Goal: Task Accomplishment & Management: Manage account settings

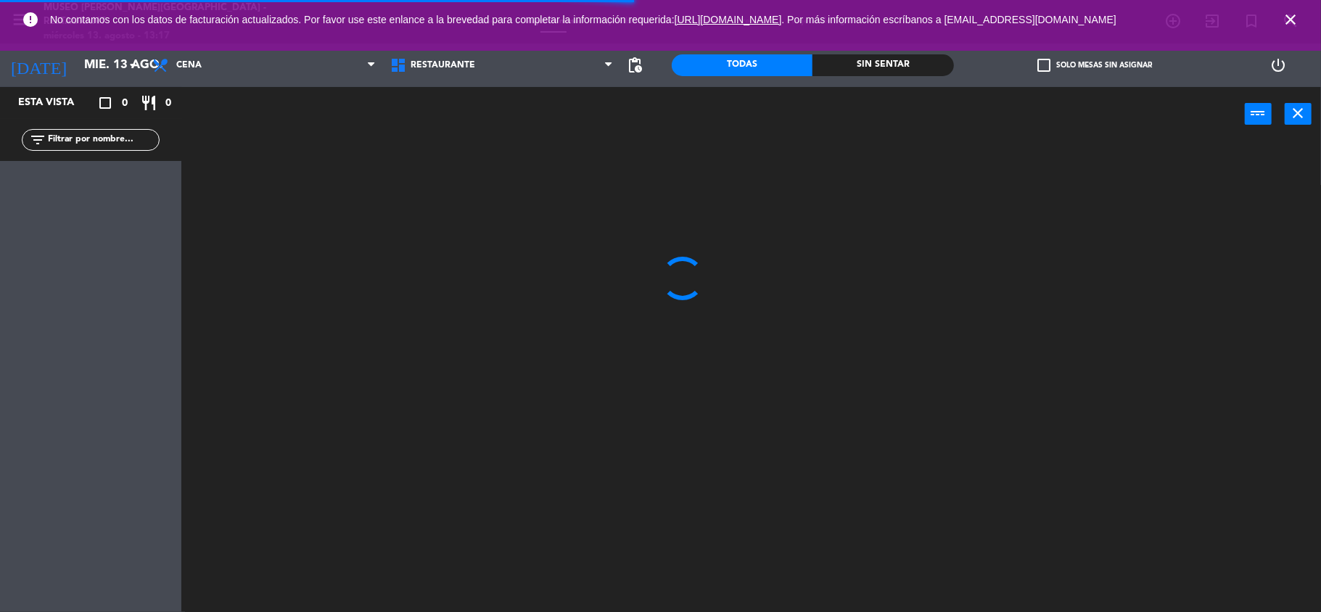
click at [1290, 22] on icon "close" at bounding box center [1290, 19] width 17 height 17
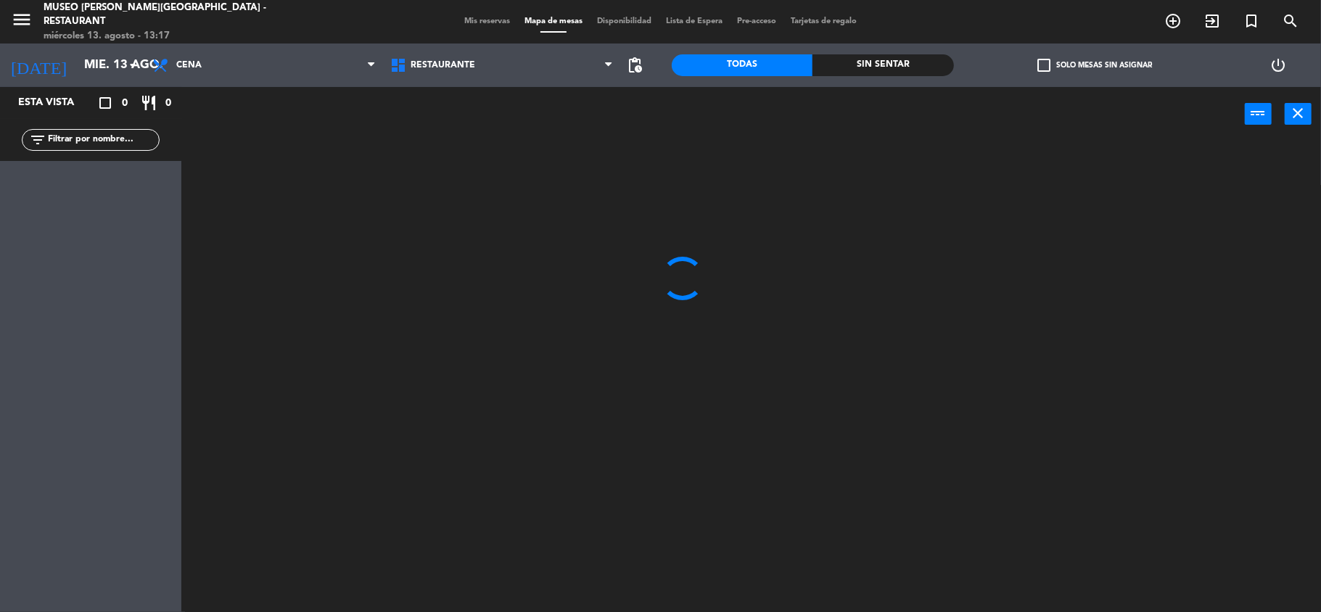
click at [483, 10] on div "menu Museo Larco Café - Restaurant miércoles 13. agosto - 13:17 Mis reservas Ma…" at bounding box center [660, 22] width 1321 height 44
click at [483, 20] on span "Mis reservas" at bounding box center [487, 21] width 60 height 8
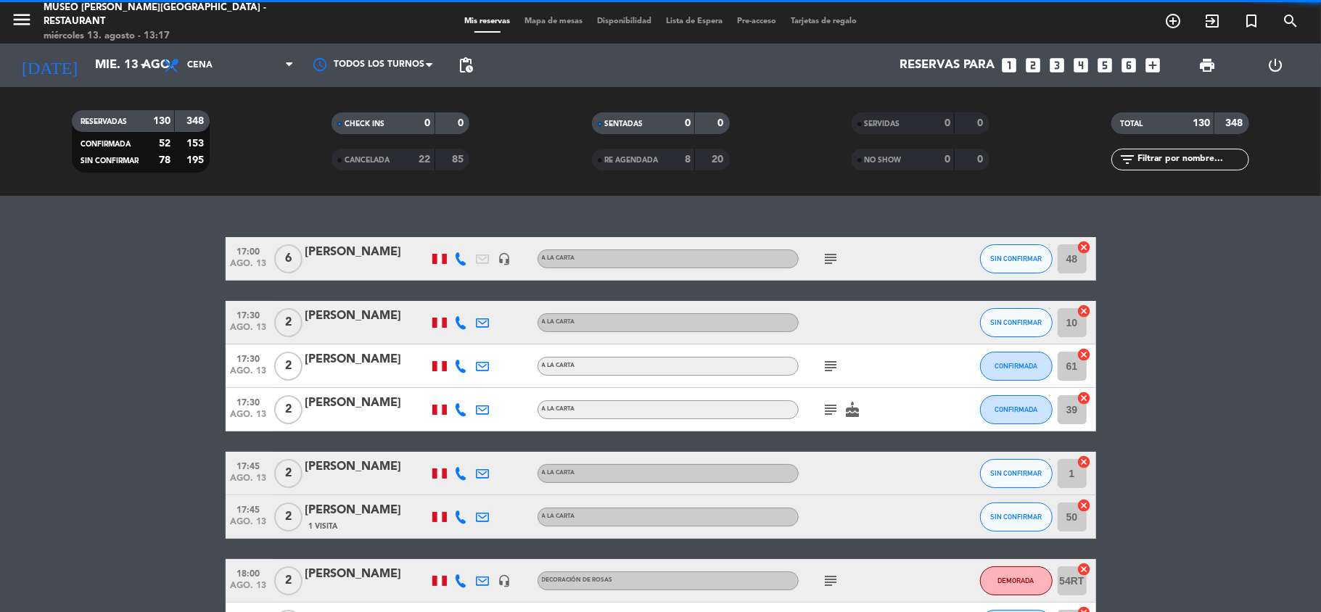
click at [770, 321] on div "A la carta" at bounding box center [668, 322] width 261 height 19
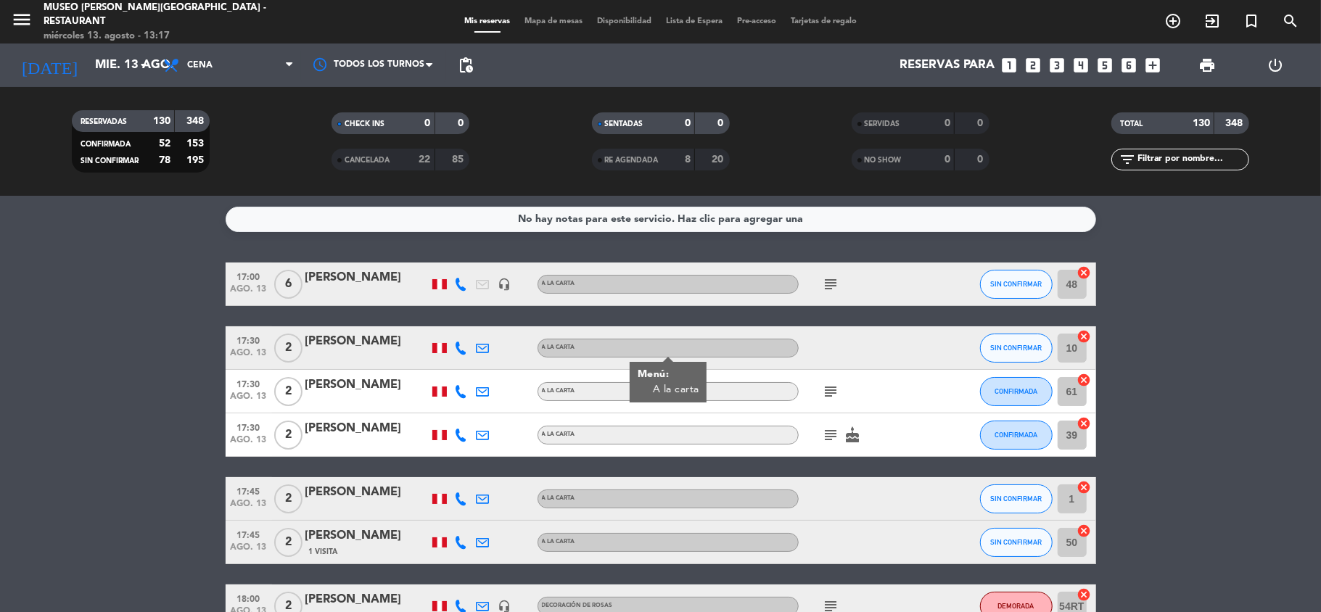
click at [1193, 157] on input "text" at bounding box center [1192, 160] width 112 height 16
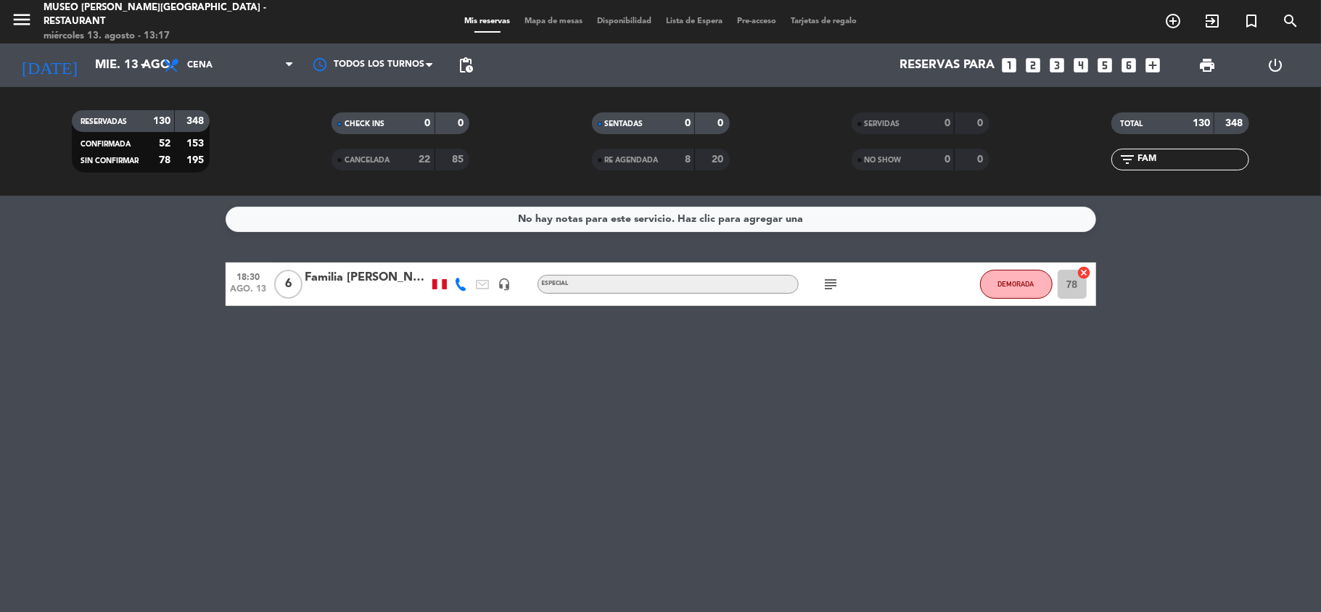
click at [839, 285] on icon "subject" at bounding box center [831, 284] width 17 height 17
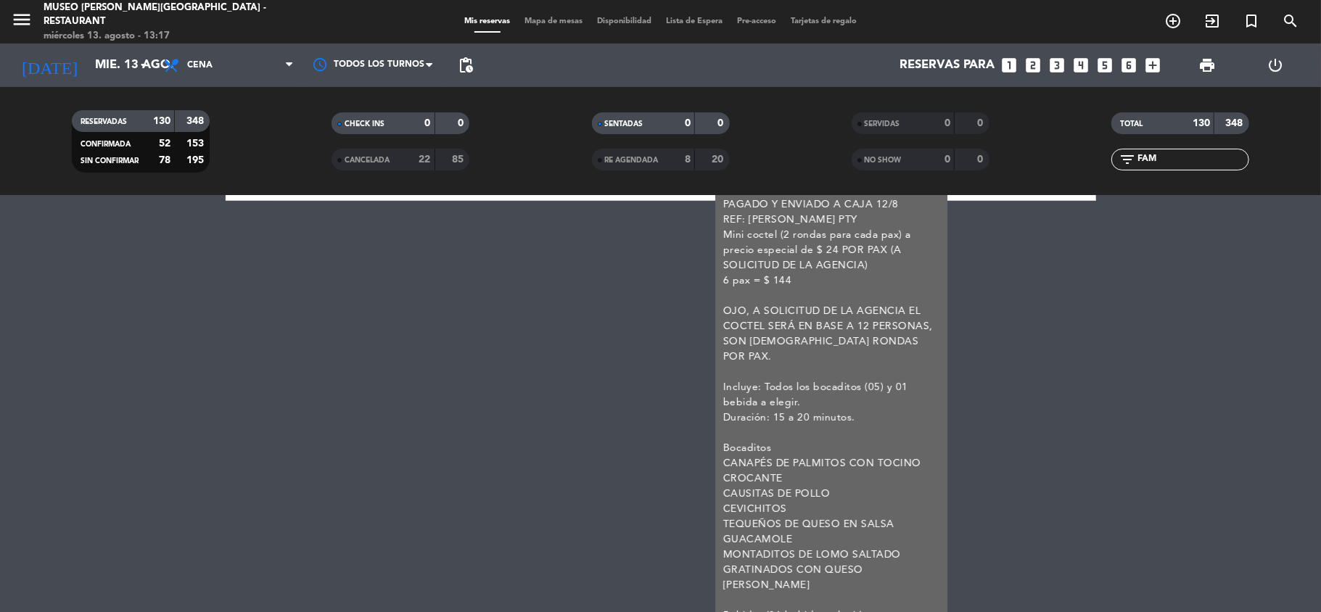
scroll to position [122, 0]
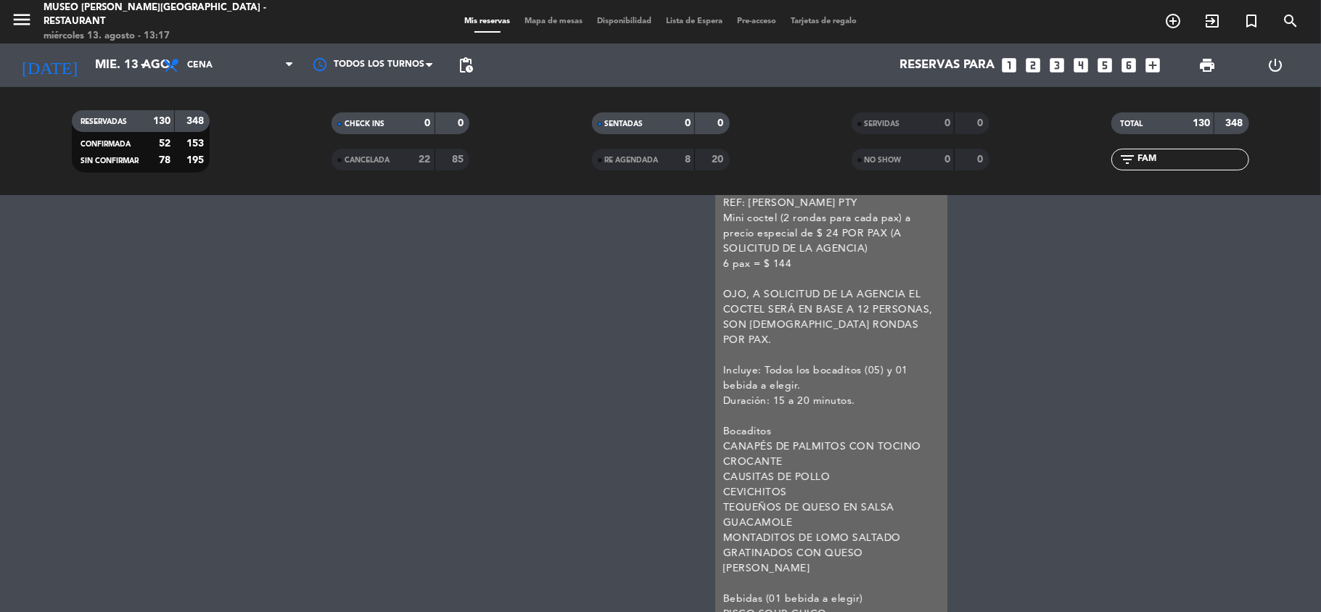
click at [1204, 371] on div "No hay notas para este servicio. Haz clic para agregar una 18:30 ago. 13 6 Fami…" at bounding box center [660, 404] width 1321 height 416
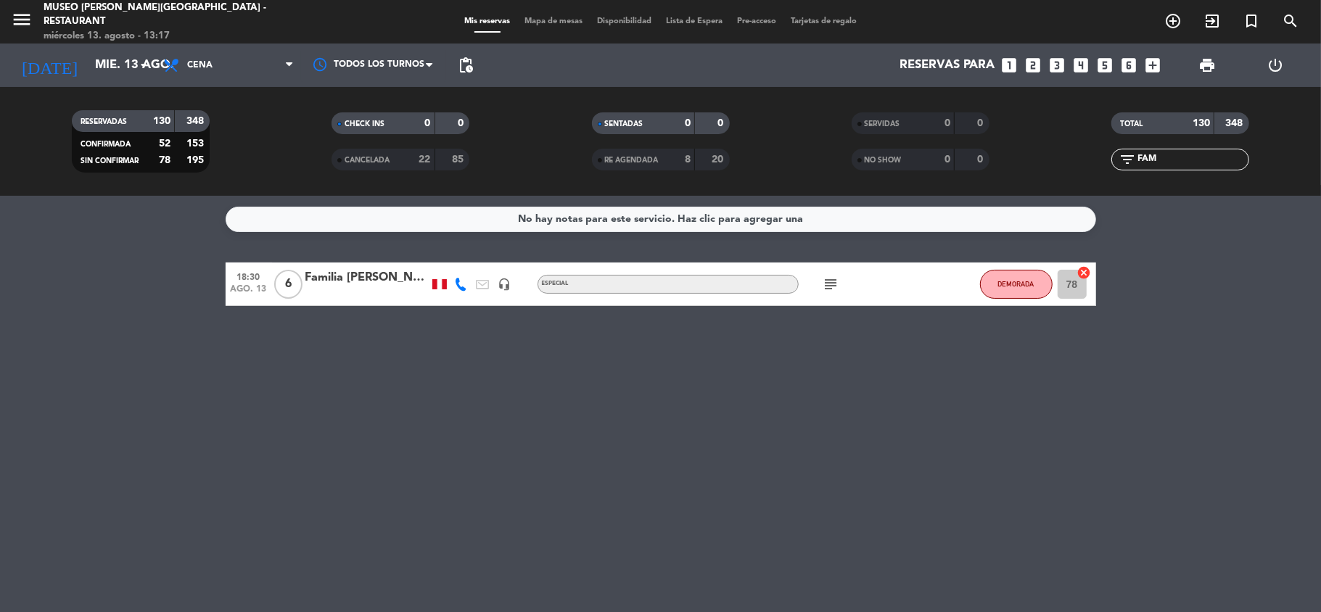
drag, startPoint x: 1168, startPoint y: 157, endPoint x: 714, endPoint y: 152, distance: 454.1
click at [714, 152] on div "RESERVADAS 130 348 CONFIRMADA 52 153 SIN CONFIRMAR 78 195 CHECK INS 0 0 CANCELA…" at bounding box center [660, 142] width 1321 height 80
click at [820, 280] on span "subject" at bounding box center [831, 284] width 22 height 17
click at [828, 281] on icon "subject" at bounding box center [831, 284] width 17 height 17
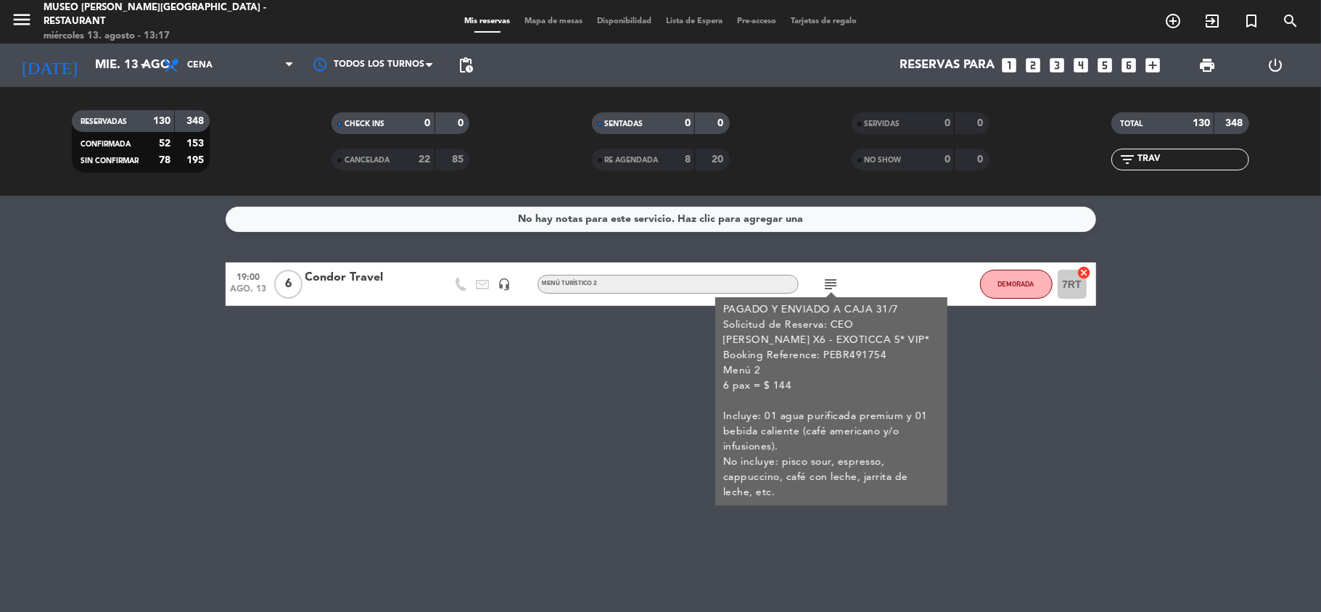
click at [1042, 476] on div "No hay notas para este servicio. Haz clic para agregar una 19:00 ago. 13 6 Cond…" at bounding box center [660, 404] width 1321 height 416
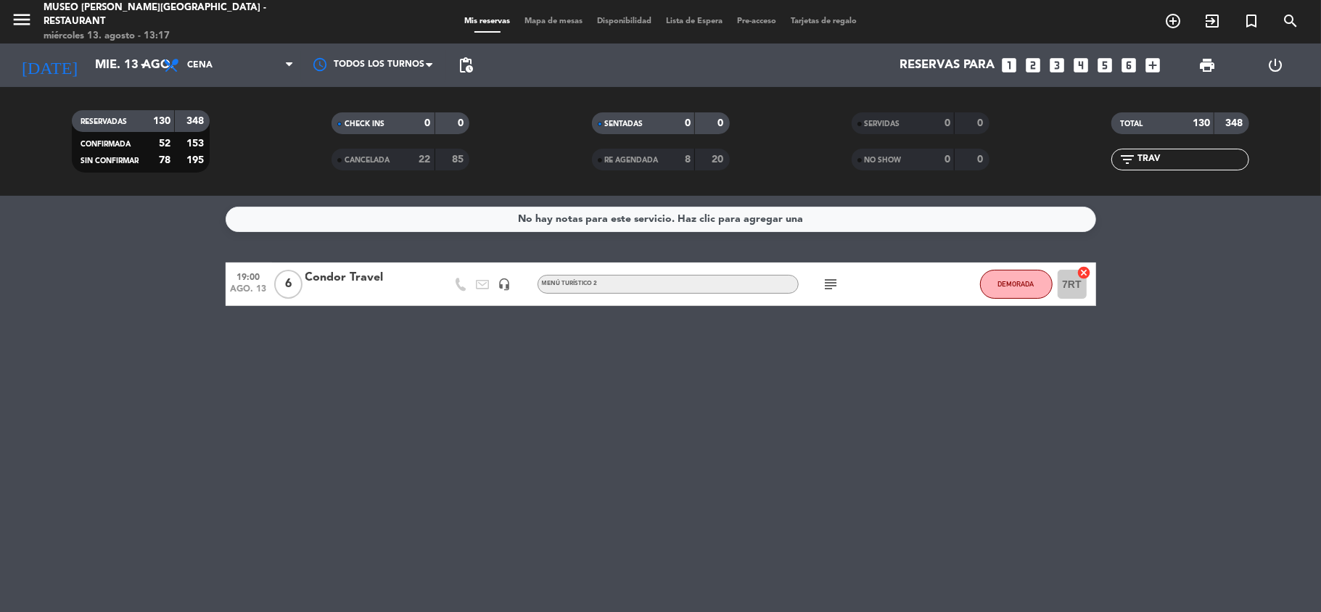
drag, startPoint x: 1098, startPoint y: 157, endPoint x: 763, endPoint y: 143, distance: 335.4
click at [763, 143] on div "RESERVADAS 130 348 CONFIRMADA 52 153 SIN CONFIRMAR 78 195 CHECK INS 0 0 CANCELA…" at bounding box center [660, 142] width 1321 height 80
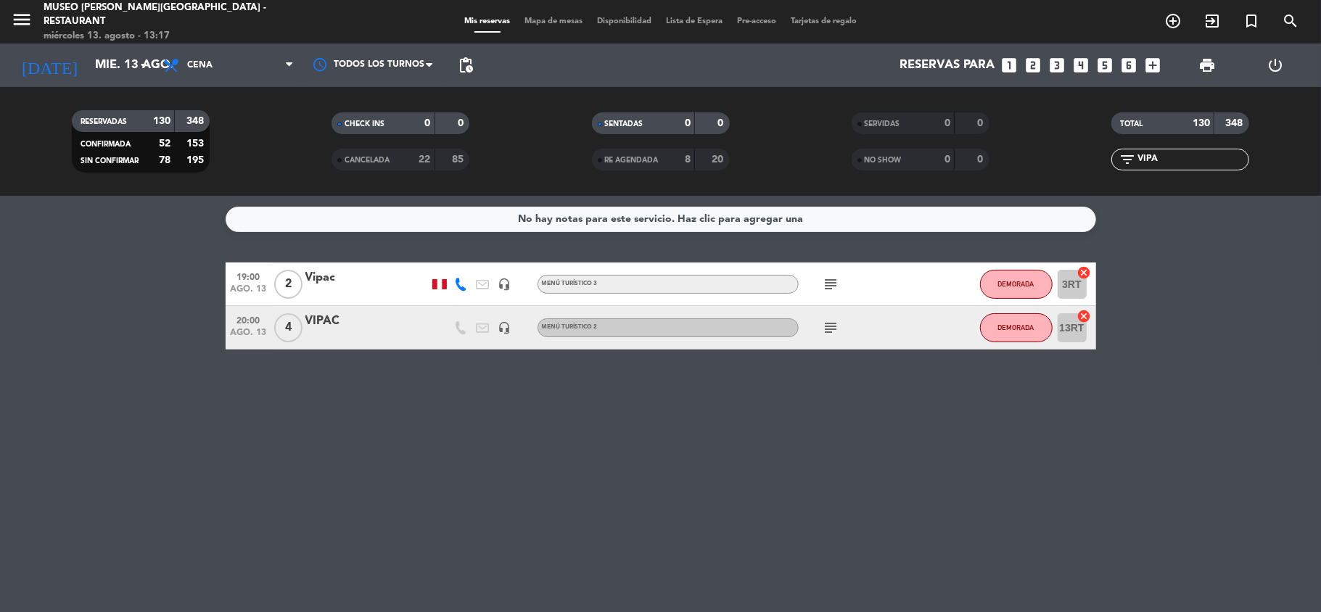
type input "VIPA"
click at [834, 271] on div "subject" at bounding box center [864, 284] width 131 height 43
click at [833, 280] on icon "subject" at bounding box center [831, 284] width 17 height 17
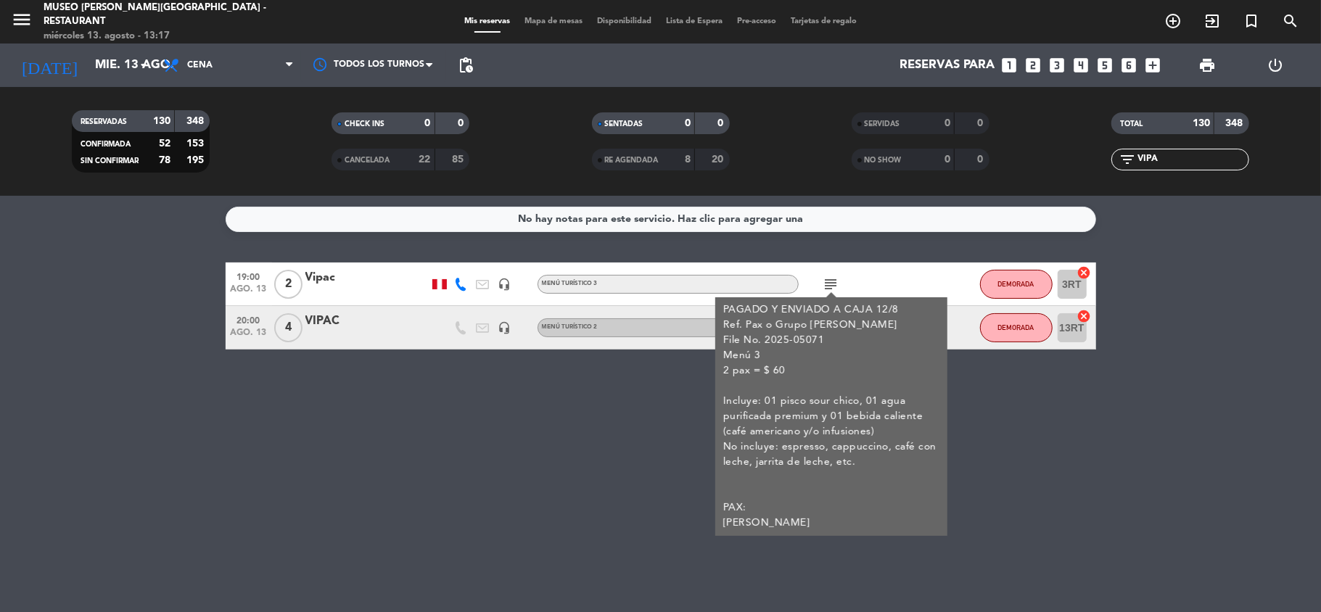
click at [981, 419] on div "No hay notas para este servicio. Haz clic para agregar una 19:00 ago. 13 2 Vipa…" at bounding box center [660, 404] width 1321 height 416
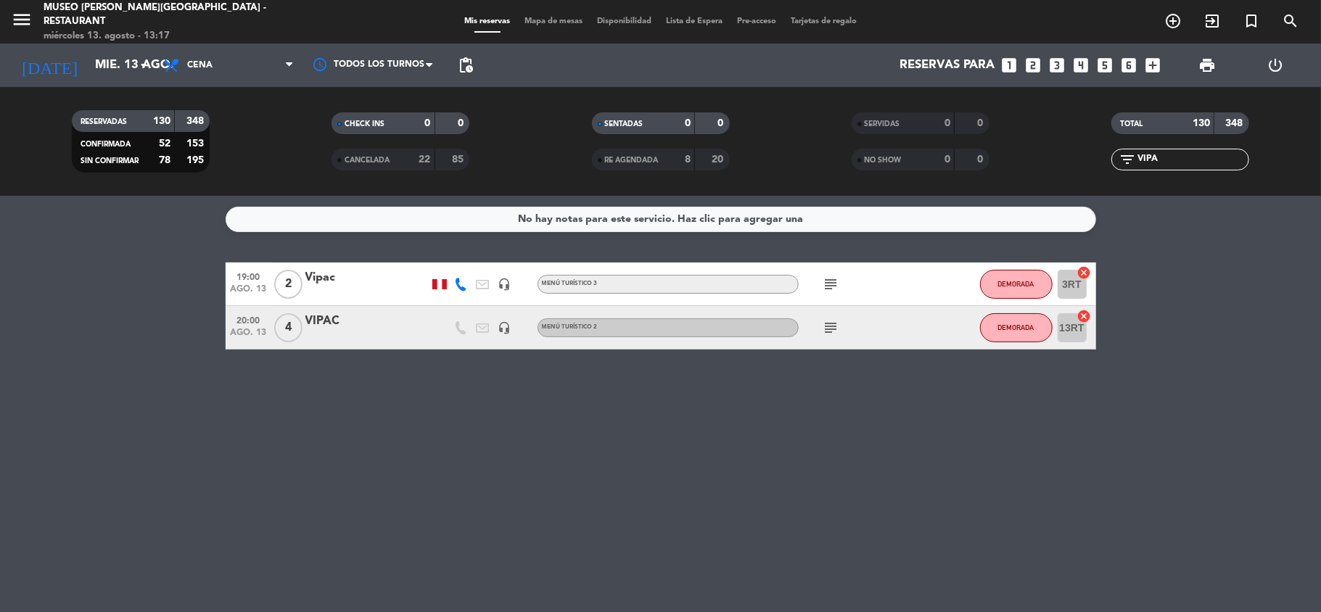
click at [824, 276] on icon "subject" at bounding box center [831, 284] width 17 height 17
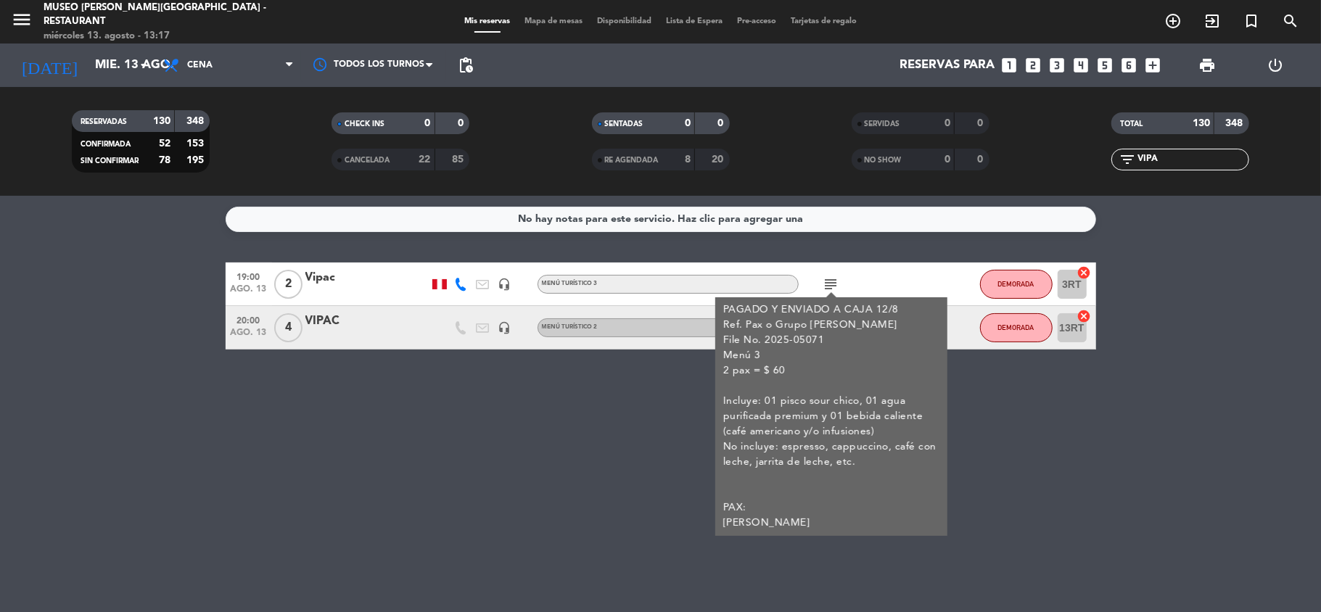
click at [1005, 421] on div "No hay notas para este servicio. Haz clic para agregar una 19:00 ago. 13 2 Vipa…" at bounding box center [660, 404] width 1321 height 416
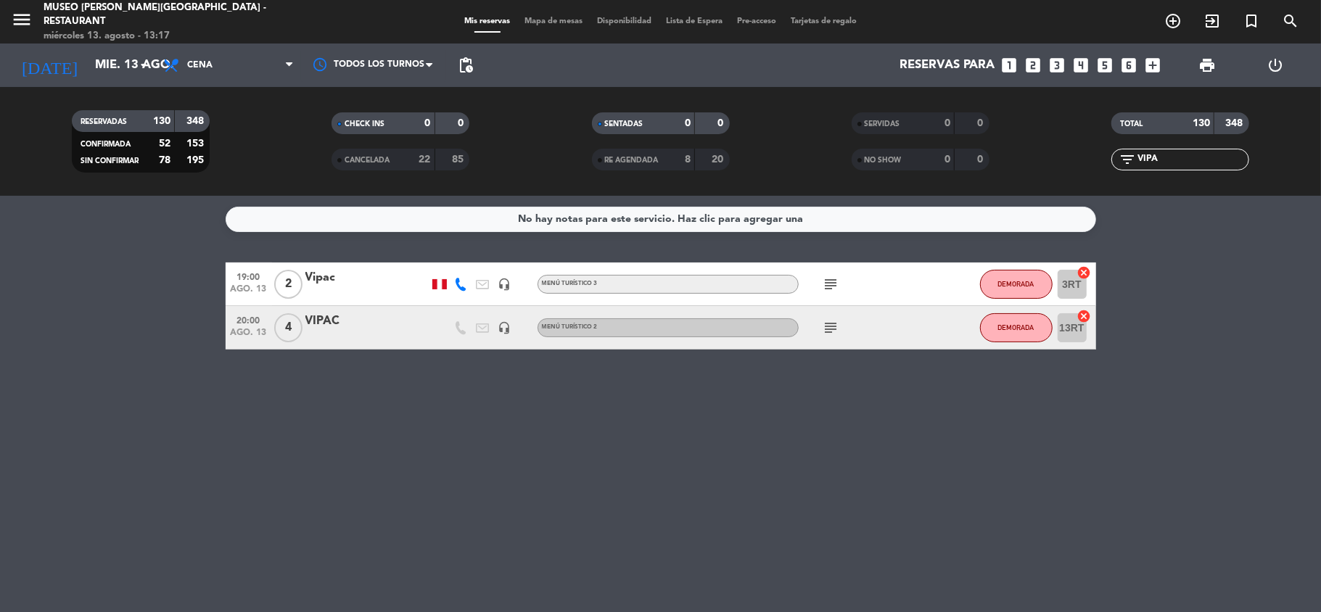
click at [827, 332] on icon "subject" at bounding box center [831, 327] width 17 height 17
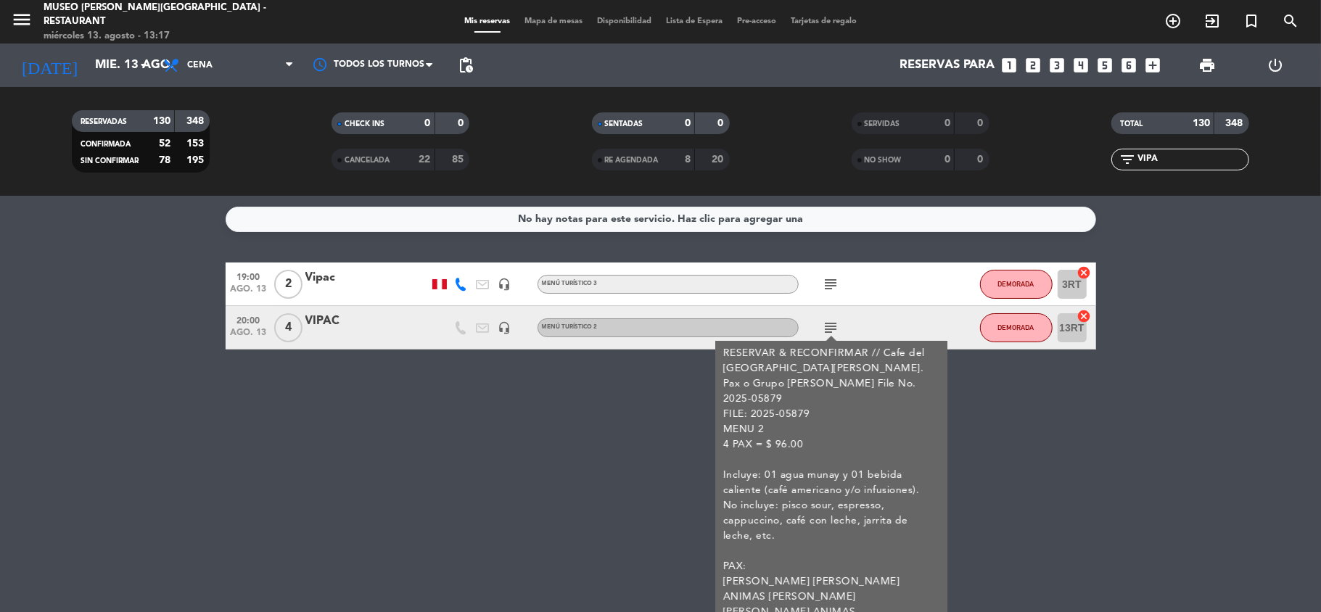
click at [1013, 438] on div "No hay notas para este servicio. Haz clic para agregar una 19:00 ago. 13 2 Vipa…" at bounding box center [660, 404] width 1321 height 416
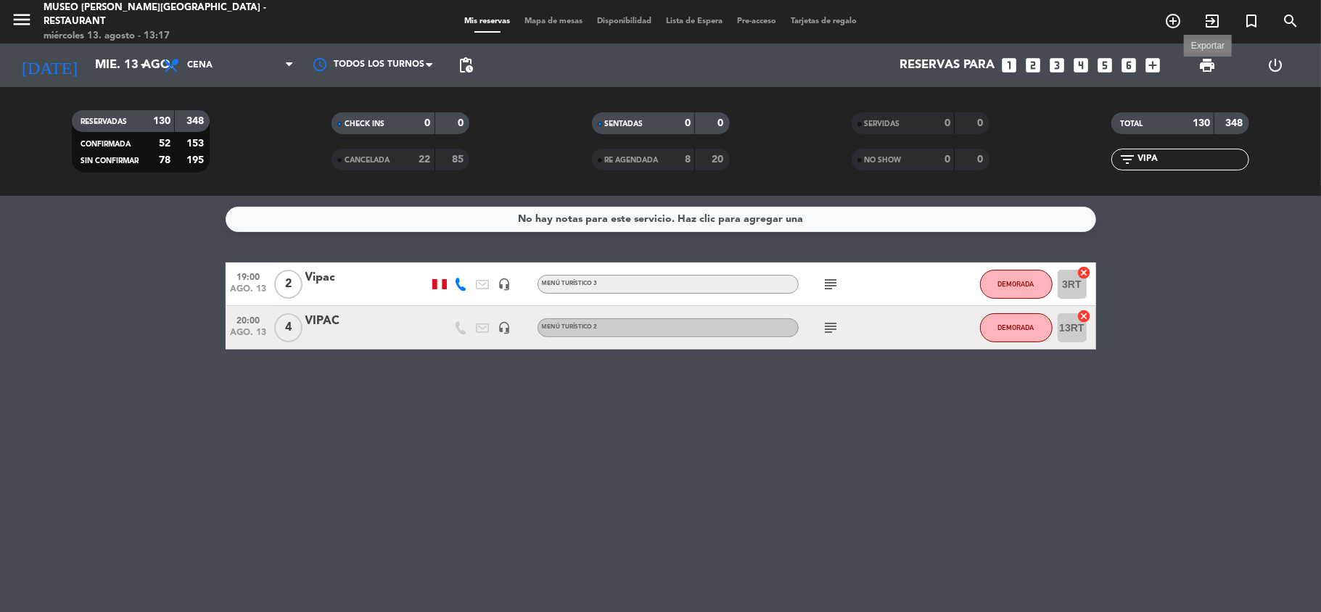
click at [1204, 70] on span "print" at bounding box center [1206, 65] width 17 height 17
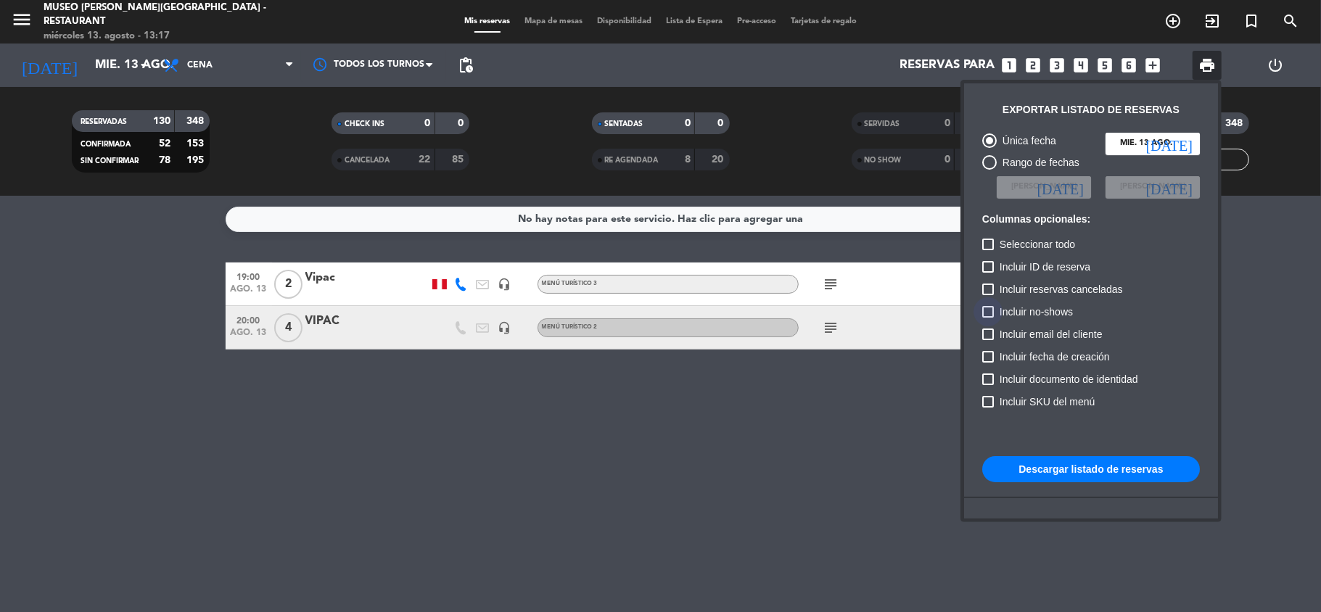
click at [1042, 310] on span "Incluir no-shows" at bounding box center [1036, 311] width 73 height 17
click at [988, 318] on input "Incluir no-shows" at bounding box center [987, 318] width 1 height 1
checkbox input "true"
click at [1023, 291] on span "Incluir reservas canceladas" at bounding box center [1061, 289] width 123 height 17
click at [988, 295] on input "Incluir reservas canceladas" at bounding box center [987, 295] width 1 height 1
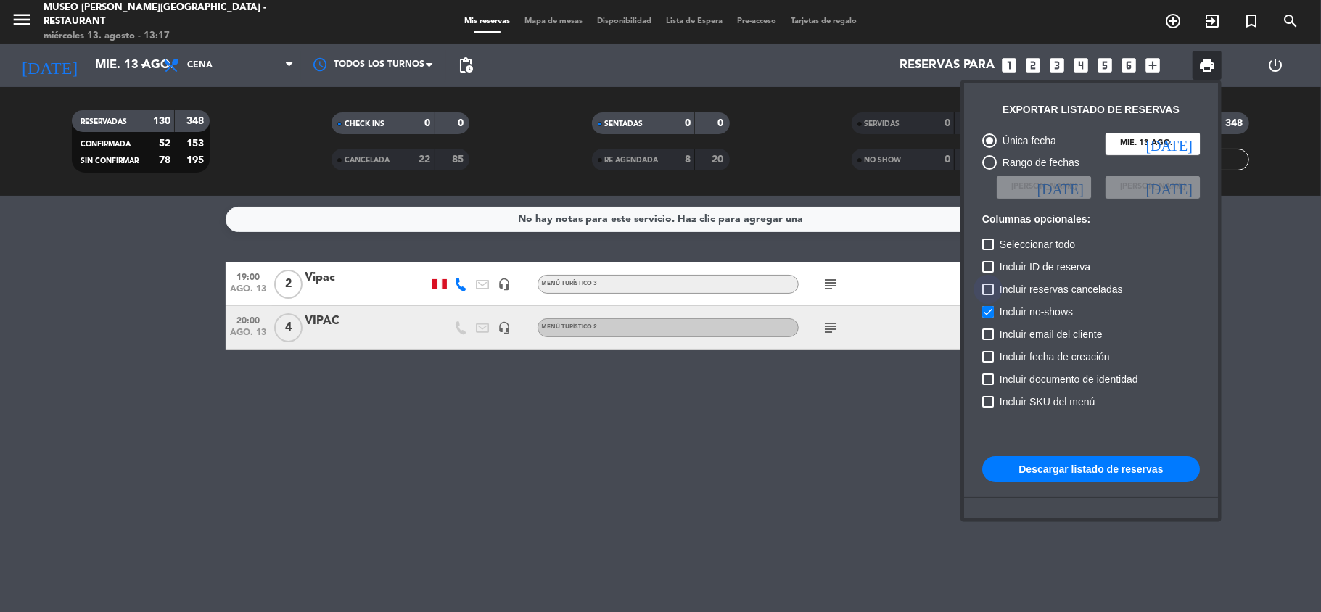
checkbox input "true"
click at [1097, 473] on button "Descargar listado de reservas" at bounding box center [1091, 469] width 218 height 26
click at [799, 490] on div at bounding box center [660, 306] width 1321 height 612
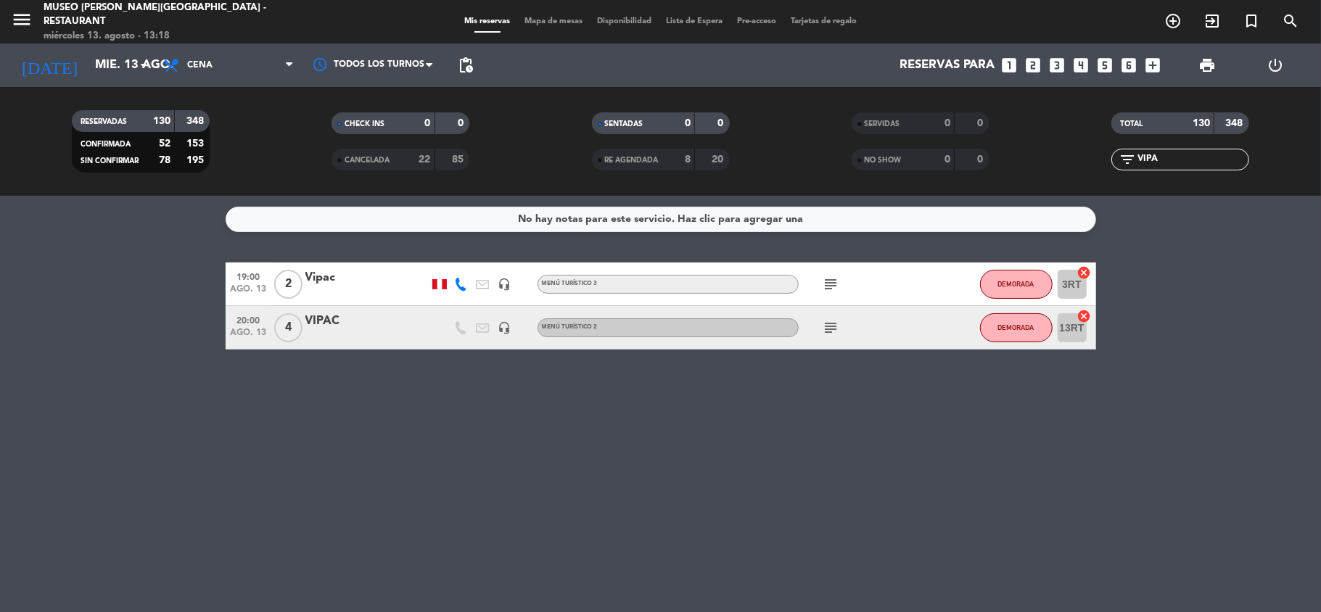
click at [757, 485] on div "No hay notas para este servicio. Haz clic para agregar una 19:00 ago. 13 2 Vipa…" at bounding box center [660, 404] width 1321 height 416
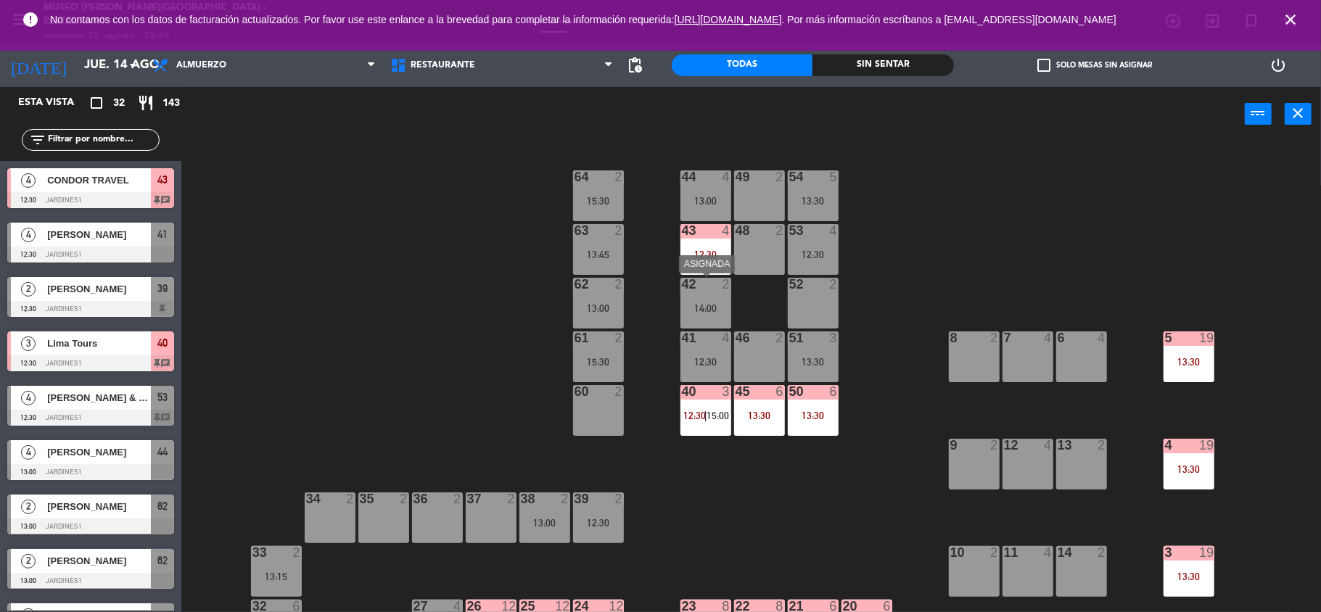
click at [706, 267] on div "43 4 12:30" at bounding box center [705, 249] width 51 height 51
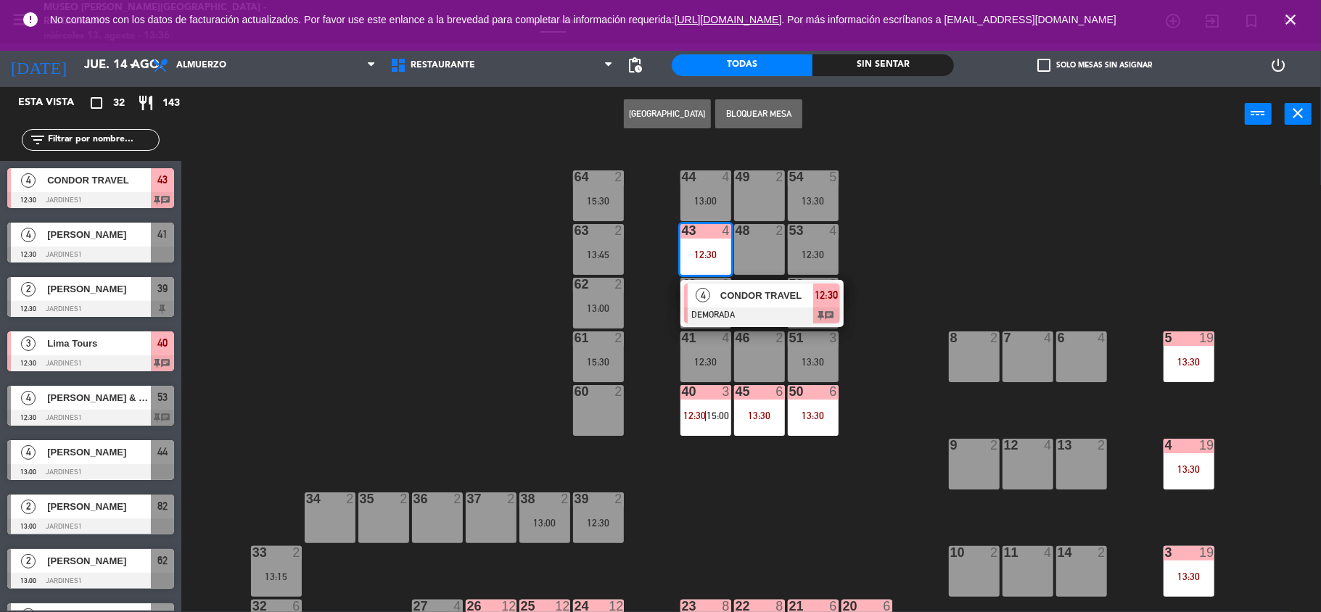
click at [746, 296] on span "CONDOR TRAVEL" at bounding box center [766, 295] width 93 height 15
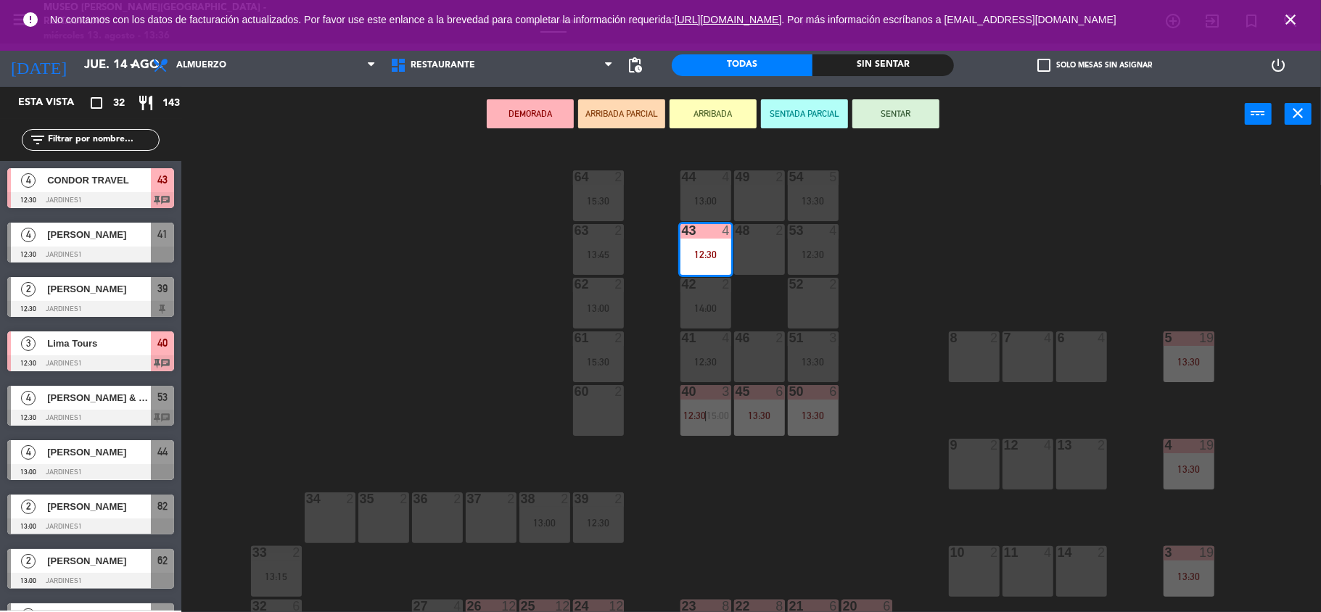
click at [363, 282] on div "44 4 13:00 49 2 54 5 13:30 64 2 15:30 48 2 53 4 12:30 63 2 13:45 43 4 12:30 62 …" at bounding box center [757, 379] width 1127 height 471
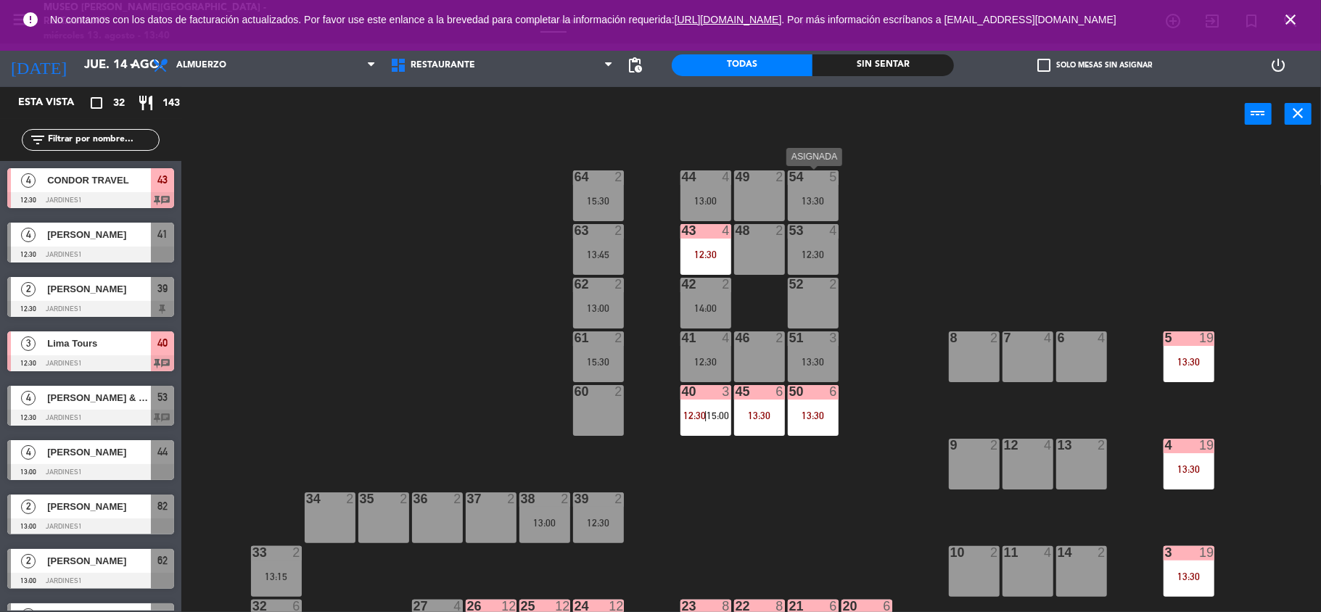
click at [812, 198] on div "13:30" at bounding box center [813, 201] width 51 height 10
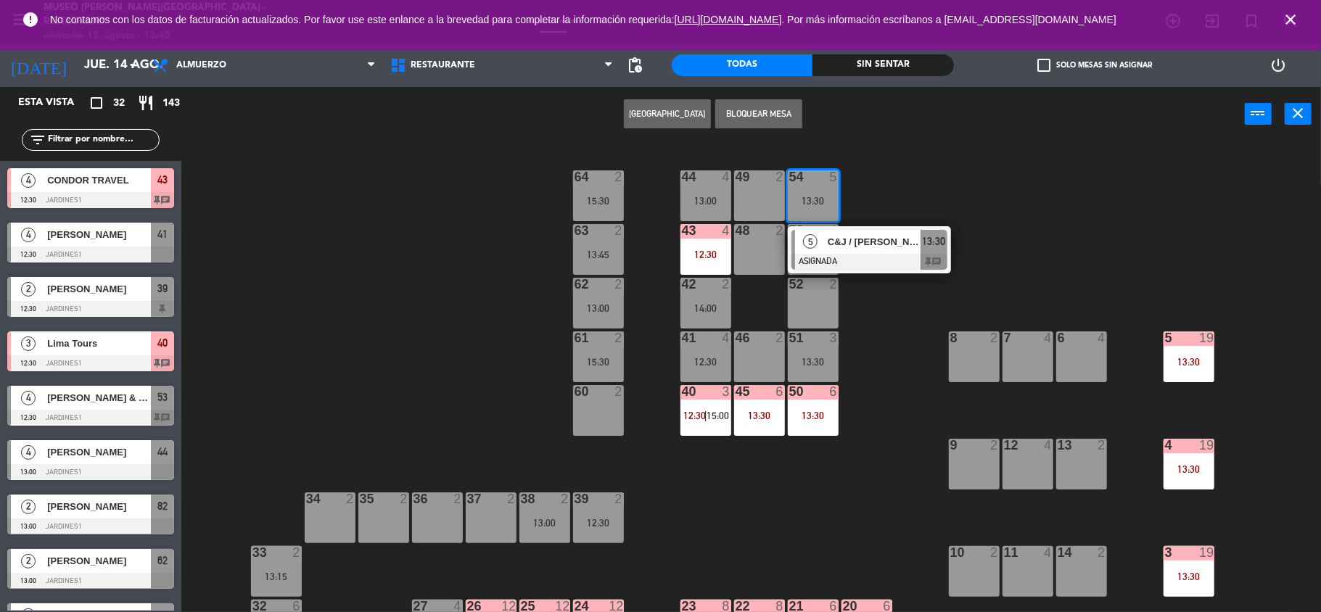
click at [834, 226] on div "5 C&J / [PERSON_NAME] X 4 ASIGNADA 13:30 chat" at bounding box center [869, 249] width 163 height 47
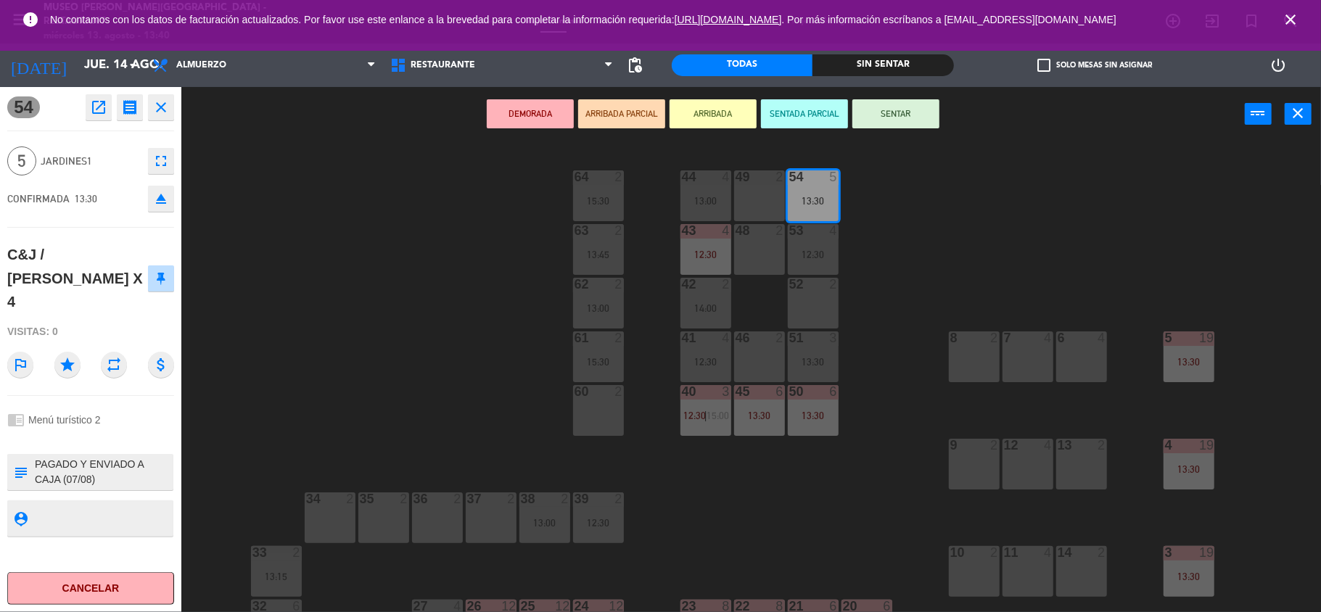
click at [537, 116] on button "DEMORADA" at bounding box center [530, 113] width 87 height 29
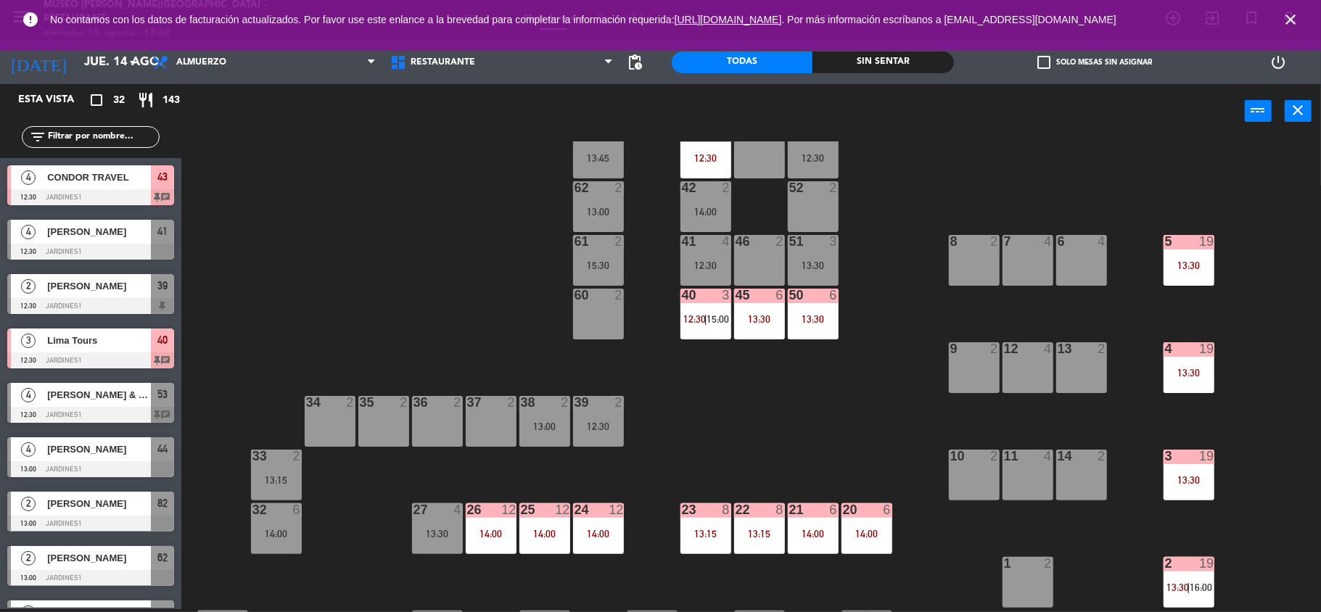
scroll to position [94, 0]
click at [825, 315] on div "13:30" at bounding box center [813, 318] width 51 height 10
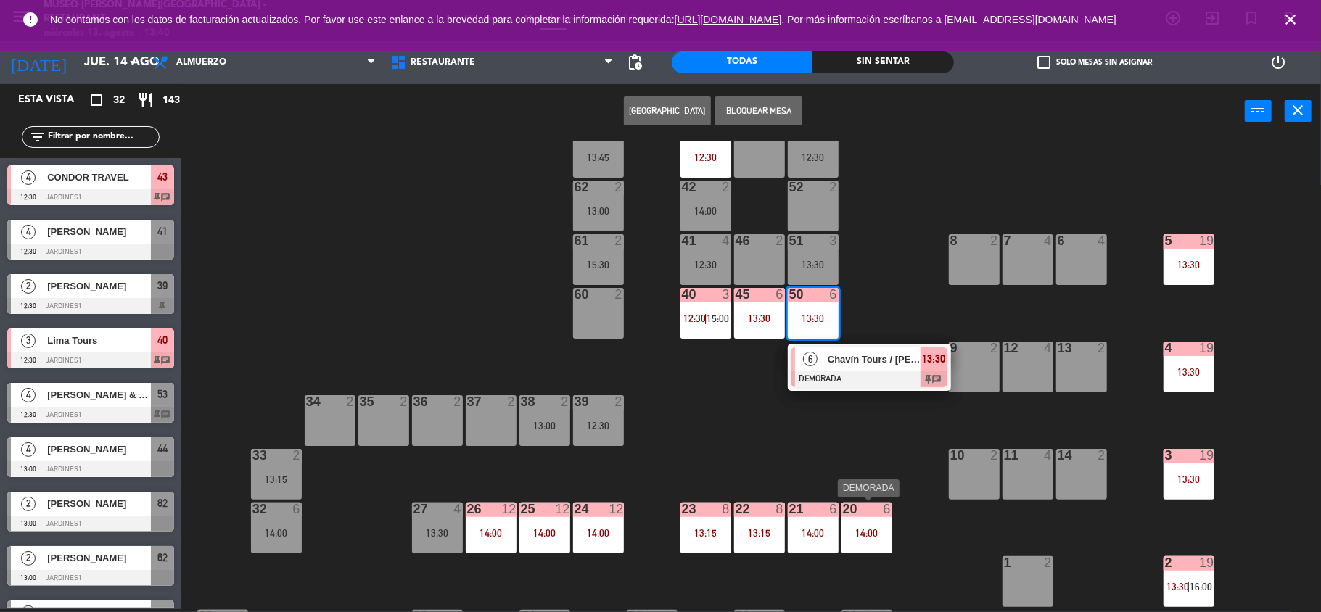
click at [877, 503] on div at bounding box center [867, 509] width 24 height 13
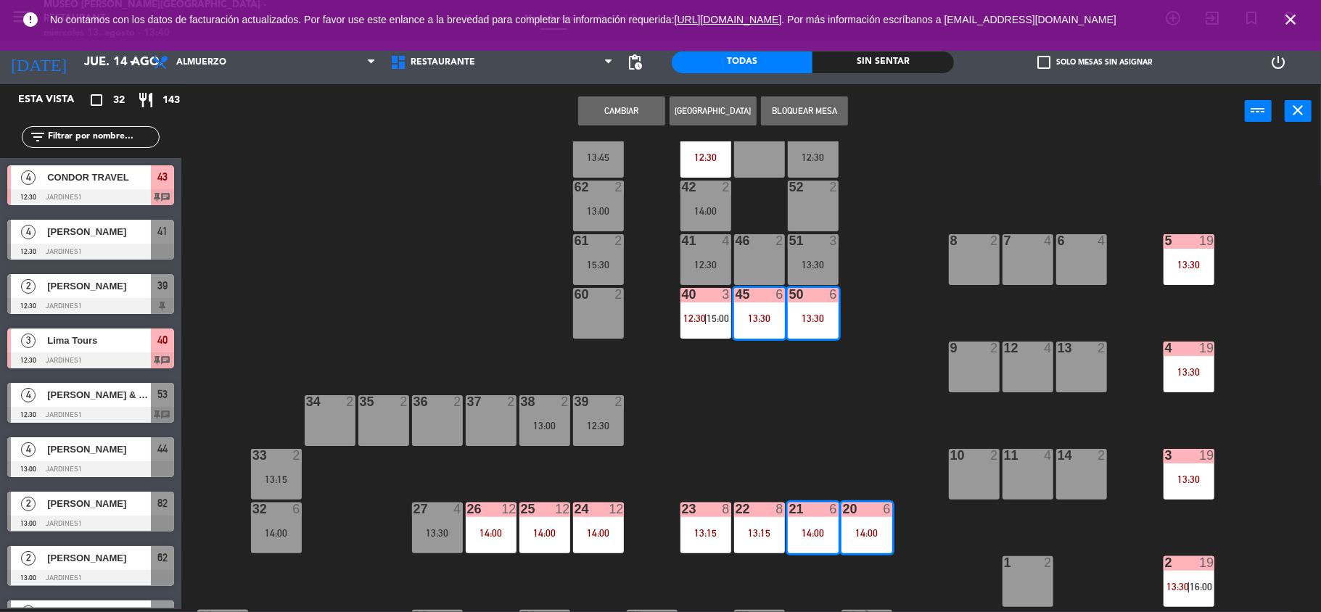
click at [868, 456] on div "44 4 13:00 49 2 54 5 13:30 64 2 15:30 48 2 53 4 12:30 63 2 13:45 43 4 12:30 62 …" at bounding box center [757, 376] width 1127 height 471
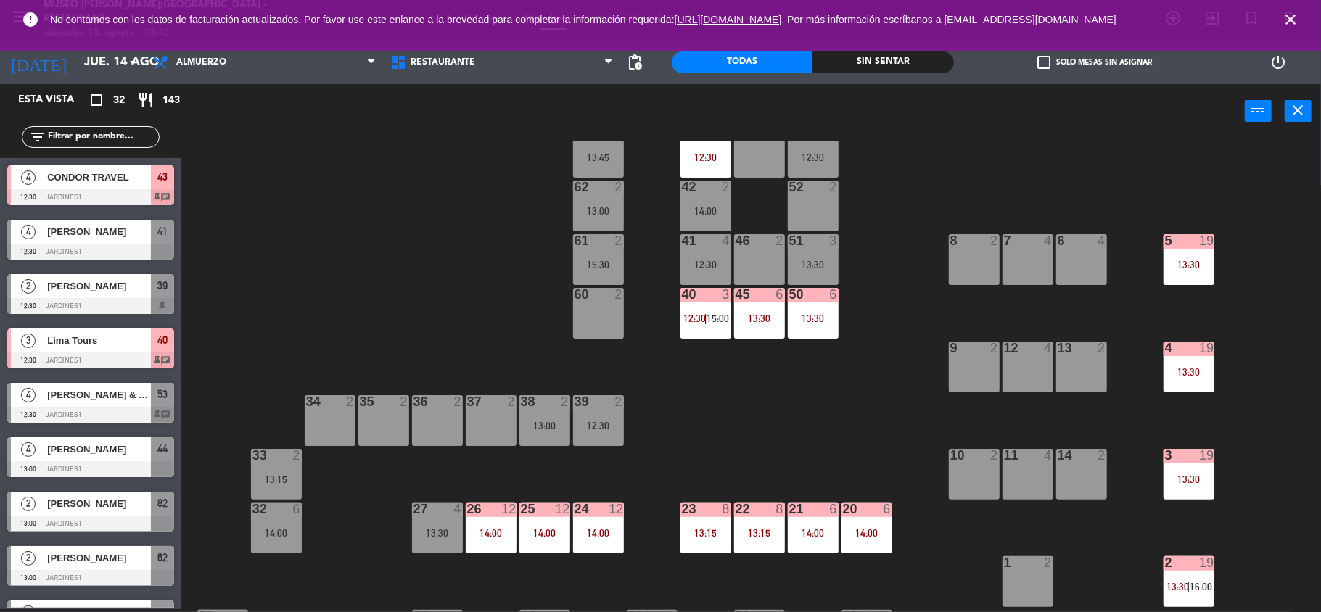
click at [859, 509] on div at bounding box center [867, 509] width 24 height 13
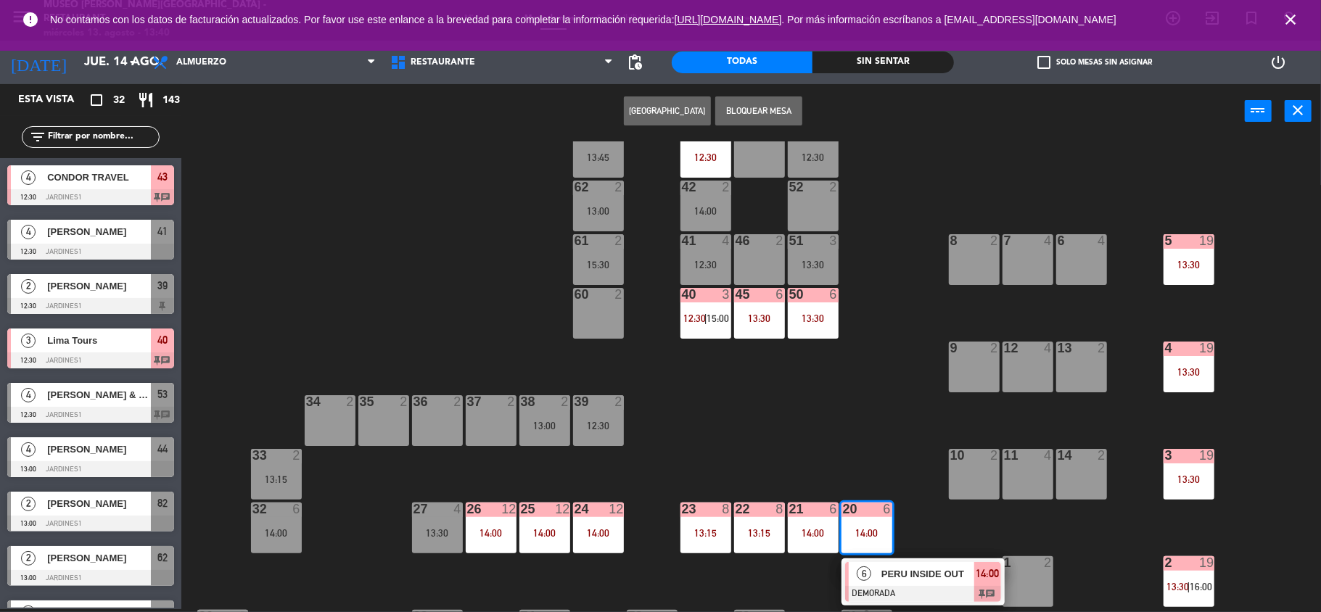
click at [918, 569] on span "PERU INSIDE OUT" at bounding box center [927, 574] width 93 height 15
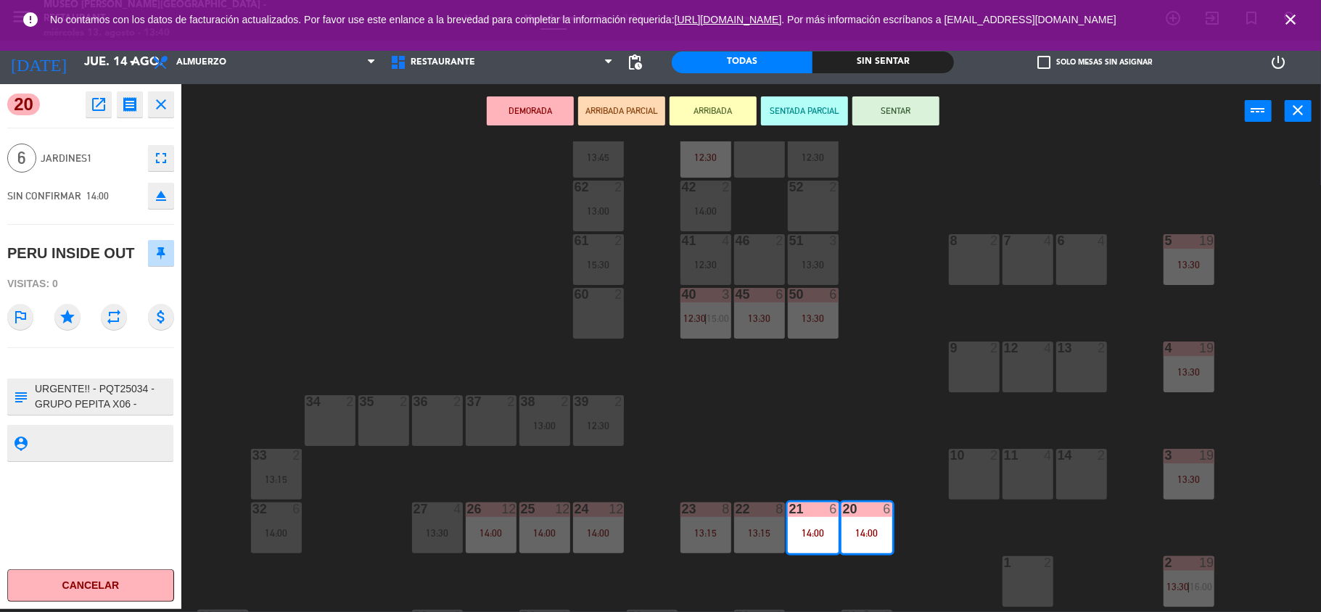
click at [825, 404] on div "44 4 13:00 49 2 54 5 13:30 64 2 15:30 48 2 53 4 12:30 63 2 13:45 43 4 12:30 62 …" at bounding box center [757, 376] width 1127 height 471
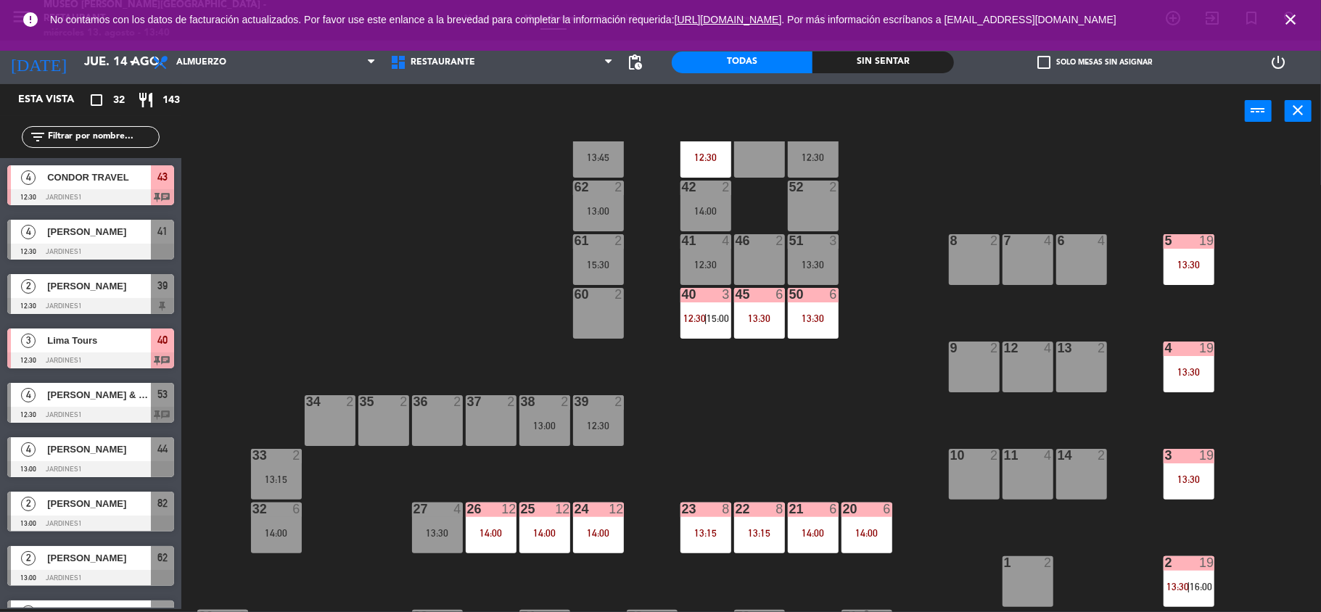
scroll to position [235, 0]
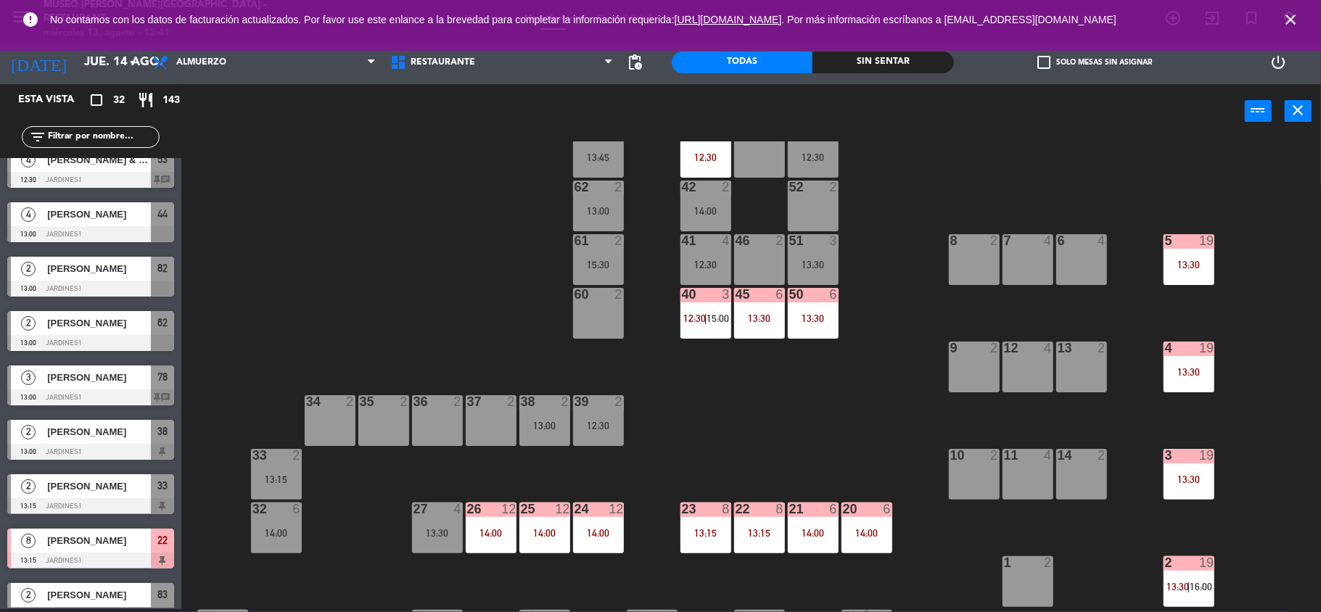
click at [807, 299] on div at bounding box center [813, 294] width 24 height 13
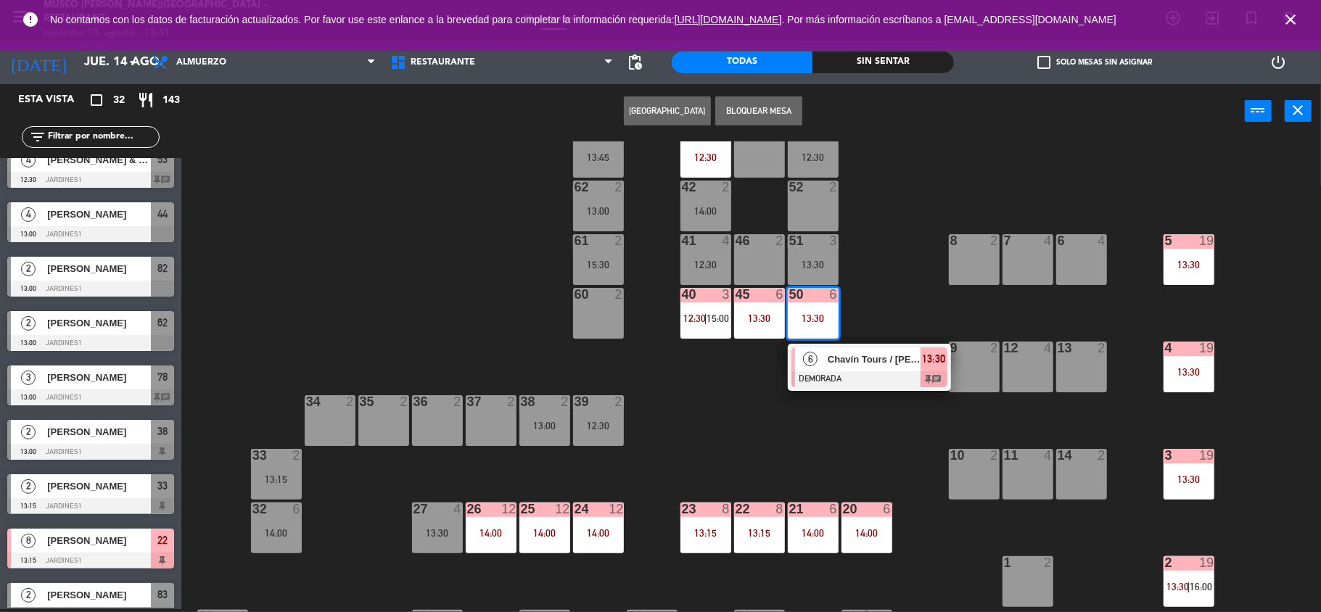
click at [863, 371] on div at bounding box center [869, 379] width 156 height 16
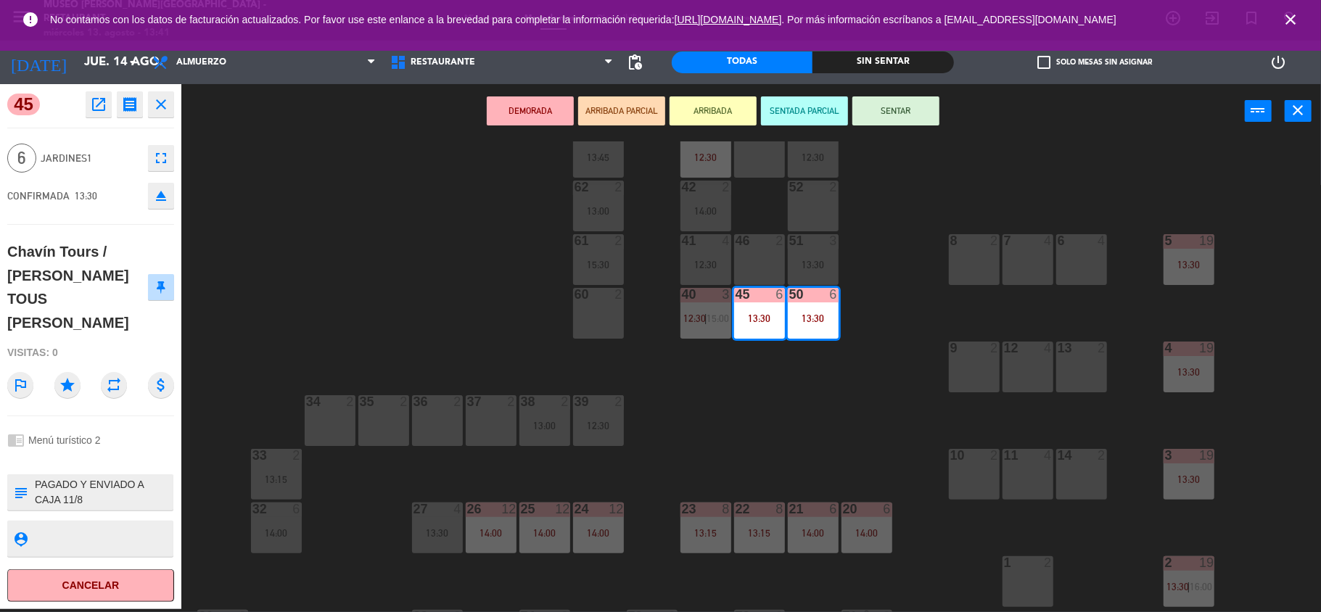
click at [863, 514] on div at bounding box center [867, 509] width 24 height 13
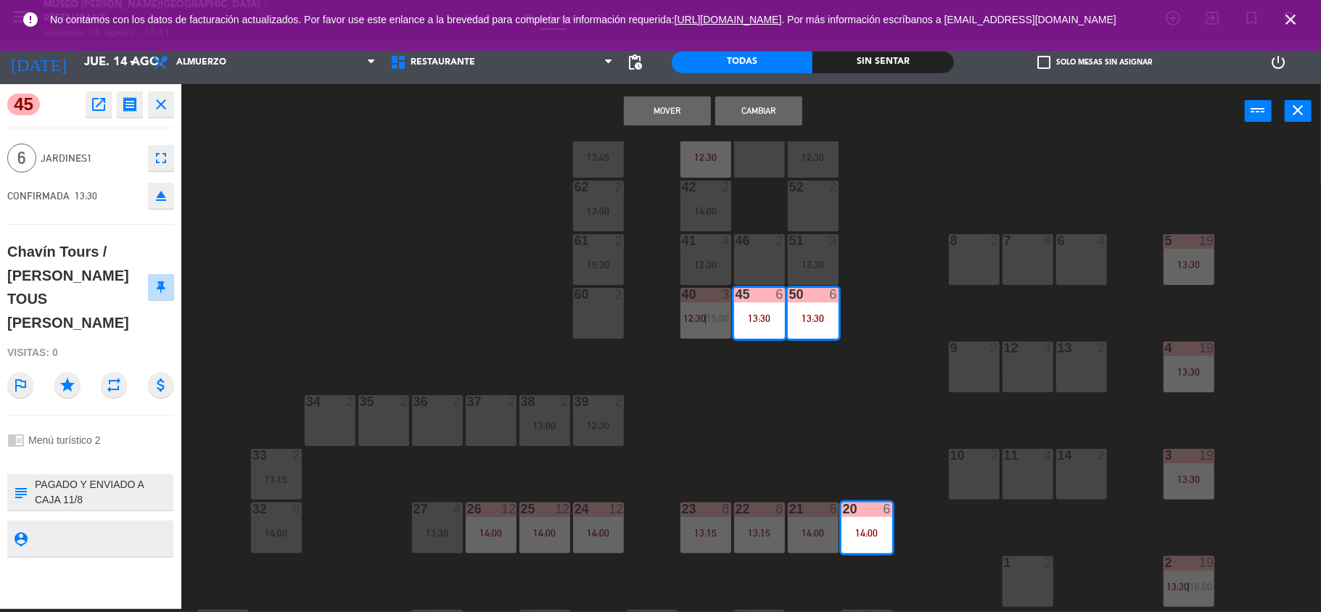
click at [812, 514] on div at bounding box center [813, 509] width 24 height 13
click at [760, 111] on button "Cambiar" at bounding box center [758, 110] width 87 height 29
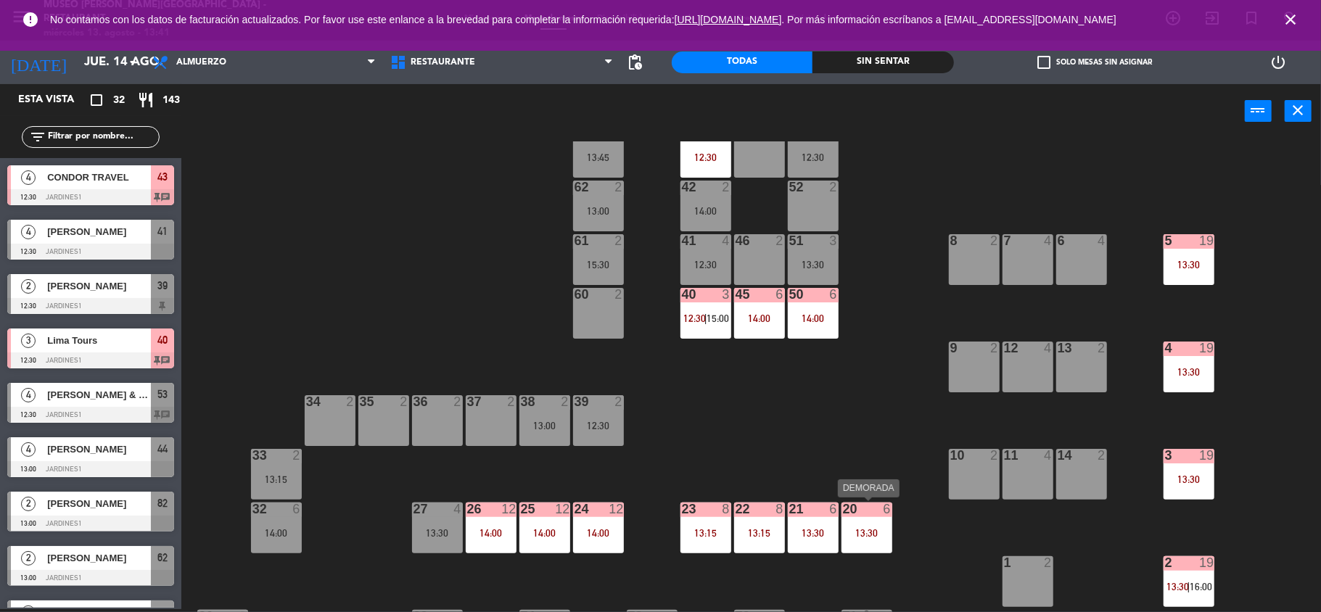
click at [881, 530] on div "13:30" at bounding box center [866, 533] width 51 height 10
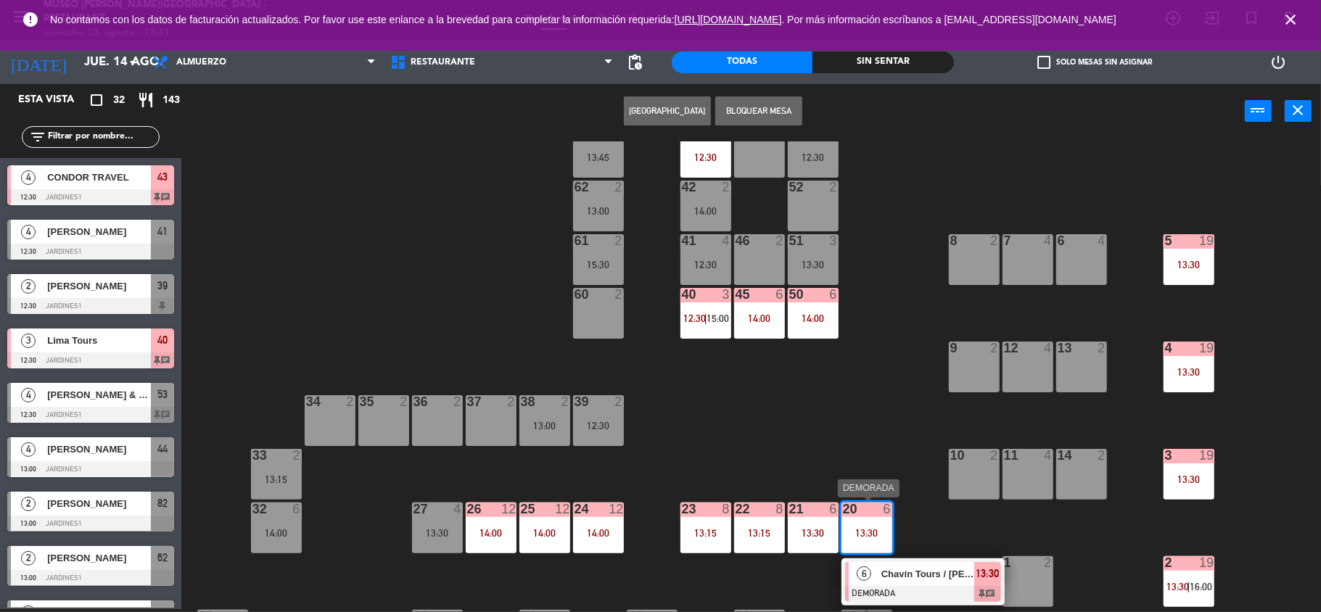
click at [932, 563] on div "Chavín Tours / [PERSON_NAME] TOUS [PERSON_NAME]" at bounding box center [927, 574] width 94 height 24
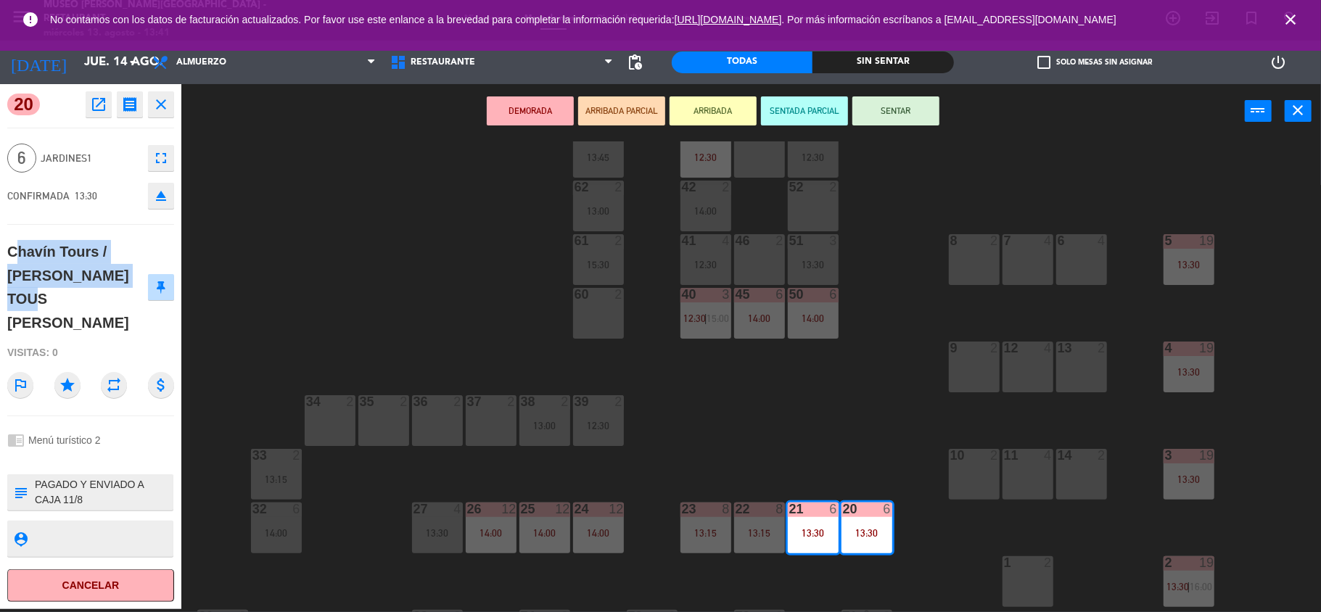
drag, startPoint x: 41, startPoint y: 302, endPoint x: 1, endPoint y: 258, distance: 59.0
click at [1, 258] on div "20 open_in_new receipt 1:30 PM [DATE] 6 personas Chavín Tours / [PERSON_NAME] […" at bounding box center [90, 346] width 181 height 525
copy div "Chavín Tours / [PERSON_NAME] TOUS [PERSON_NAME]"
click at [374, 305] on div "44 4 13:00 49 2 54 5 13:30 64 2 15:30 48 2 53 4 12:30 63 2 13:45 43 4 12:30 62 …" at bounding box center [757, 376] width 1127 height 471
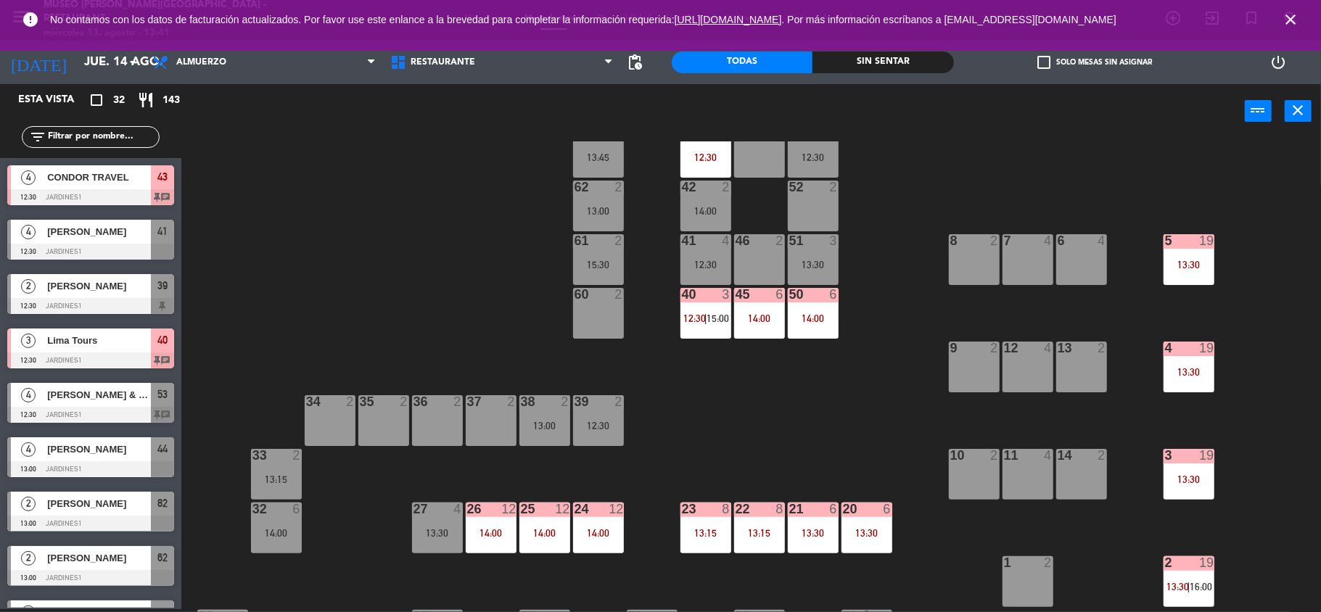
click at [846, 525] on div "20 6 13:30" at bounding box center [866, 528] width 51 height 51
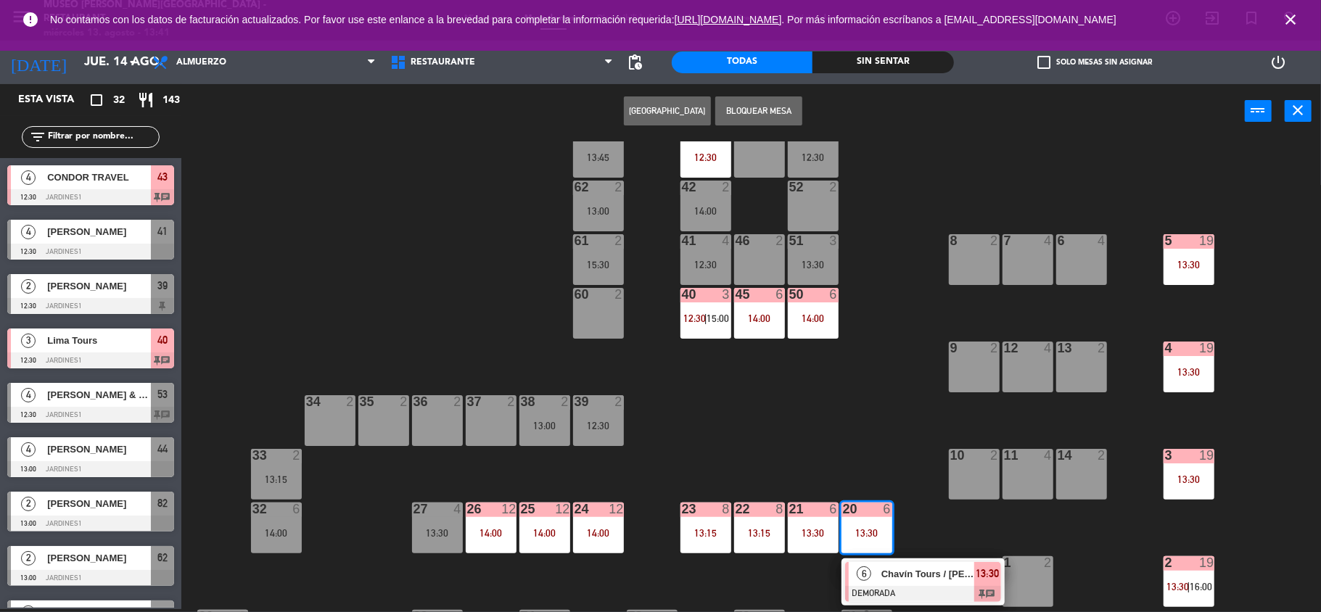
click at [911, 575] on span "Chavín Tours / [PERSON_NAME] TOUS [PERSON_NAME]" at bounding box center [927, 574] width 93 height 15
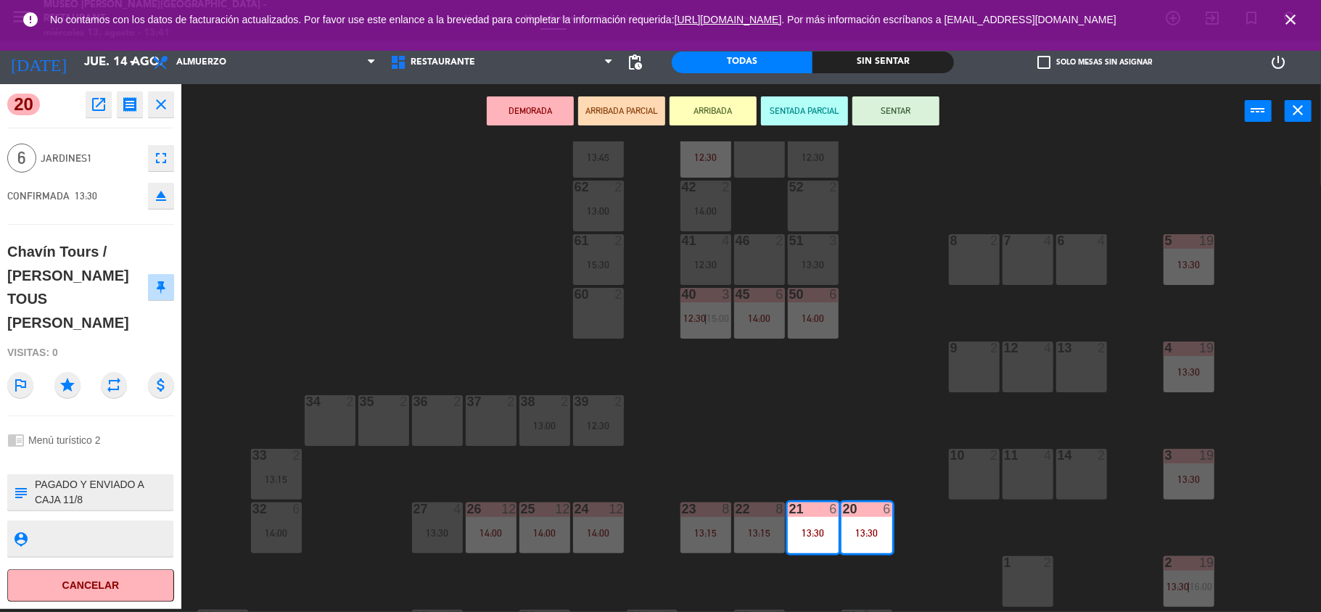
click at [471, 263] on div "44 4 13:00 49 2 54 5 13:30 64 2 15:30 48 2 53 4 12:30 63 2 13:45 43 4 12:30 62 …" at bounding box center [757, 376] width 1127 height 471
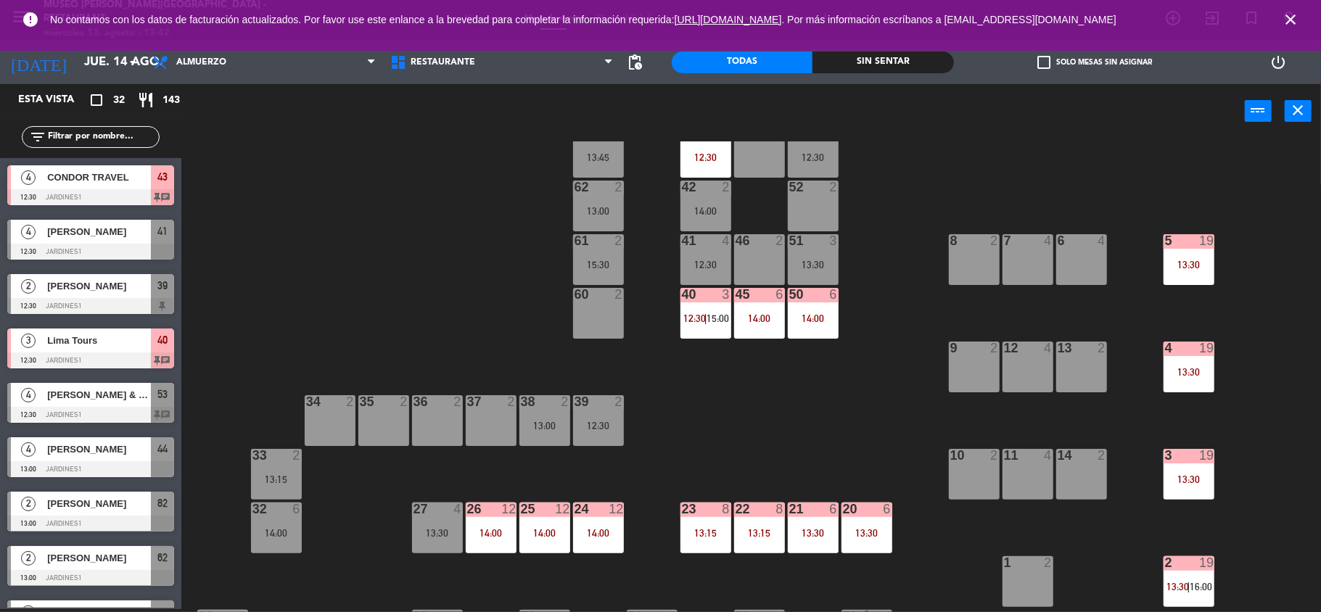
drag, startPoint x: 306, startPoint y: 139, endPoint x: 511, endPoint y: 172, distance: 207.9
click at [306, 139] on main "44 4 13:00 49 2 54 5 13:30 64 2 15:30 48 2 53 4 12:30 63 2 13:45 43 4 12:30 62 …" at bounding box center [751, 370] width 1140 height 484
click at [869, 550] on div "20 6 13:30" at bounding box center [866, 528] width 51 height 51
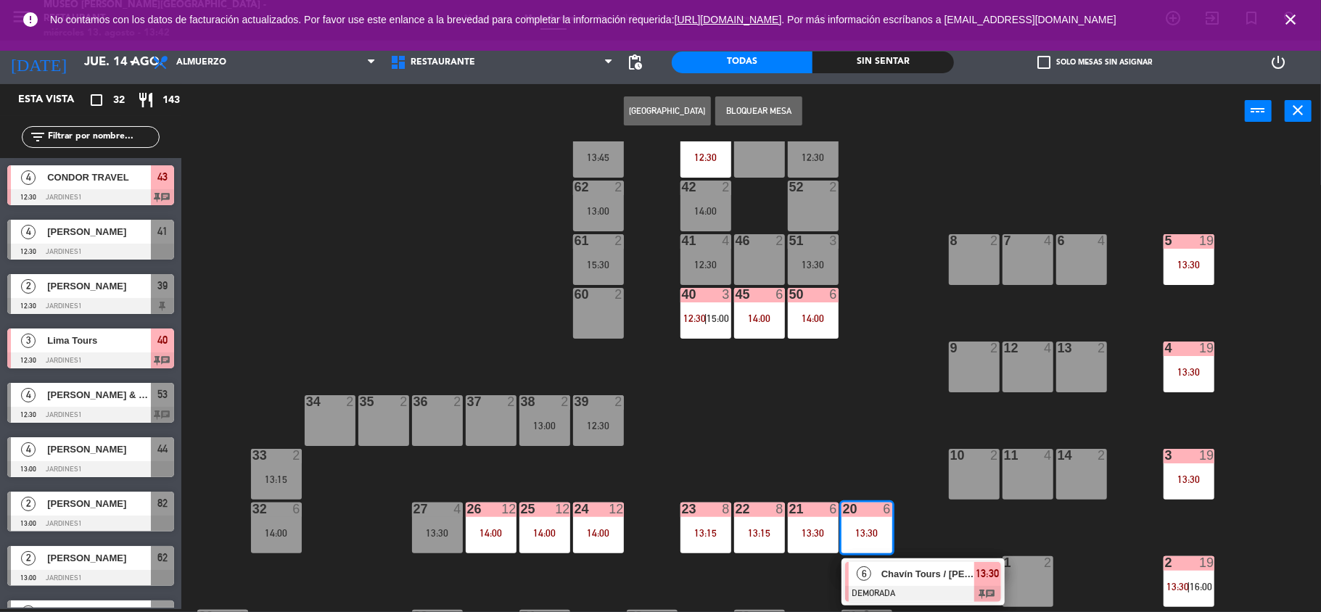
click at [900, 572] on span "Chavín Tours / [PERSON_NAME] TOUS [PERSON_NAME]" at bounding box center [927, 574] width 93 height 15
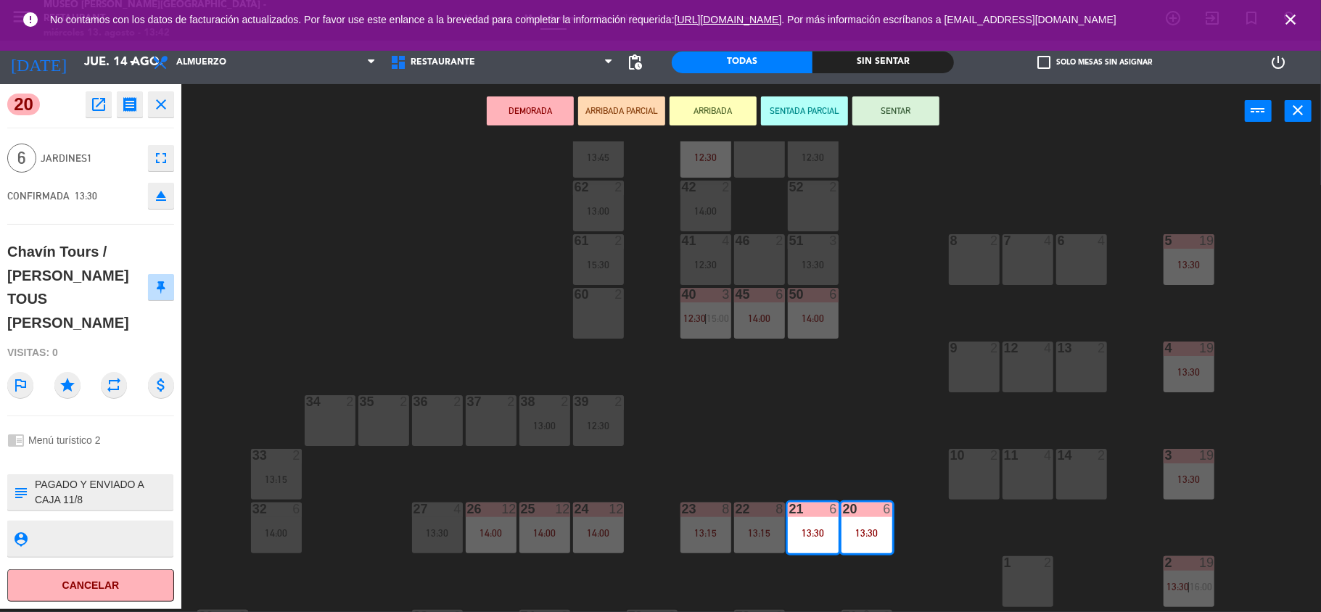
click at [93, 107] on icon "open_in_new" at bounding box center [98, 104] width 17 height 17
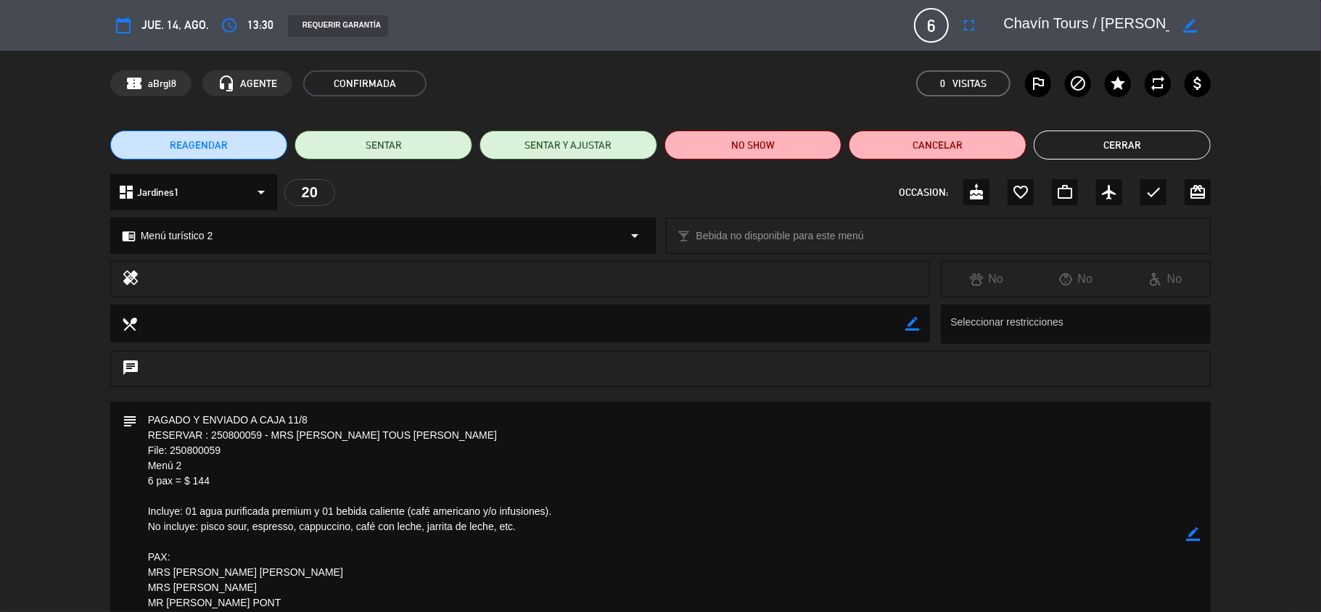
click at [376, 480] on textarea at bounding box center [662, 535] width 1050 height 266
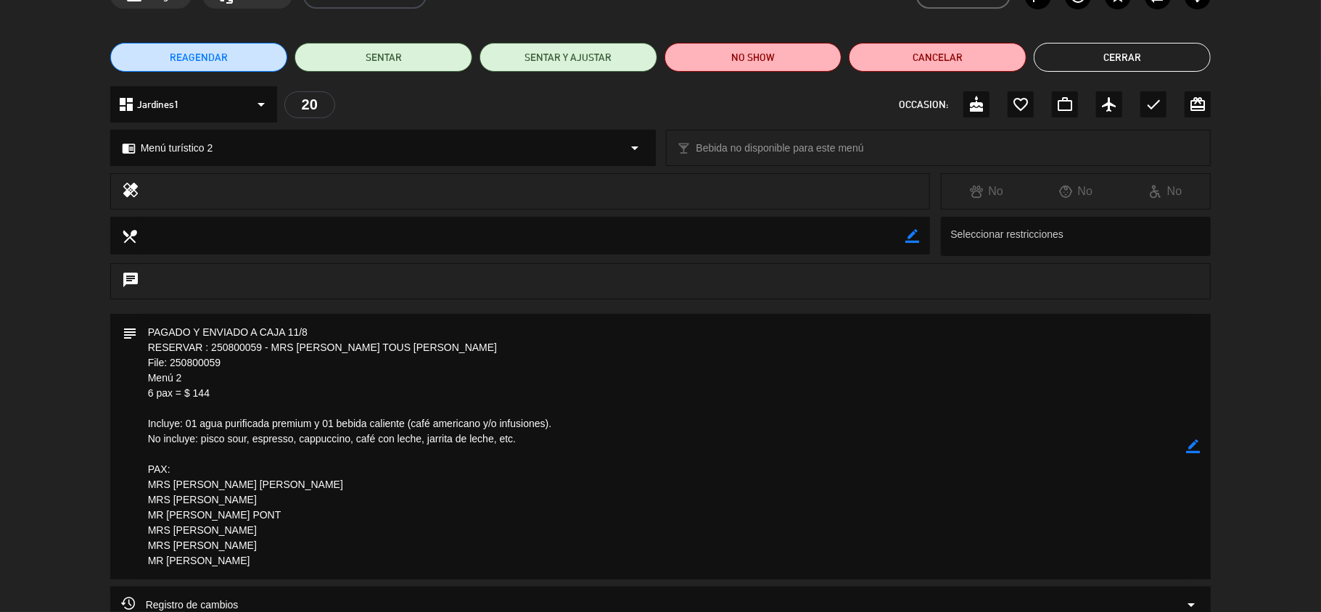
scroll to position [89, 0]
click at [1161, 52] on button "Cerrar" at bounding box center [1123, 56] width 178 height 29
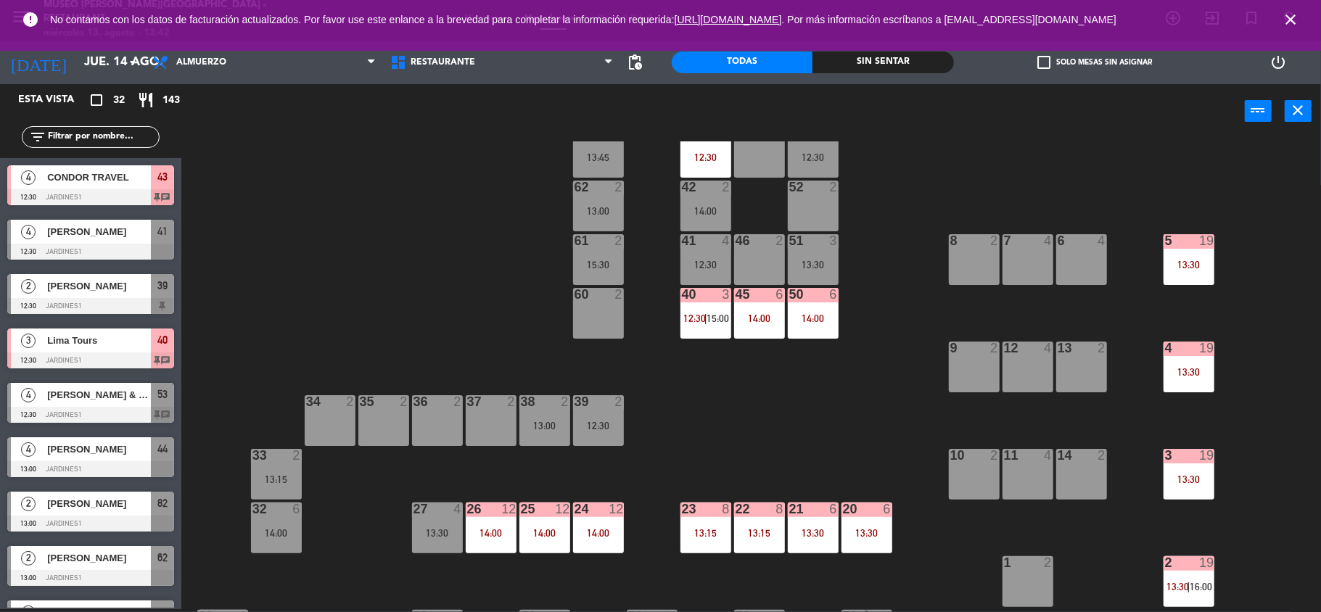
scroll to position [3, 0]
click at [1181, 239] on div at bounding box center [1189, 240] width 24 height 13
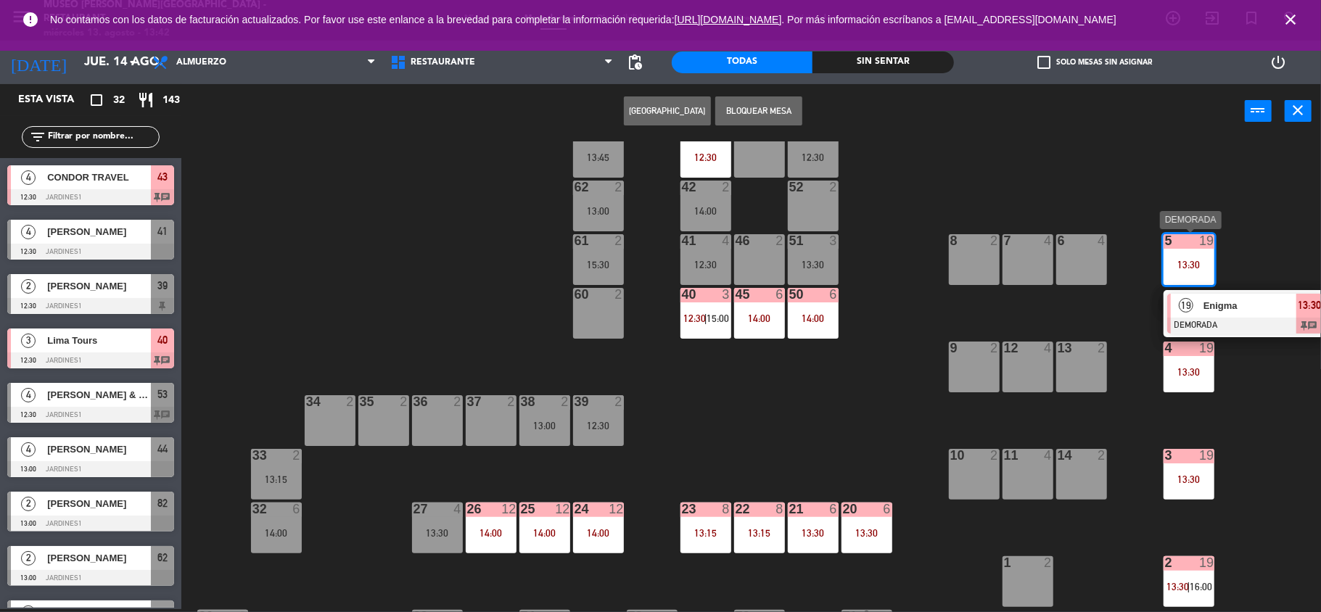
click at [1236, 308] on span "Enigma" at bounding box center [1249, 305] width 93 height 15
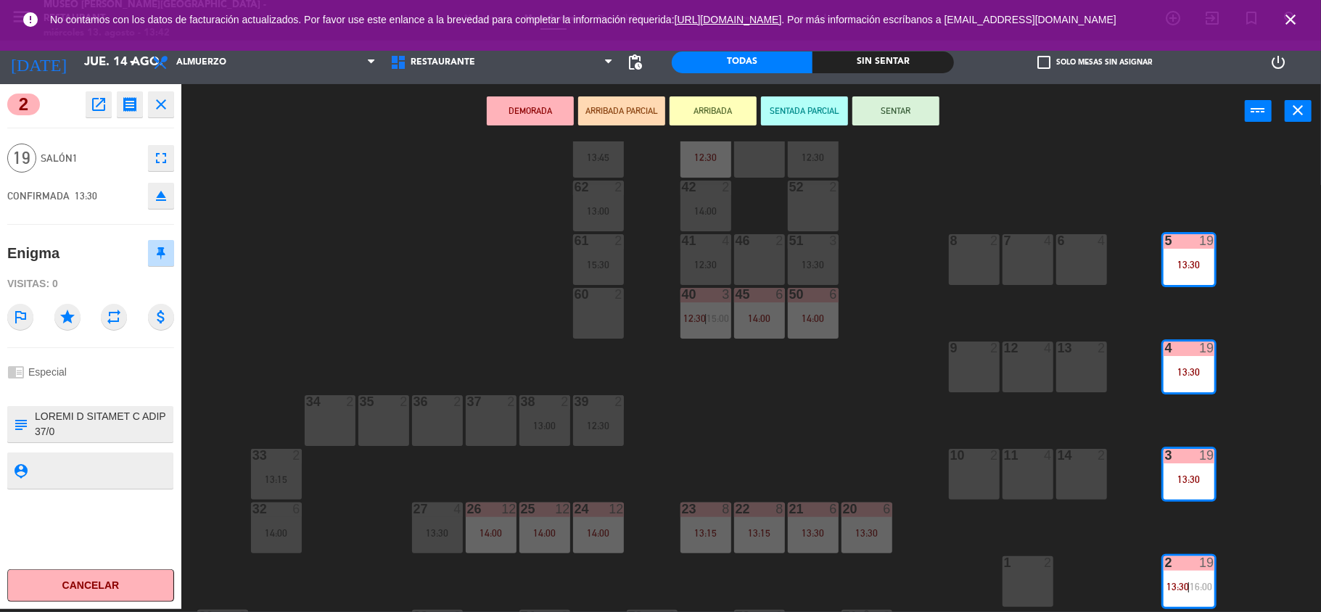
click at [99, 112] on icon "open_in_new" at bounding box center [98, 104] width 17 height 17
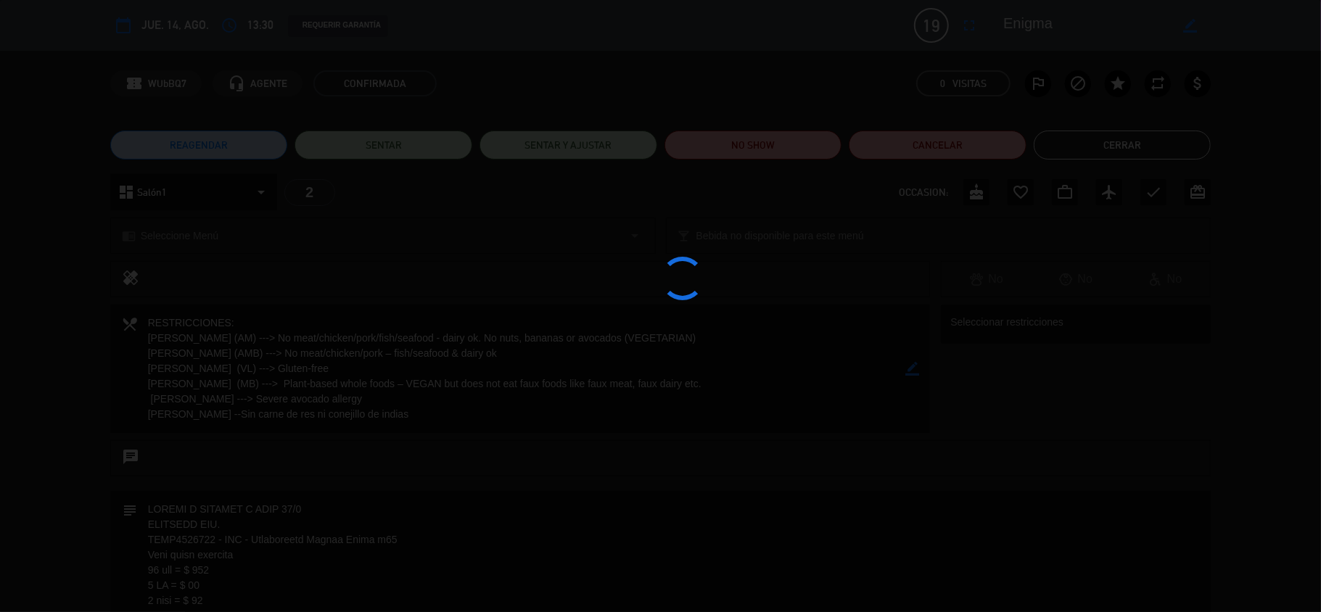
click at [546, 444] on div at bounding box center [660, 306] width 1321 height 612
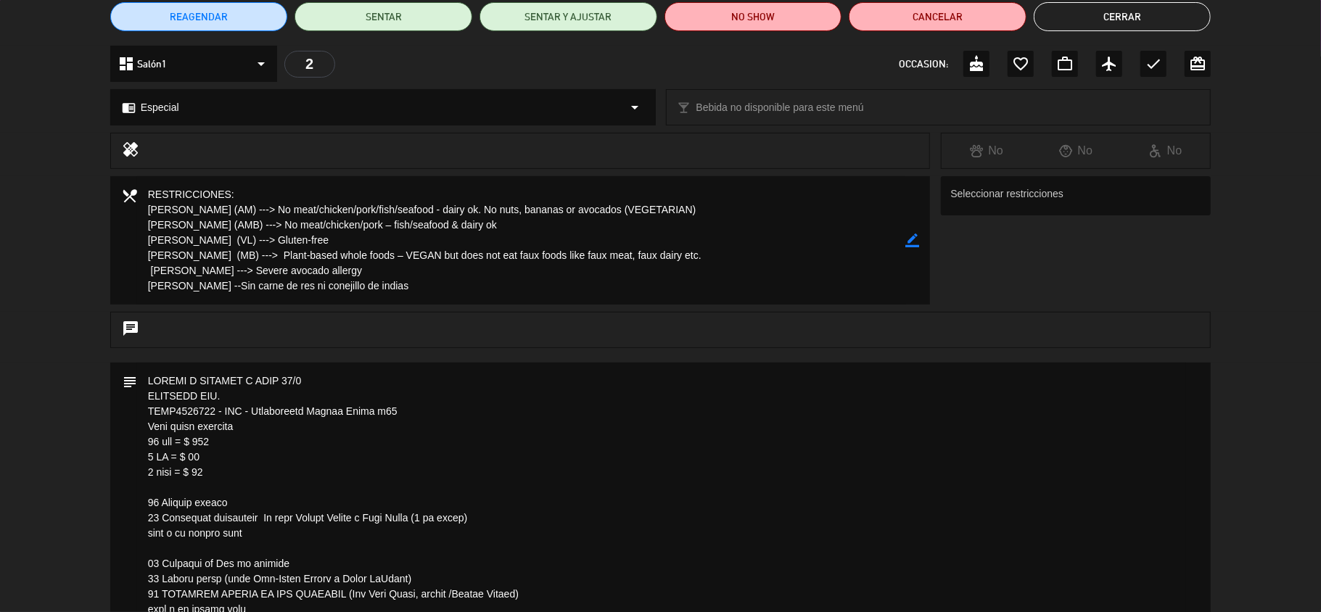
scroll to position [0, 0]
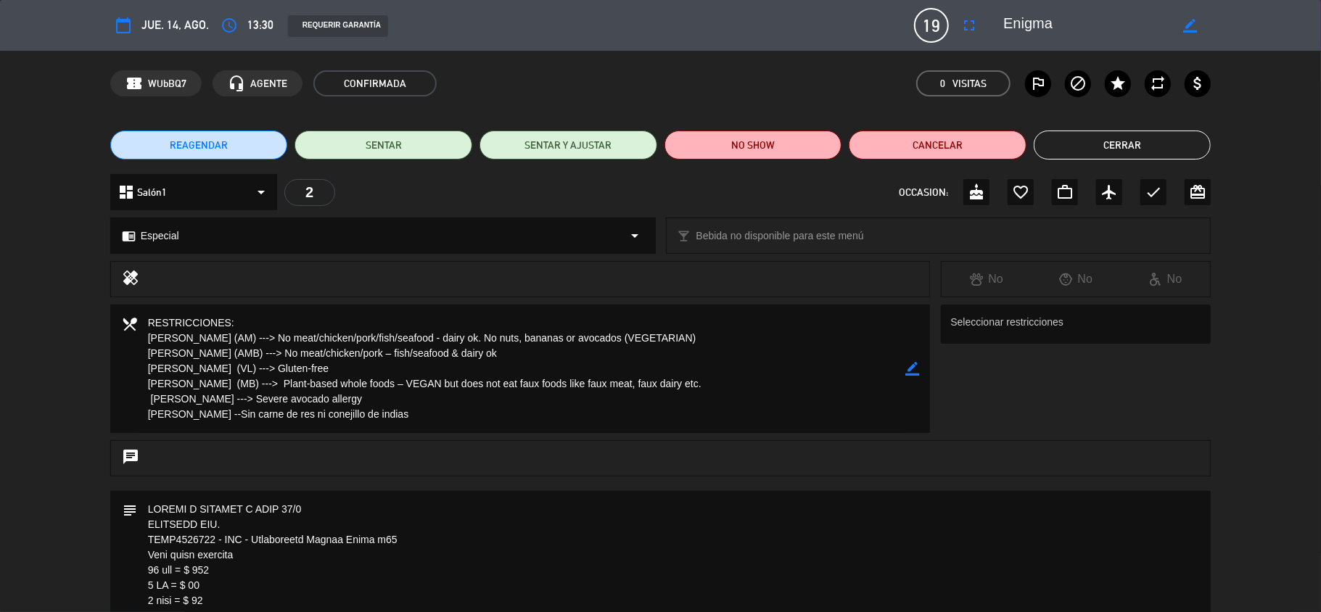
click at [1106, 146] on button "Cerrar" at bounding box center [1123, 145] width 178 height 29
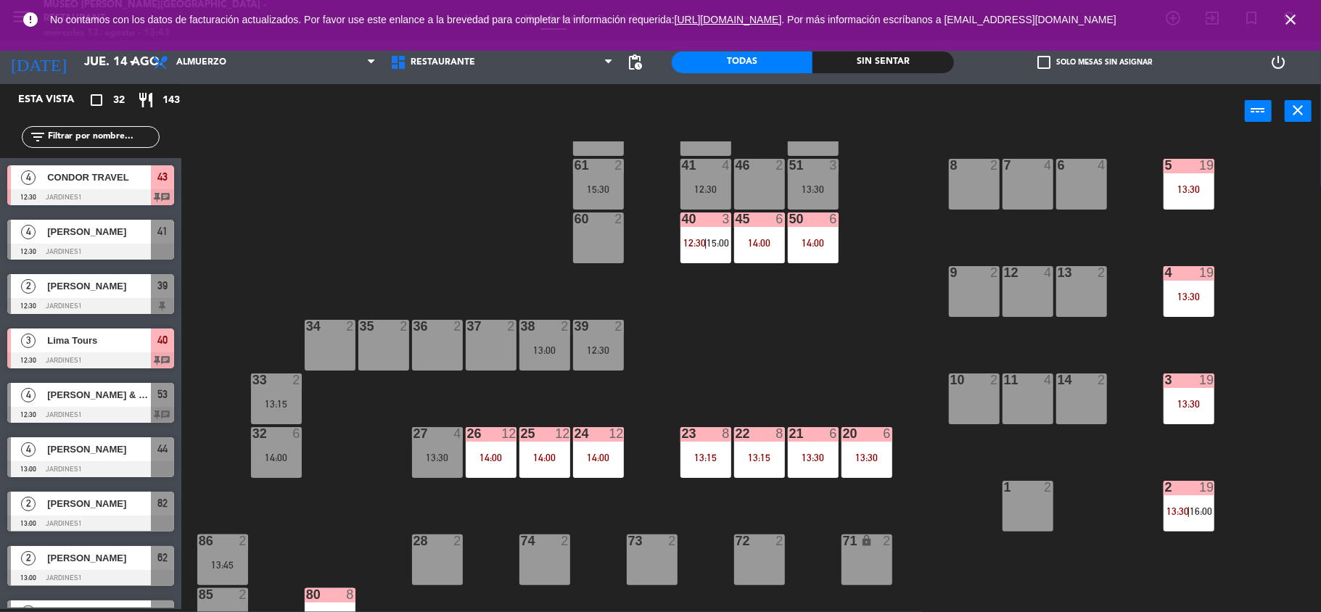
scroll to position [175, 0]
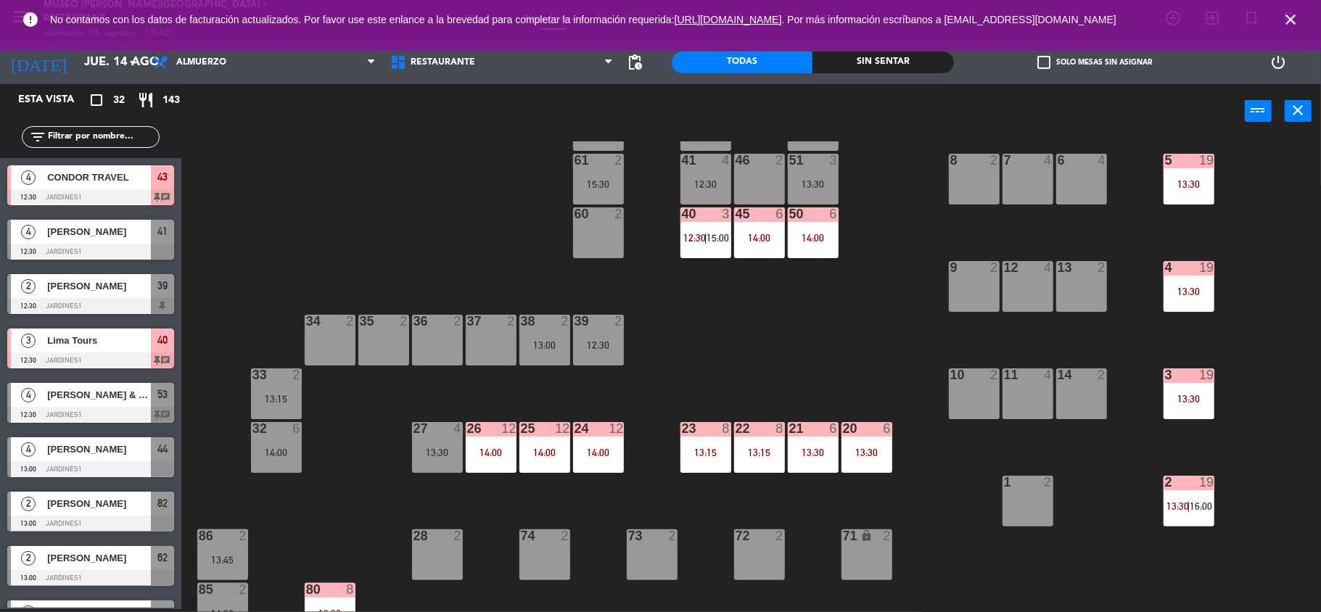
click at [582, 448] on div "14:00" at bounding box center [598, 453] width 51 height 10
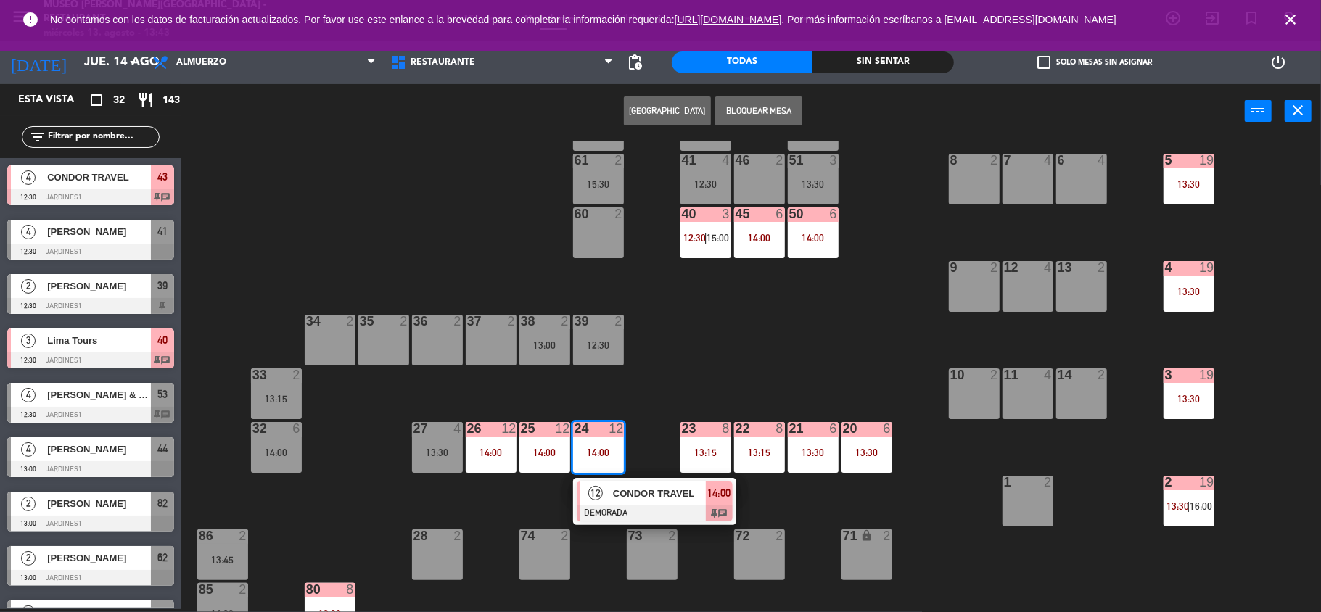
click at [650, 498] on span "CONDOR TRAVEL" at bounding box center [659, 493] width 93 height 15
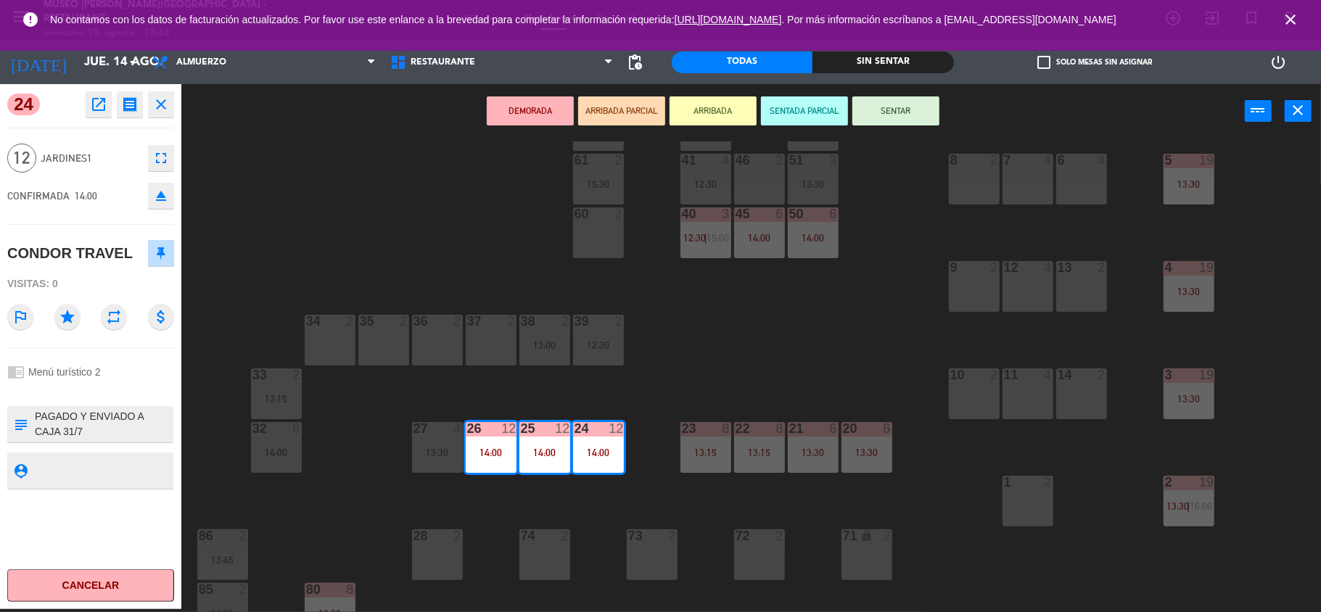
click at [1039, 296] on div "12 4" at bounding box center [1028, 286] width 51 height 51
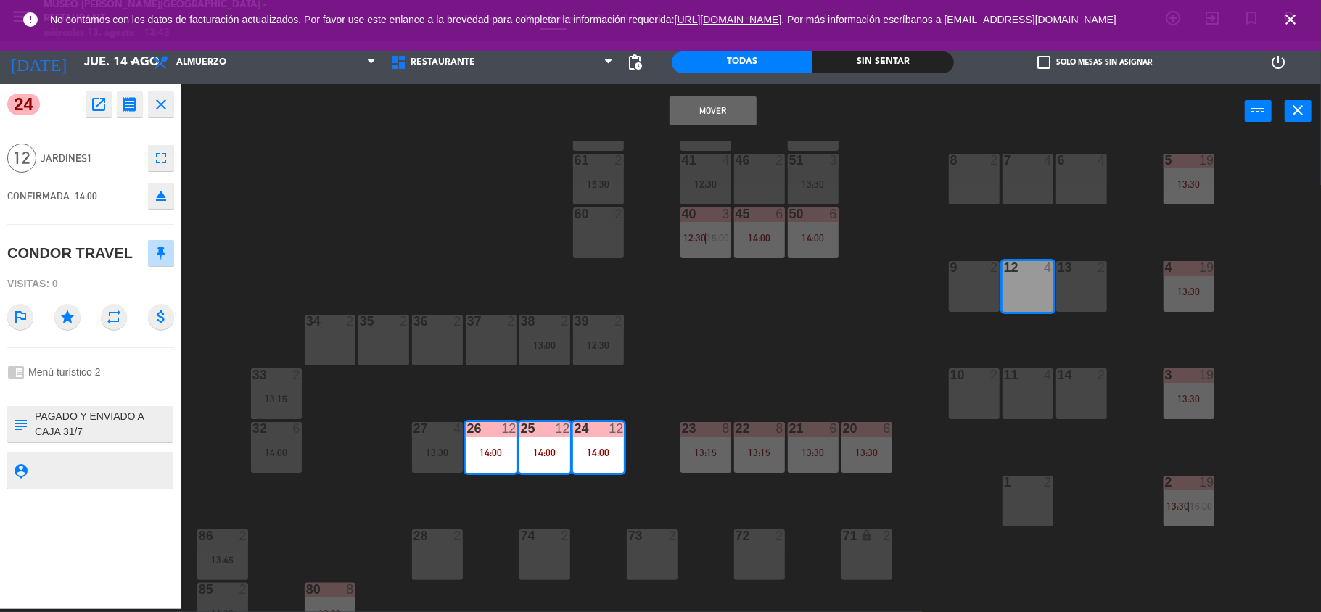
click at [689, 117] on button "Mover" at bounding box center [713, 110] width 87 height 29
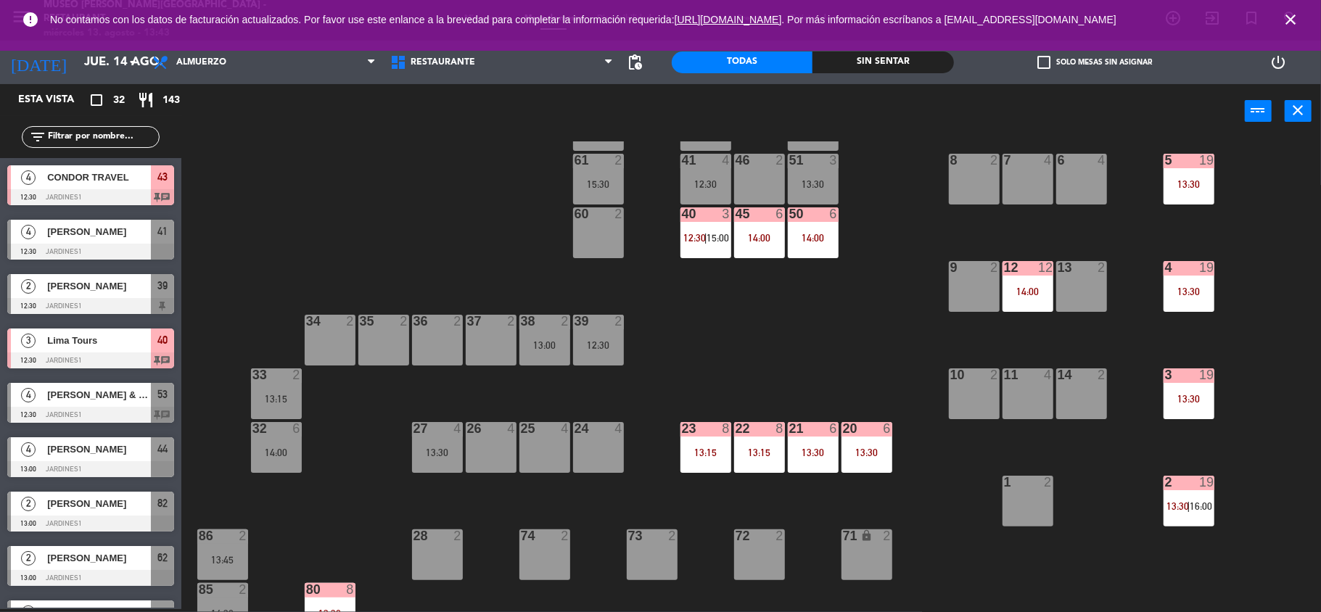
scroll to position [71, 0]
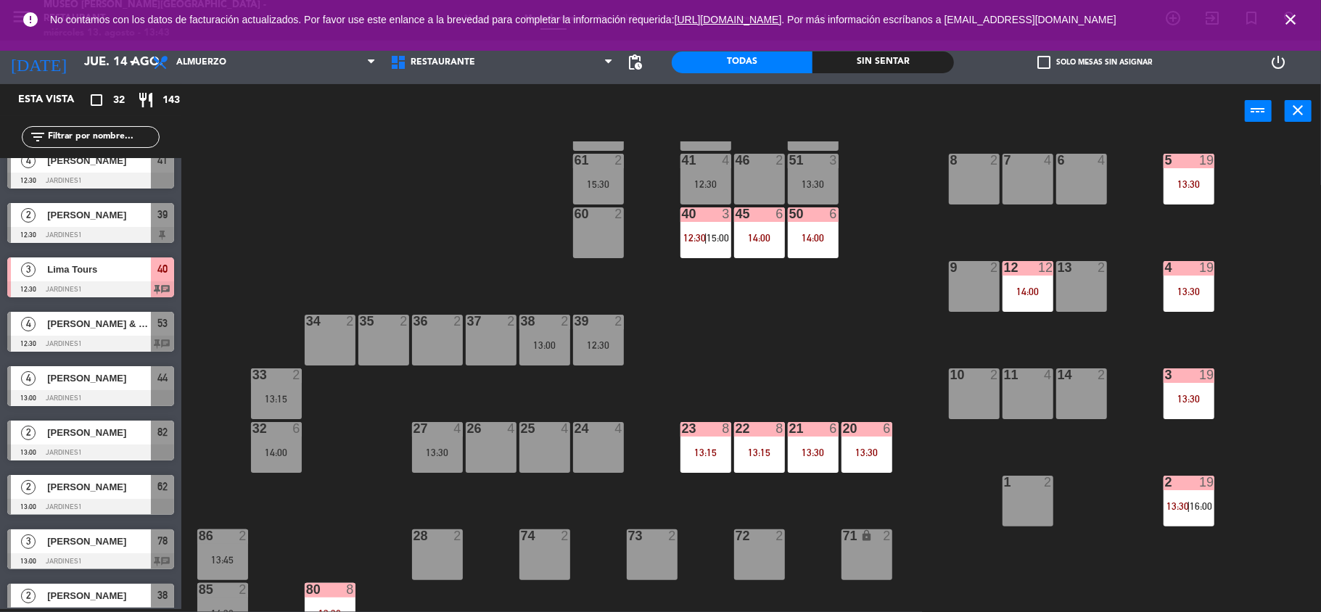
click at [428, 432] on div at bounding box center [437, 428] width 24 height 13
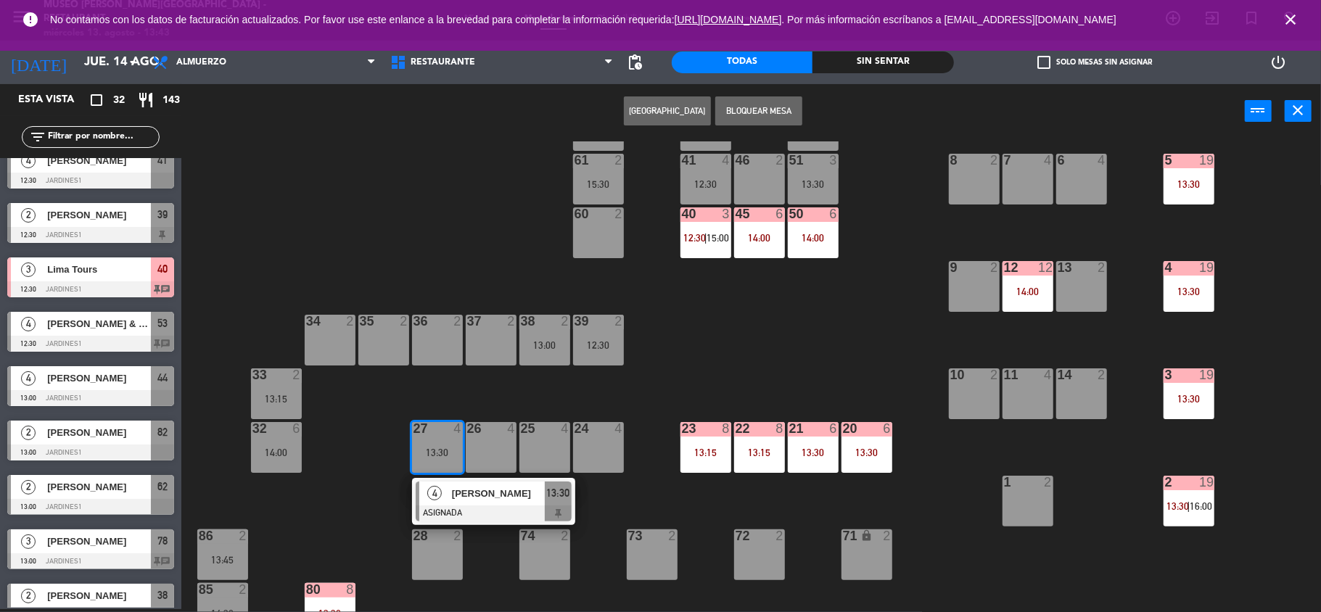
click at [1054, 178] on div "44 4 13:00 49 2 54 5 13:30 64 2 15:30 48 2 53 4 12:30 63 2 13:45 43 4 12:30 62 …" at bounding box center [757, 376] width 1127 height 471
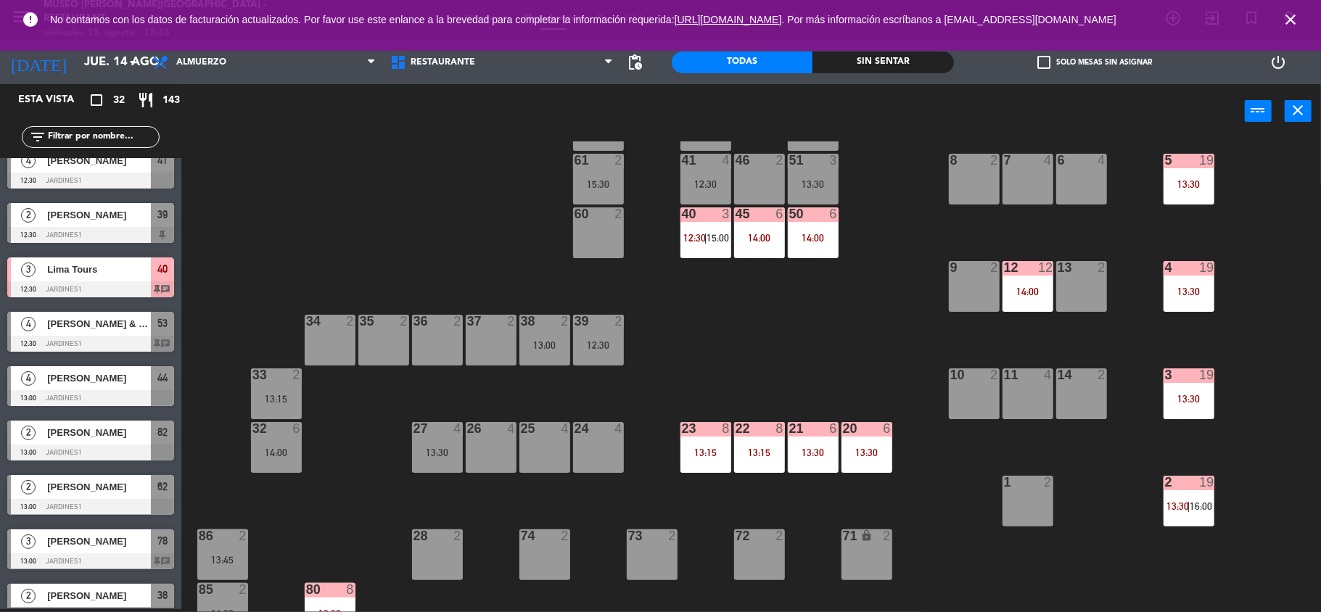
click at [443, 466] on div "27 4 13:30" at bounding box center [437, 447] width 51 height 51
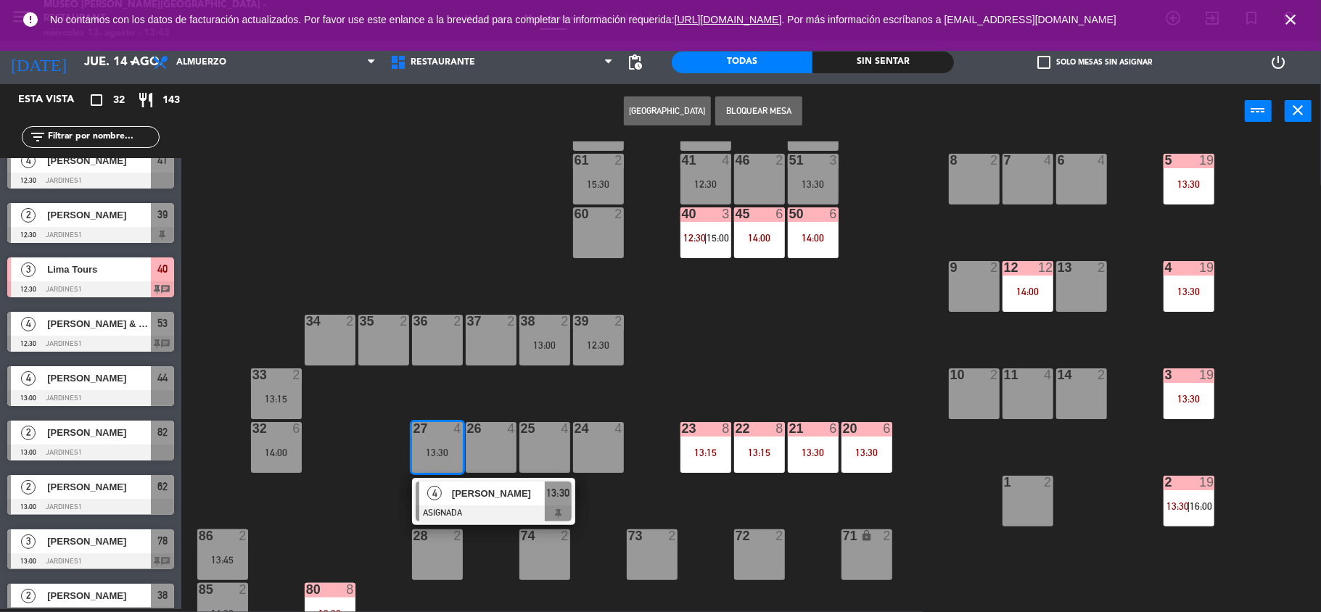
click at [1046, 172] on div "7 4" at bounding box center [1028, 179] width 51 height 51
click at [649, 120] on button "Mover" at bounding box center [667, 110] width 87 height 29
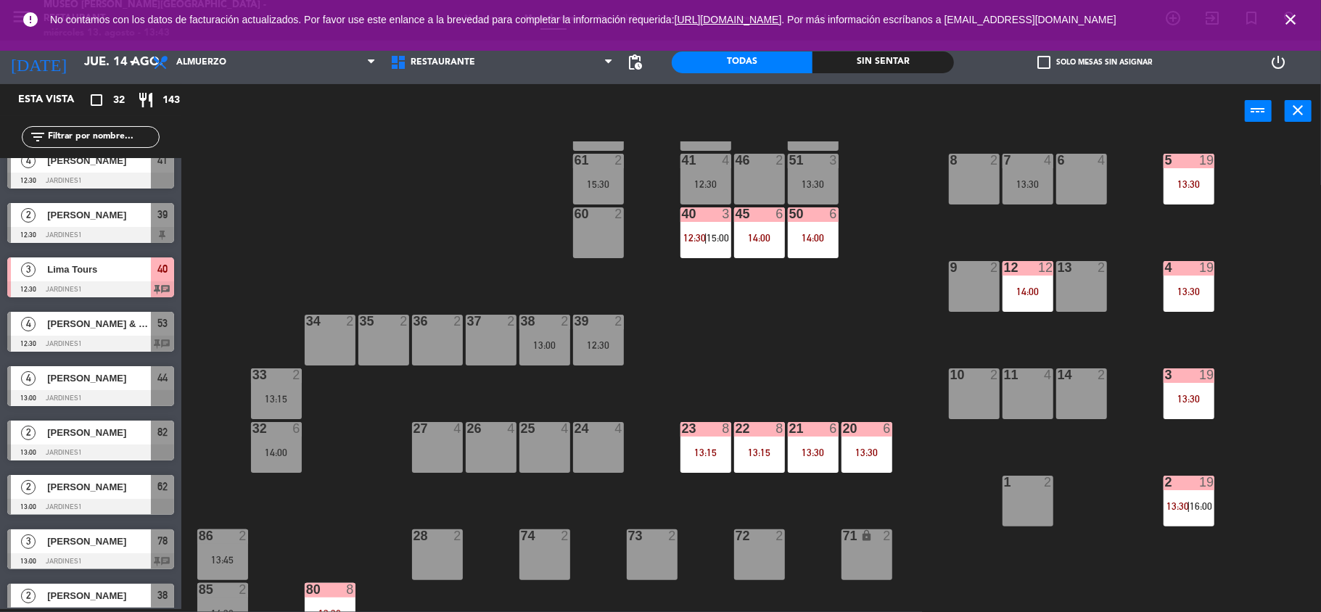
click at [1191, 180] on div "13:30" at bounding box center [1189, 184] width 51 height 10
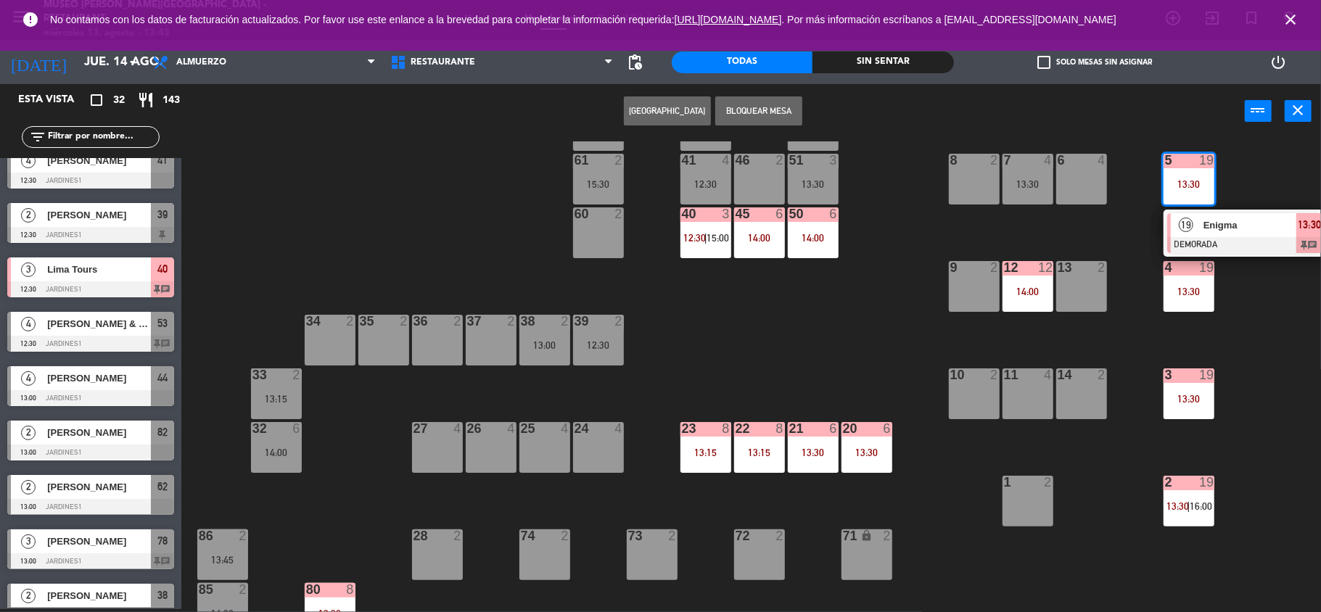
click at [1211, 233] on div "Enigma" at bounding box center [1249, 225] width 94 height 24
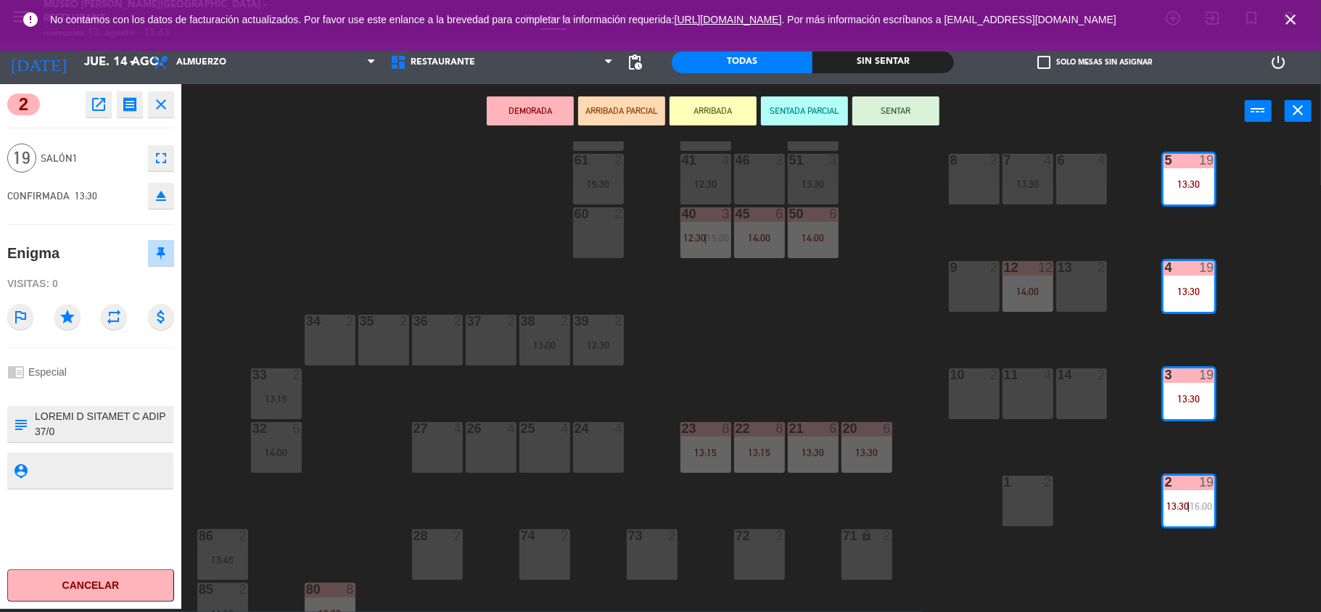
click at [582, 442] on div "24 4" at bounding box center [598, 447] width 51 height 51
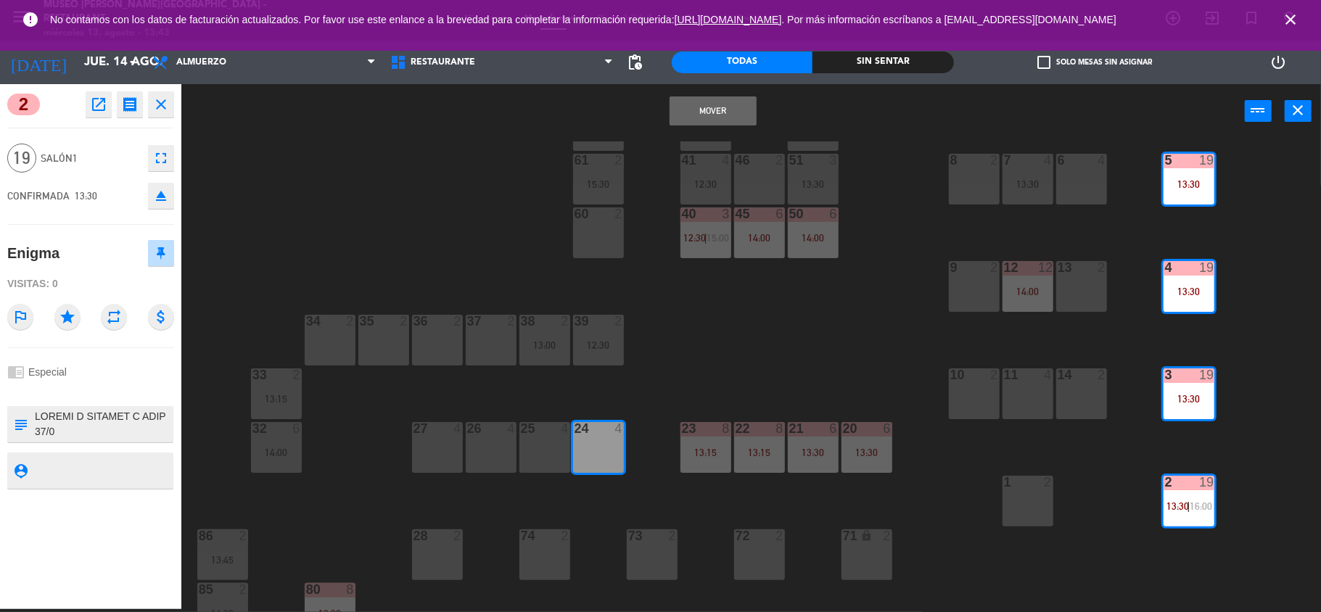
click at [541, 442] on div "25 4" at bounding box center [544, 447] width 51 height 51
click at [498, 439] on div "26 4" at bounding box center [491, 447] width 51 height 51
click at [454, 439] on div "27 4" at bounding box center [437, 447] width 51 height 51
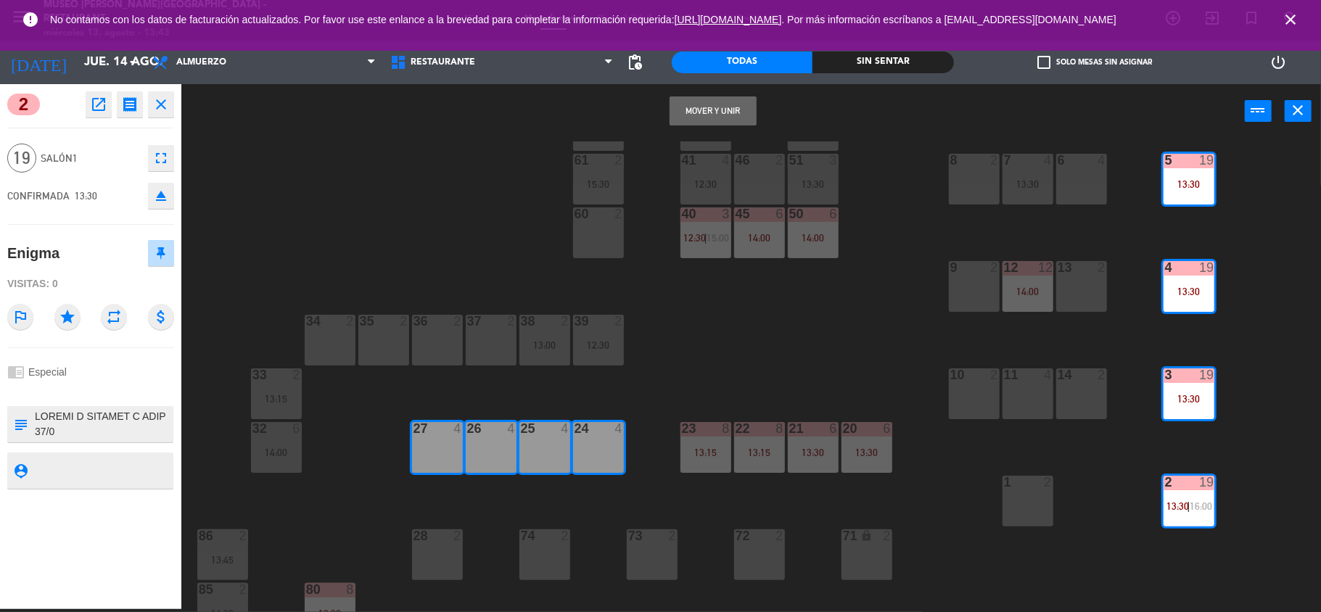
click at [708, 112] on button "Mover y Unir" at bounding box center [713, 110] width 87 height 29
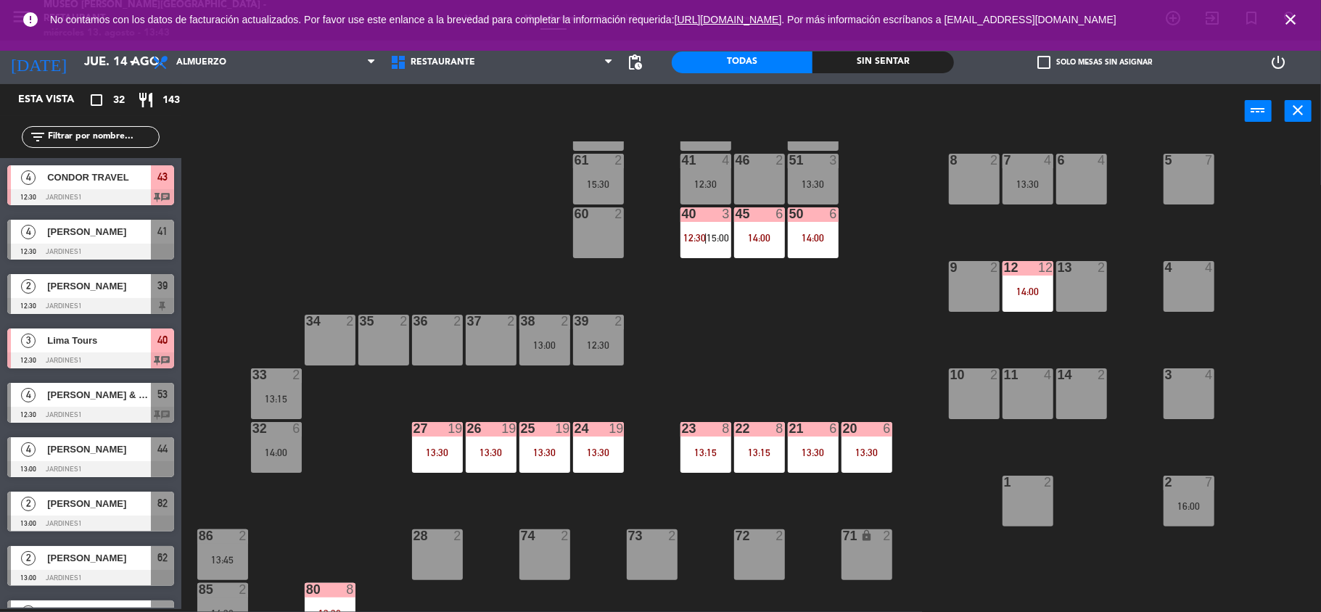
click at [1040, 305] on div "12 12 14:00" at bounding box center [1028, 286] width 51 height 51
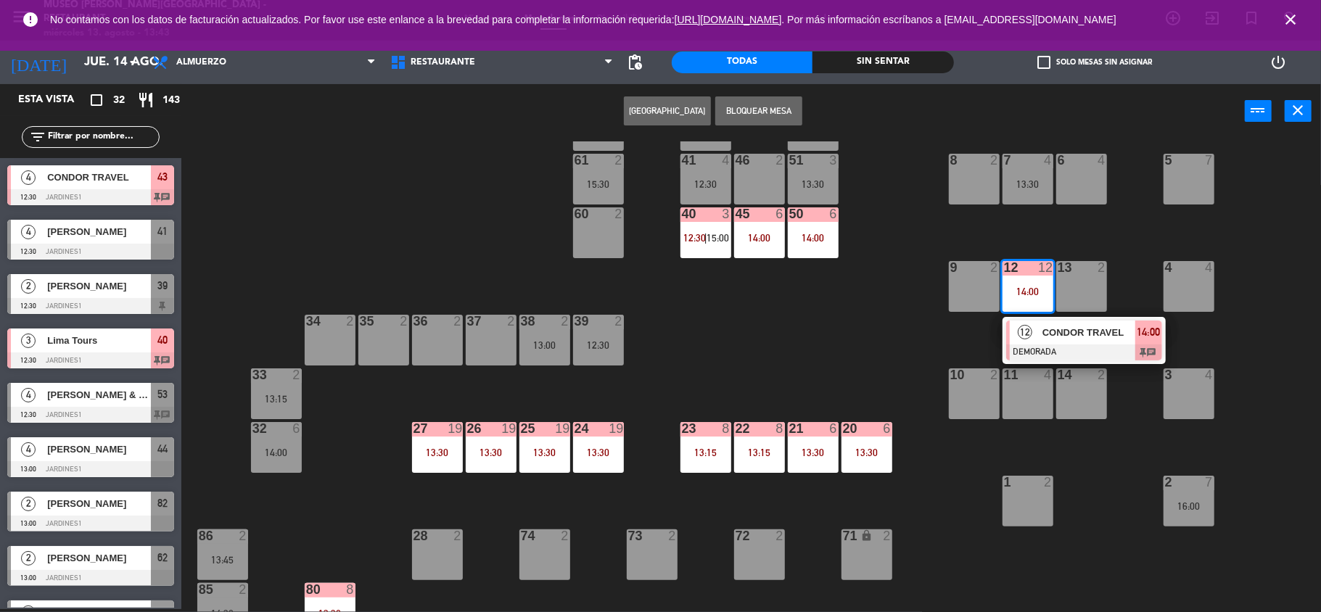
click at [1060, 328] on span "CONDOR TRAVEL" at bounding box center [1088, 332] width 93 height 15
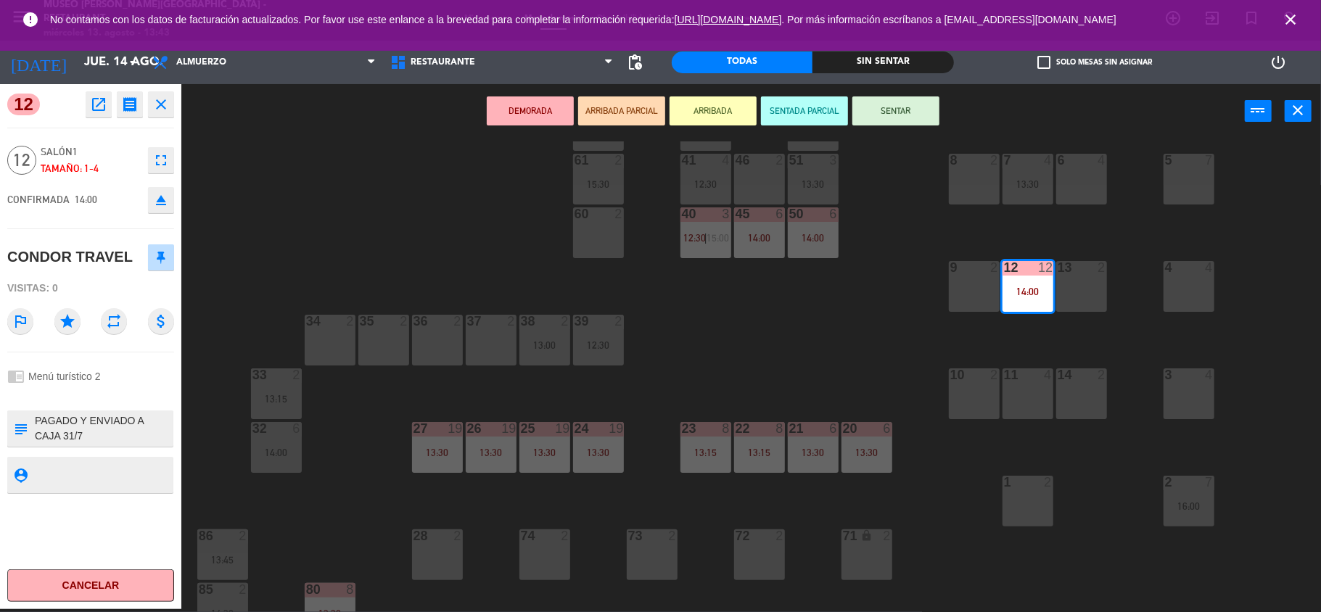
click at [680, 361] on div "44 4 13:00 49 2 54 5 13:30 64 2 15:30 48 2 53 4 12:30 63 2 13:45 43 4 12:30 62 …" at bounding box center [757, 376] width 1127 height 471
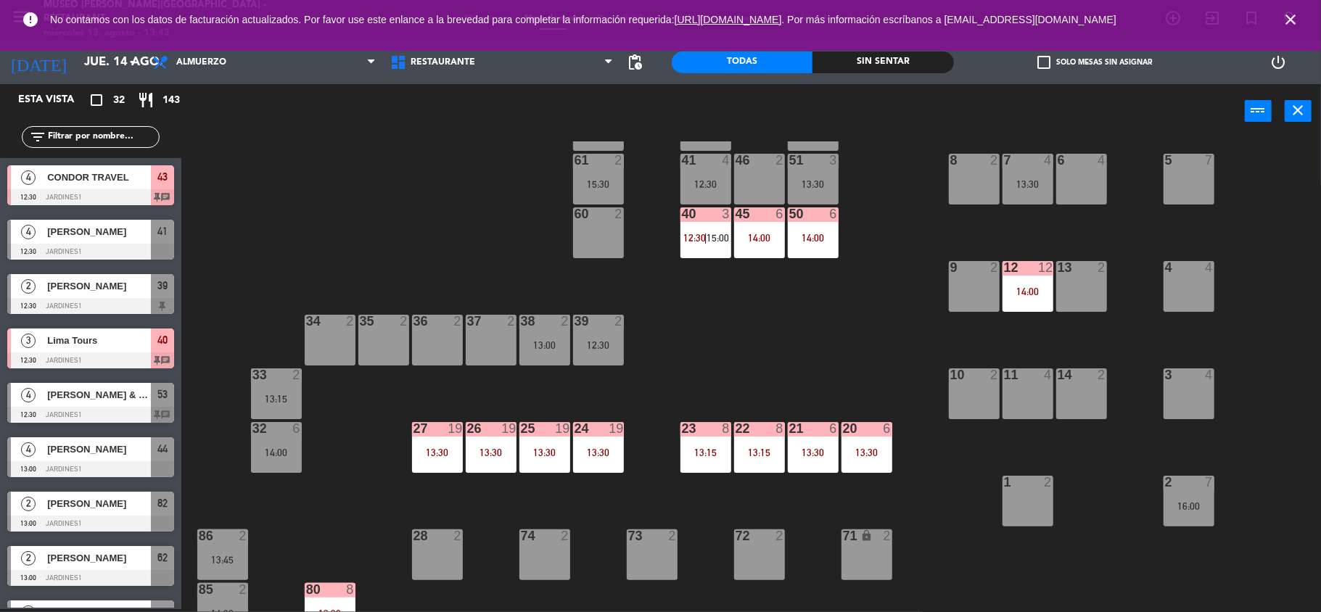
scroll to position [71, 0]
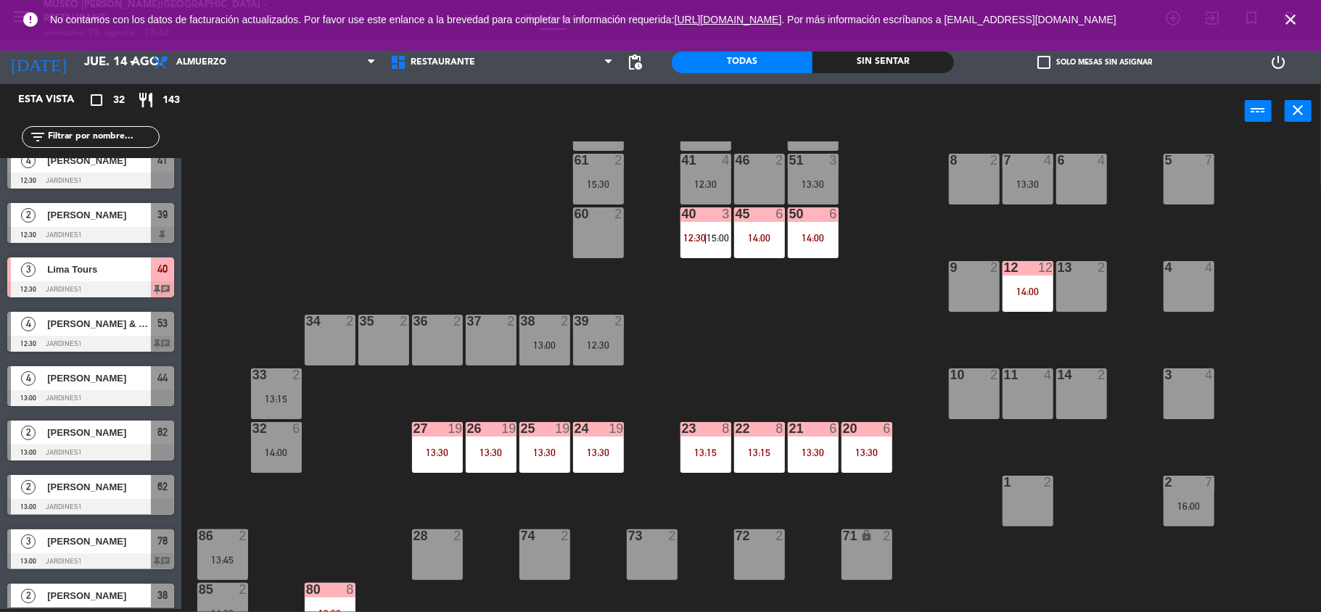
click at [1020, 295] on div "14:00" at bounding box center [1028, 292] width 51 height 10
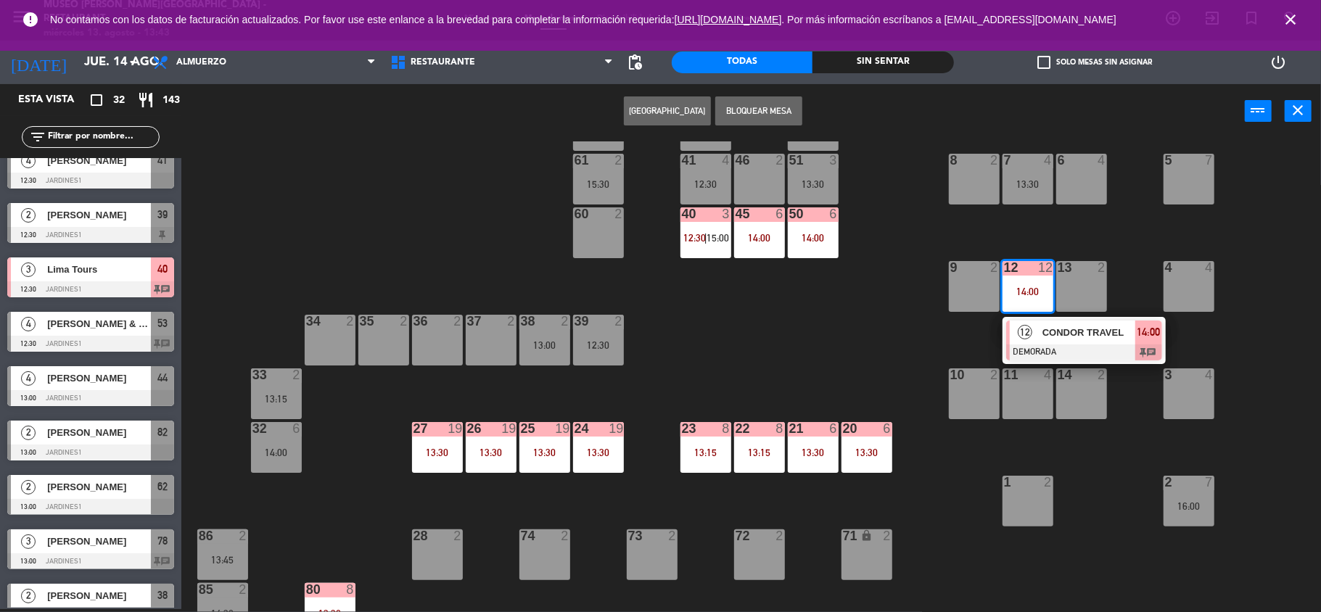
click at [1135, 477] on div "44 4 13:00 49 2 54 5 13:30 64 2 15:30 48 2 53 4 12:30 63 2 13:45 43 4 12:30 62 …" at bounding box center [757, 376] width 1127 height 471
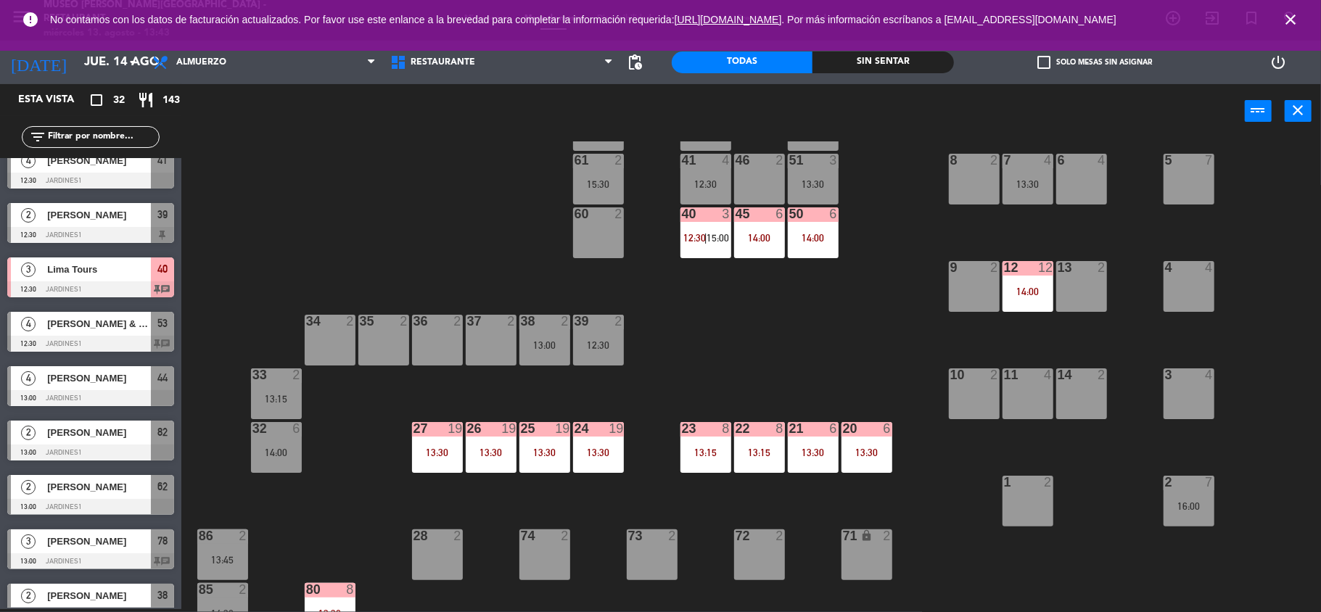
click at [1184, 514] on div "2 7 16:00" at bounding box center [1189, 501] width 51 height 51
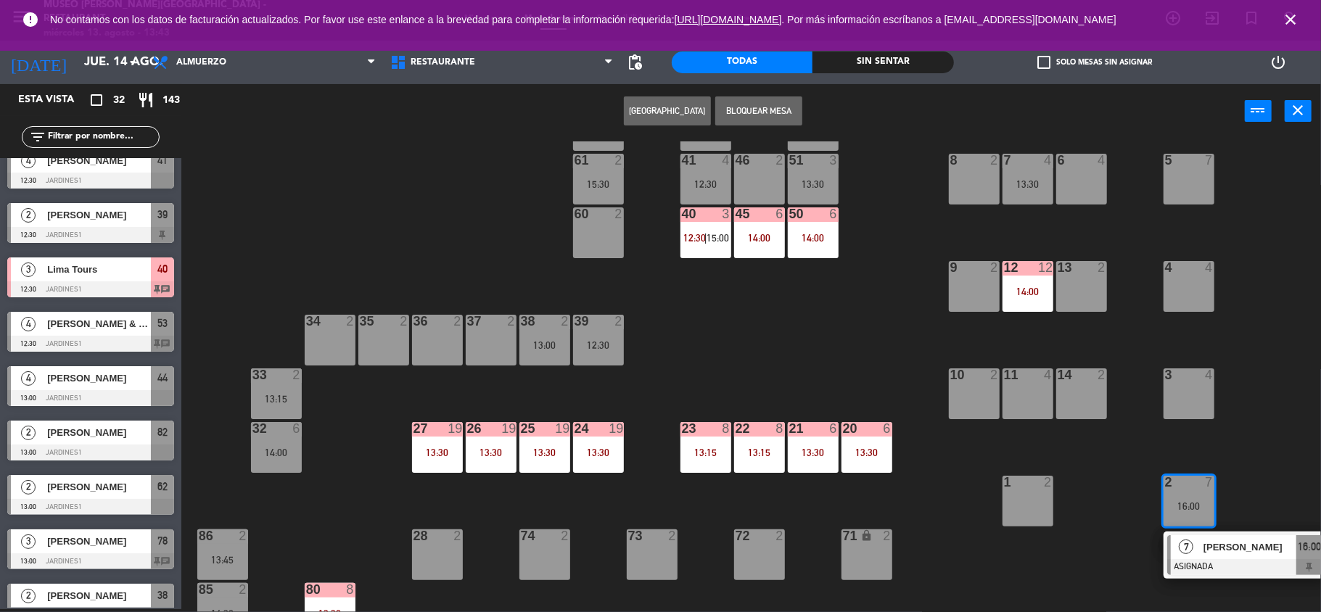
click at [1193, 160] on div at bounding box center [1189, 160] width 24 height 13
click at [614, 99] on button "Mover" at bounding box center [621, 110] width 87 height 29
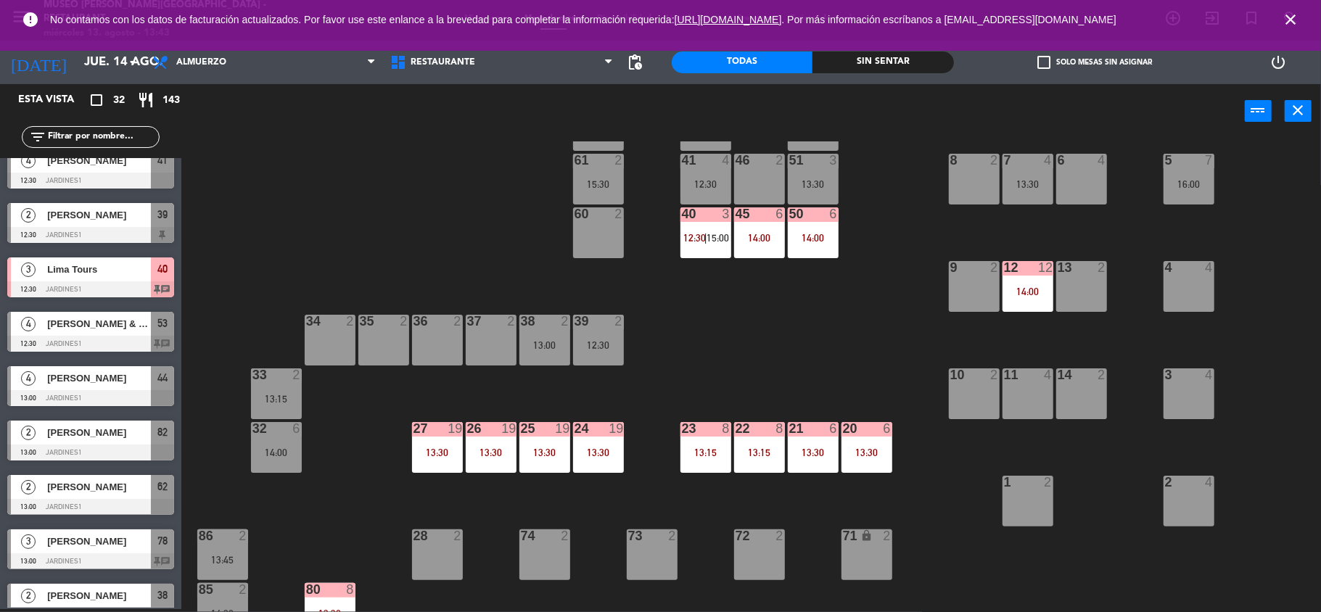
click at [1019, 279] on div "12 12 14:00" at bounding box center [1028, 286] width 51 height 51
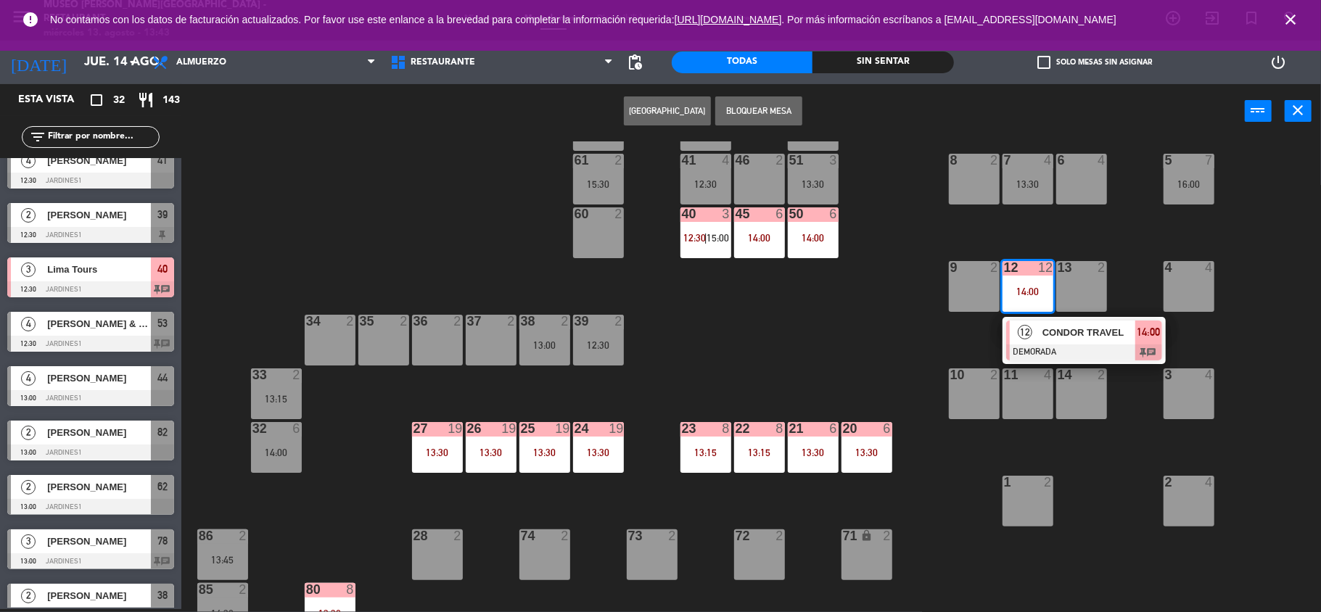
click at [1045, 312] on div "12 12 14:00 12 CONDOR TRAVEL DEMORADA 14:00 chat" at bounding box center [1028, 286] width 51 height 51
click at [1028, 335] on span "12" at bounding box center [1025, 332] width 15 height 15
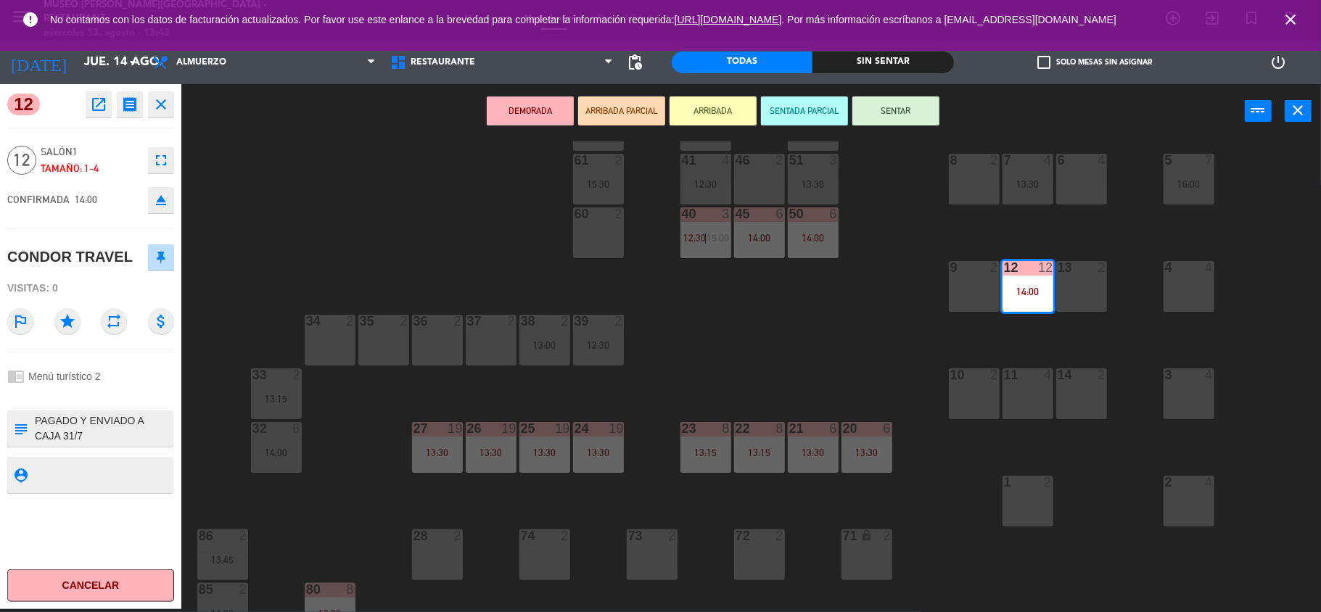
click at [169, 193] on icon "eject" at bounding box center [160, 200] width 17 height 17
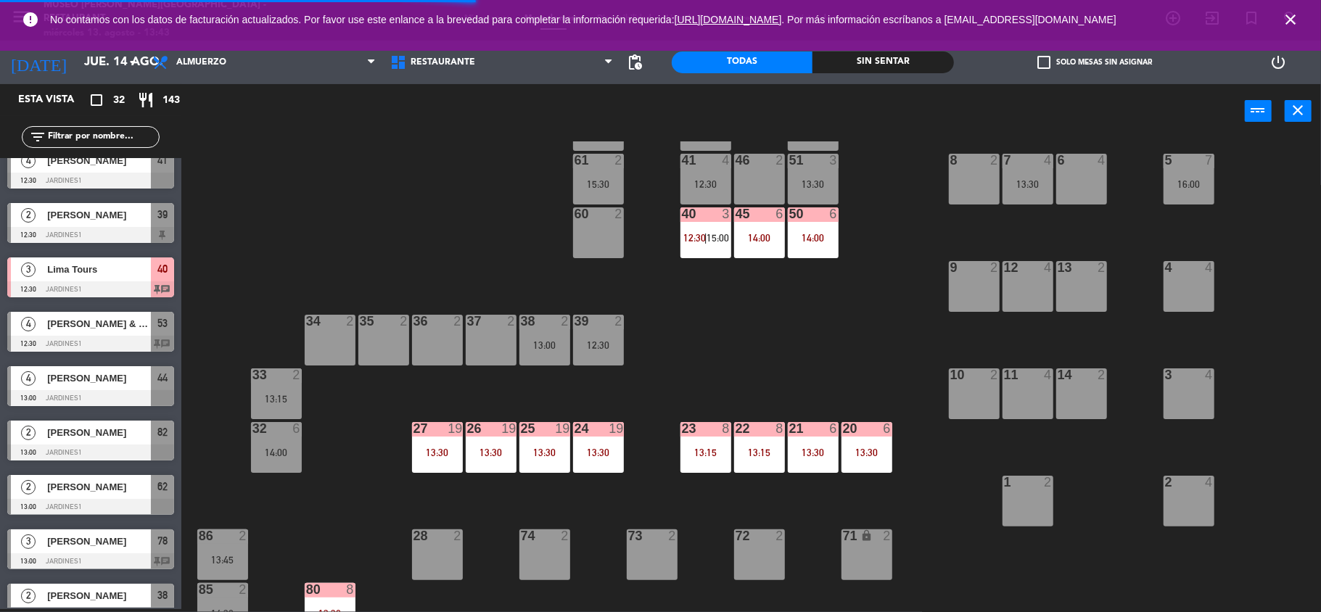
click at [100, 142] on input "text" at bounding box center [102, 137] width 112 height 16
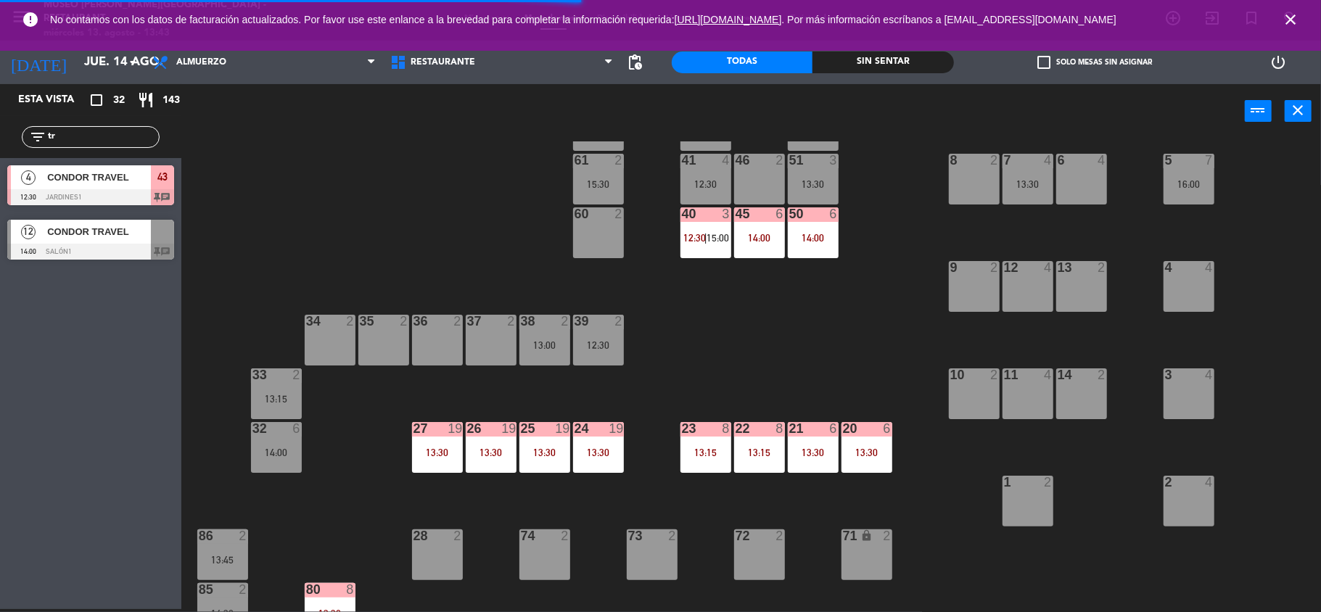
scroll to position [0, 0]
type input "trav"
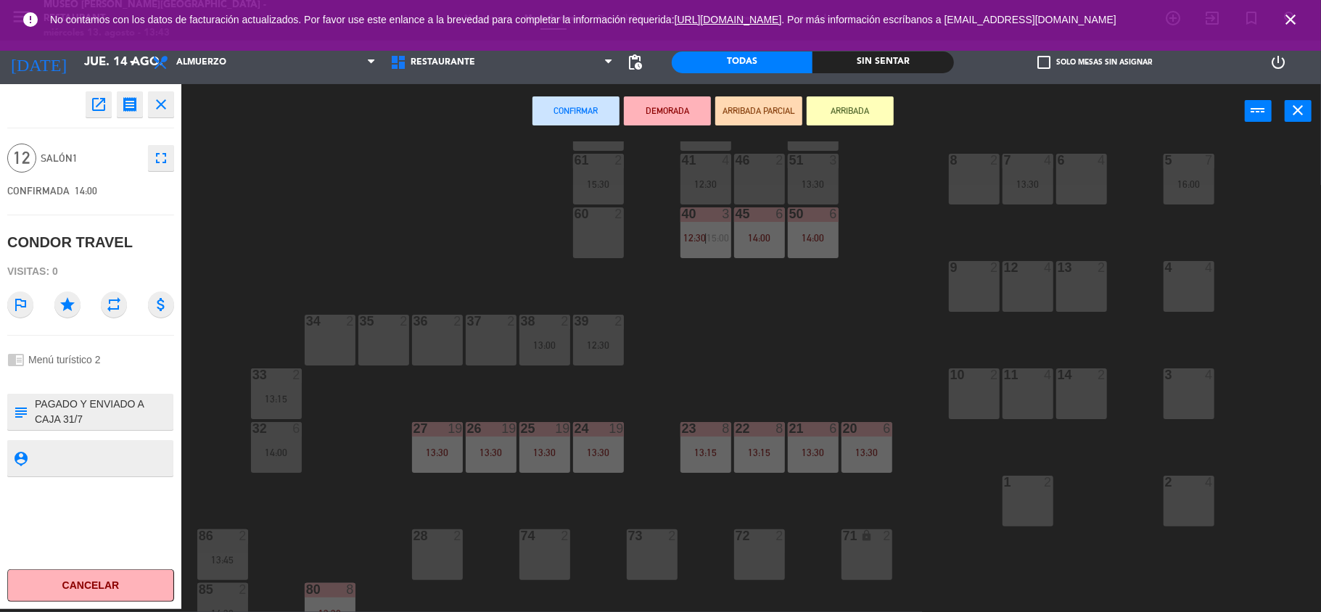
click at [1199, 499] on div "2 4" at bounding box center [1189, 501] width 51 height 51
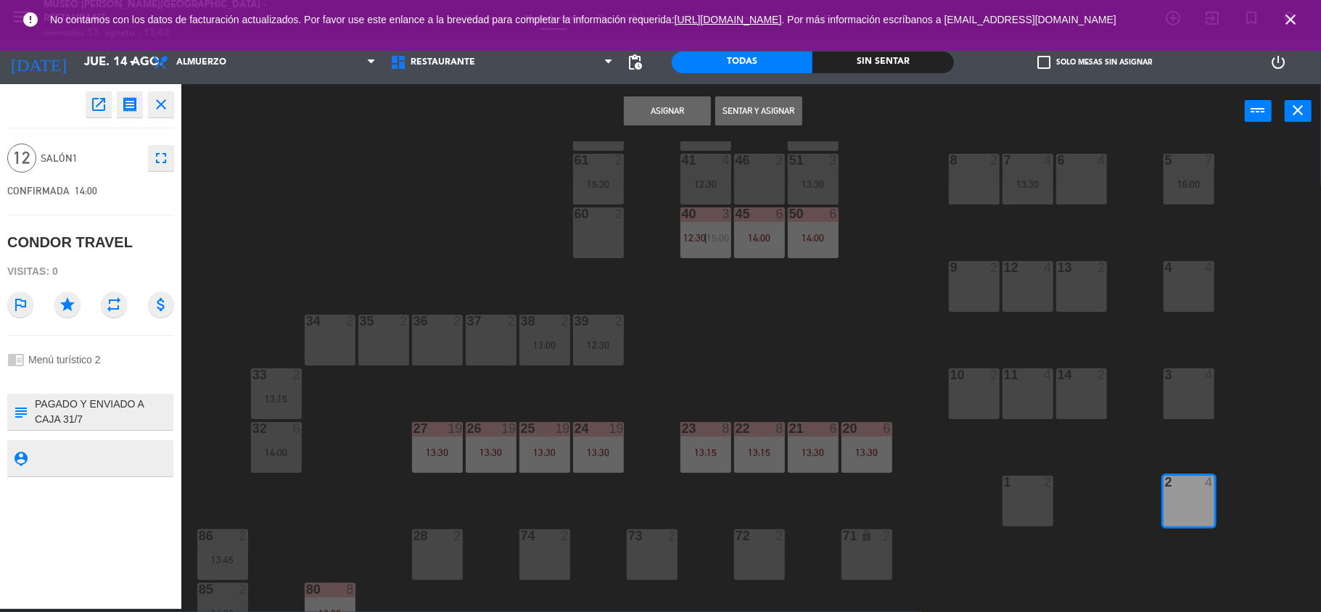
click at [1185, 378] on div at bounding box center [1189, 375] width 24 height 13
click at [1178, 300] on div "4 4" at bounding box center [1189, 286] width 51 height 51
click at [669, 119] on button "Asignar" at bounding box center [667, 110] width 87 height 29
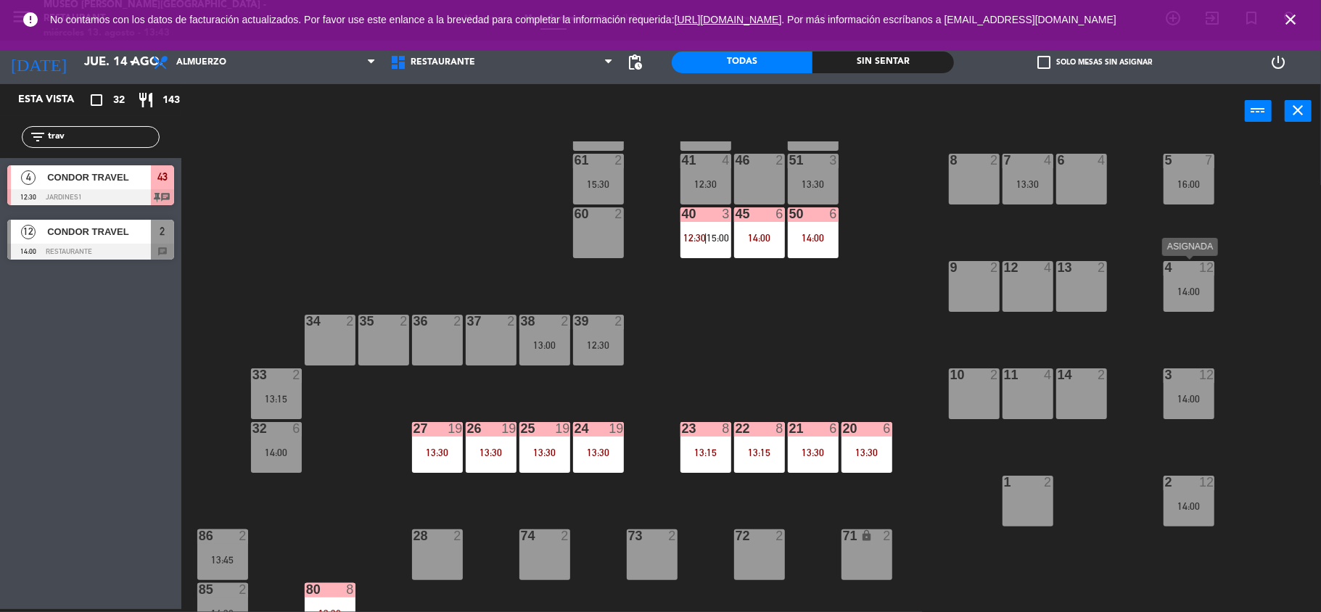
click at [1199, 289] on div "14:00" at bounding box center [1189, 292] width 51 height 10
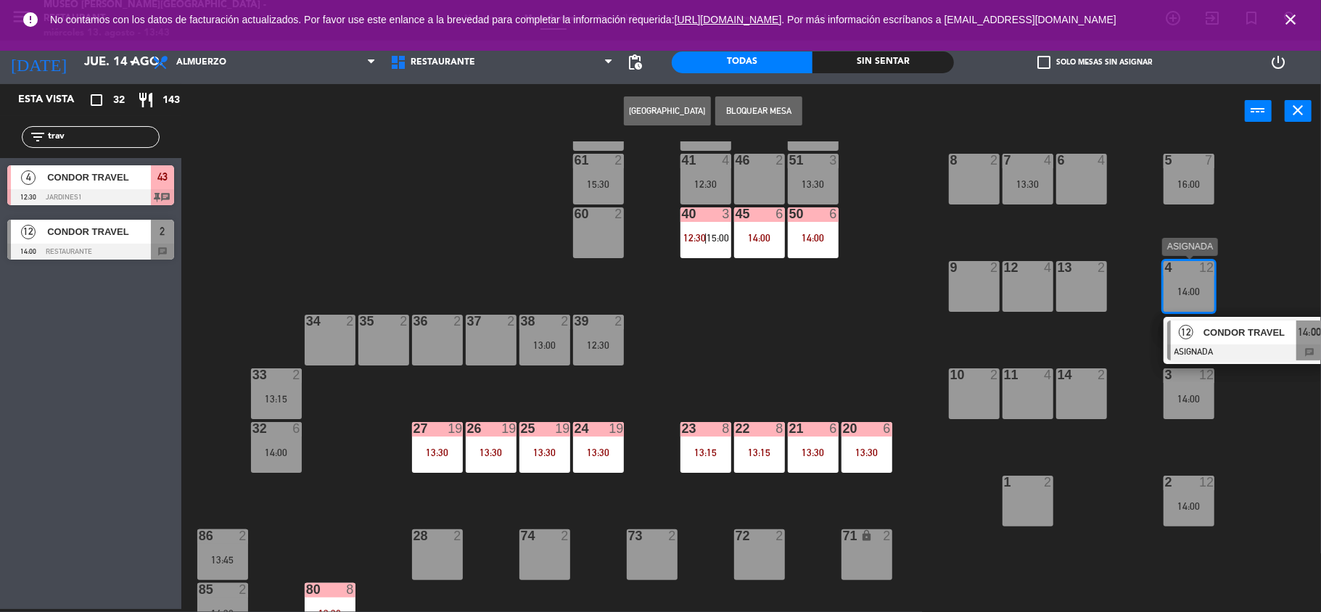
click at [1219, 337] on span "CONDOR TRAVEL" at bounding box center [1249, 332] width 93 height 15
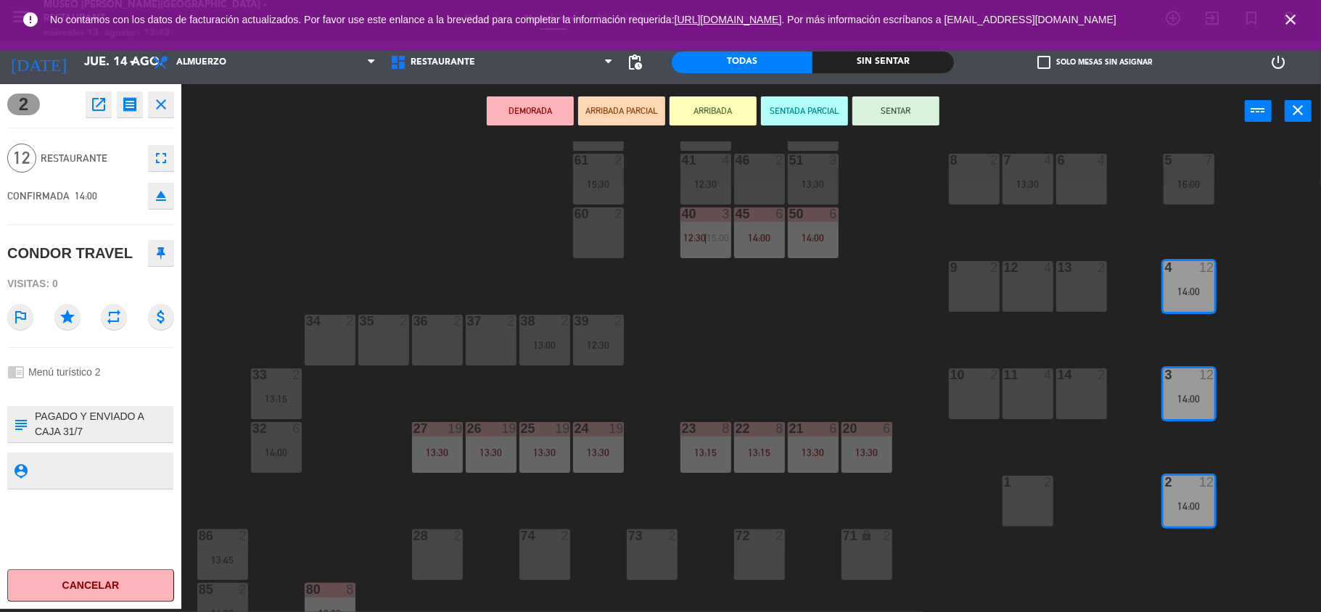
click at [517, 100] on button "DEMORADA" at bounding box center [530, 110] width 87 height 29
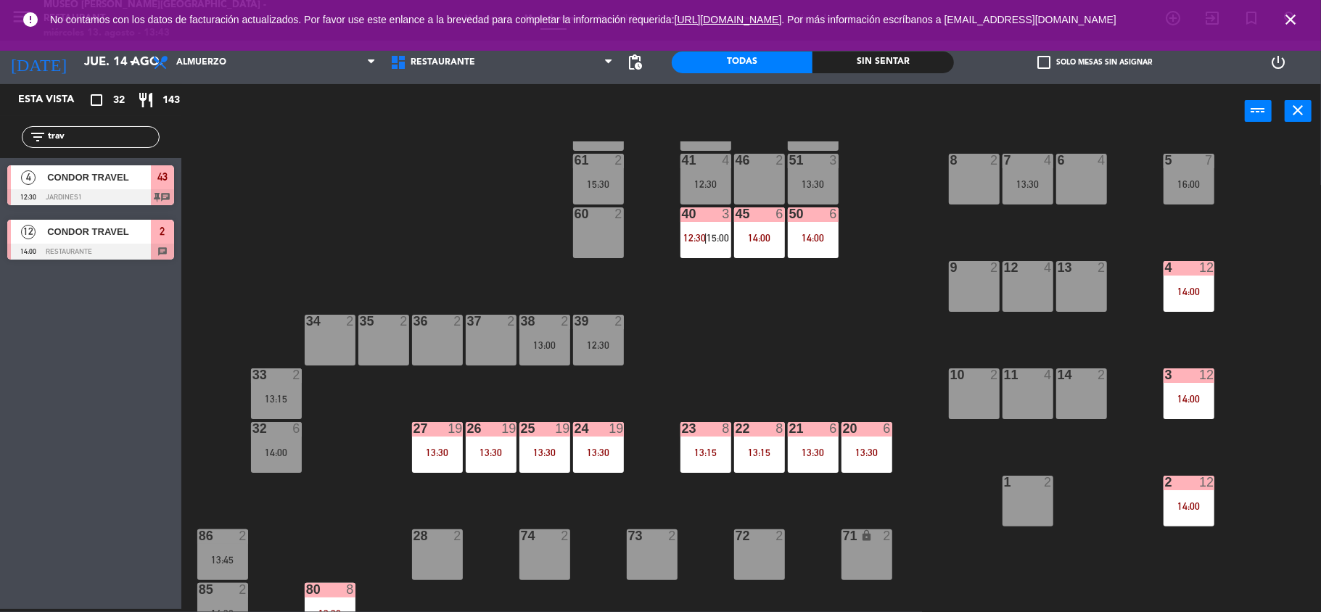
click at [575, 450] on div "13:30" at bounding box center [598, 453] width 51 height 10
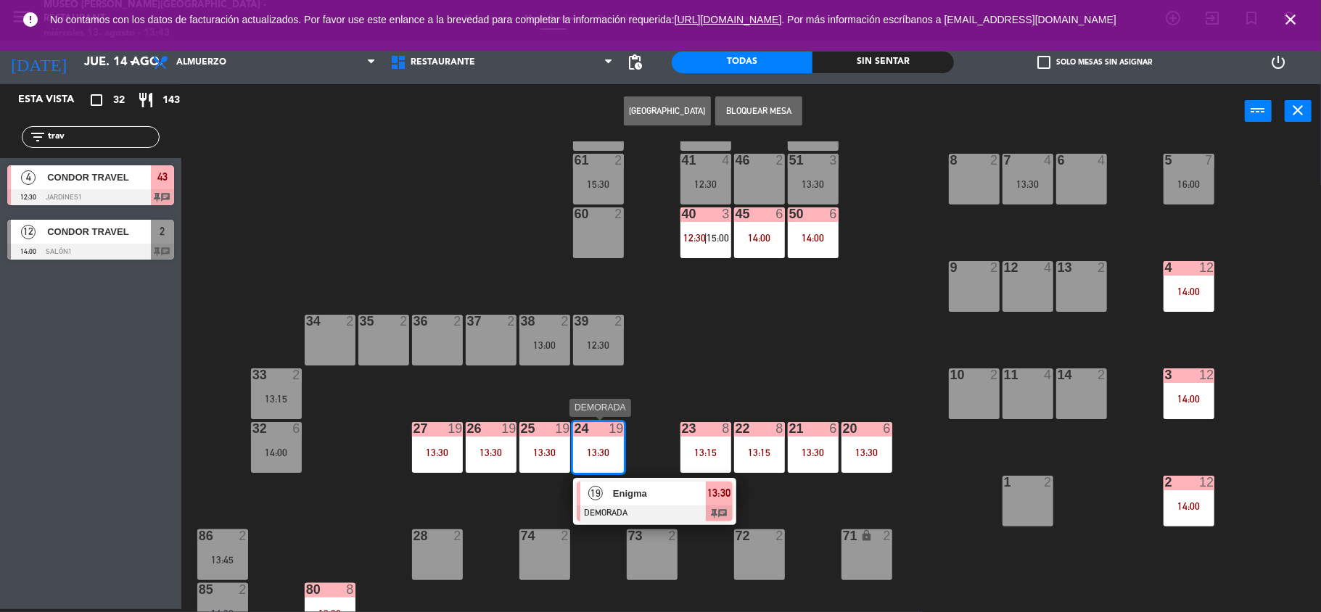
click at [599, 487] on span "19" at bounding box center [595, 493] width 15 height 15
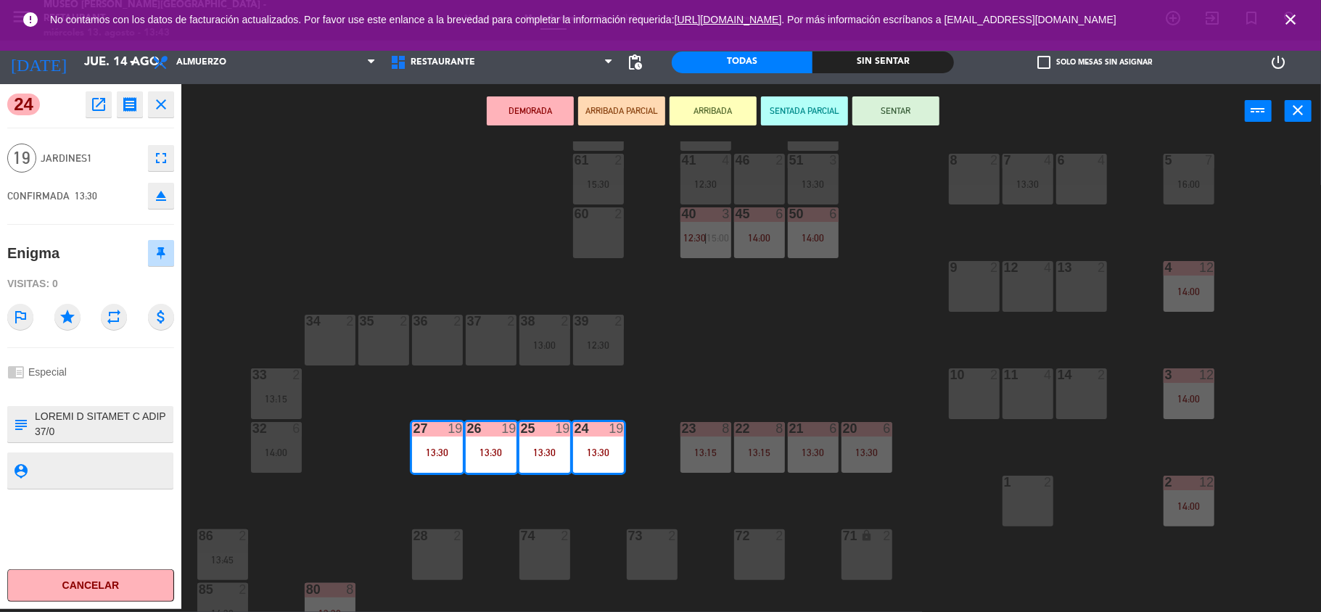
drag, startPoint x: 68, startPoint y: 262, endPoint x: 0, endPoint y: 262, distance: 68.2
click at [0, 262] on div "24 open_in_new receipt 1:30 PM [DATE] personas Enigma Mesa 24+25+26+27 EXPERIEN…" at bounding box center [90, 346] width 181 height 525
copy div "Enigma"
click at [102, 106] on icon "open_in_new" at bounding box center [98, 104] width 17 height 17
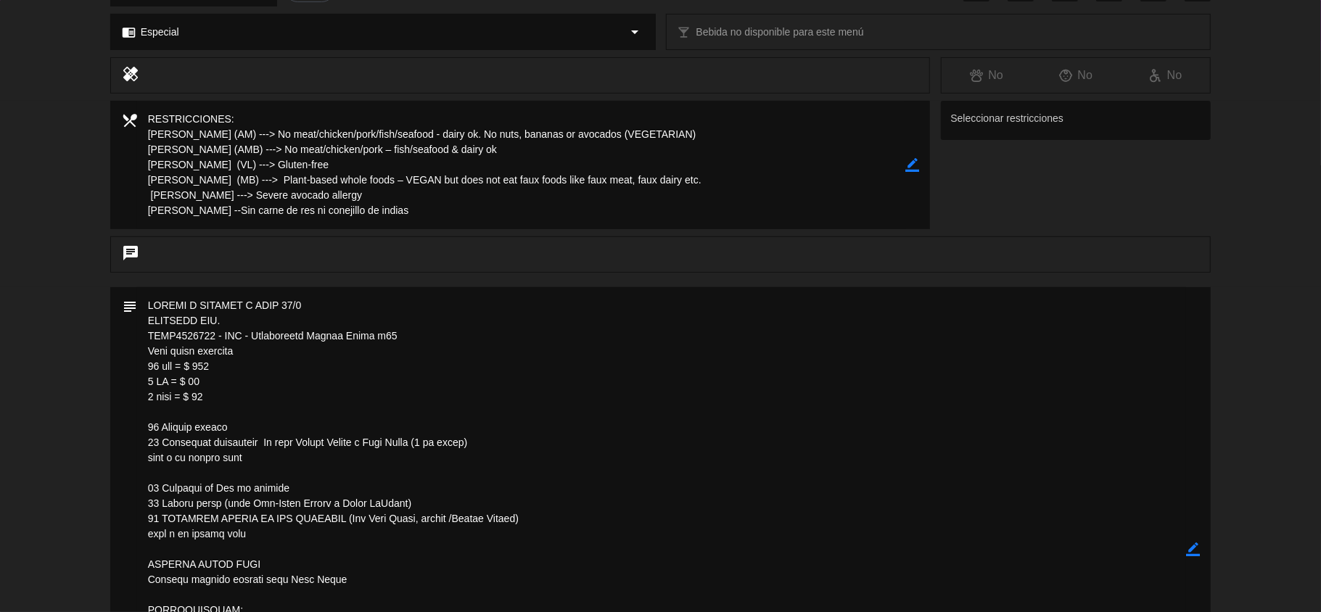
scroll to position [215, 0]
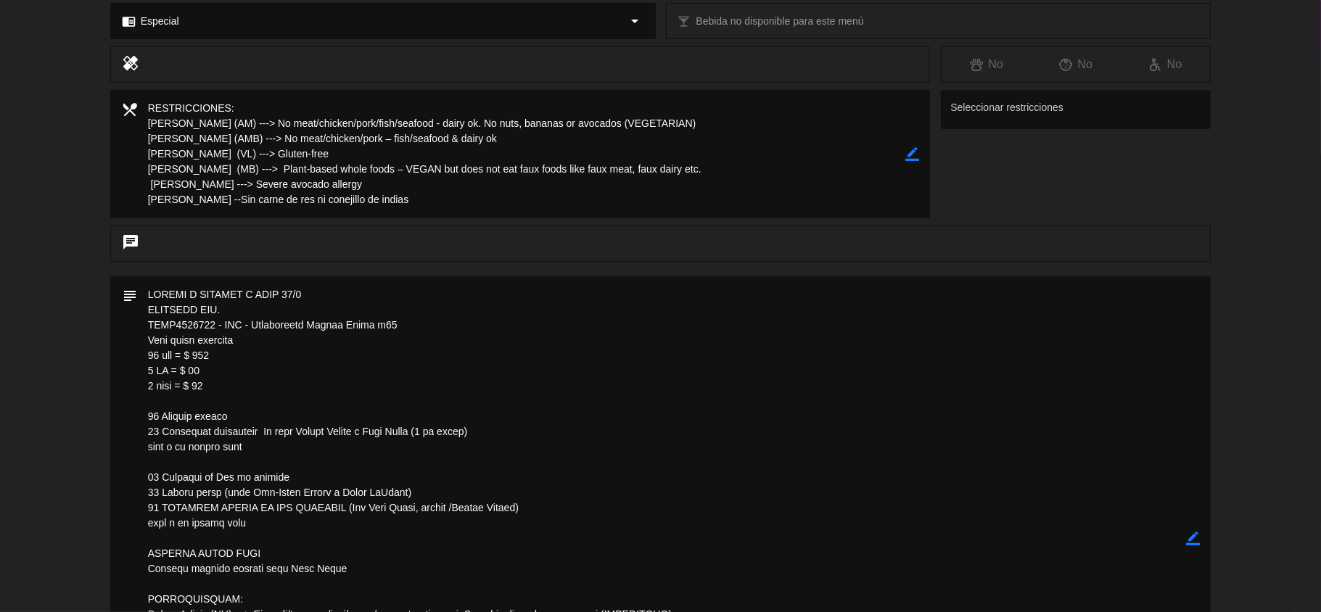
drag, startPoint x: 242, startPoint y: 340, endPoint x: 151, endPoint y: 340, distance: 90.7
click at [151, 340] on textarea at bounding box center [662, 538] width 1050 height 524
drag, startPoint x: 438, startPoint y: 463, endPoint x: 553, endPoint y: 403, distance: 129.1
click at [438, 463] on textarea at bounding box center [662, 538] width 1050 height 524
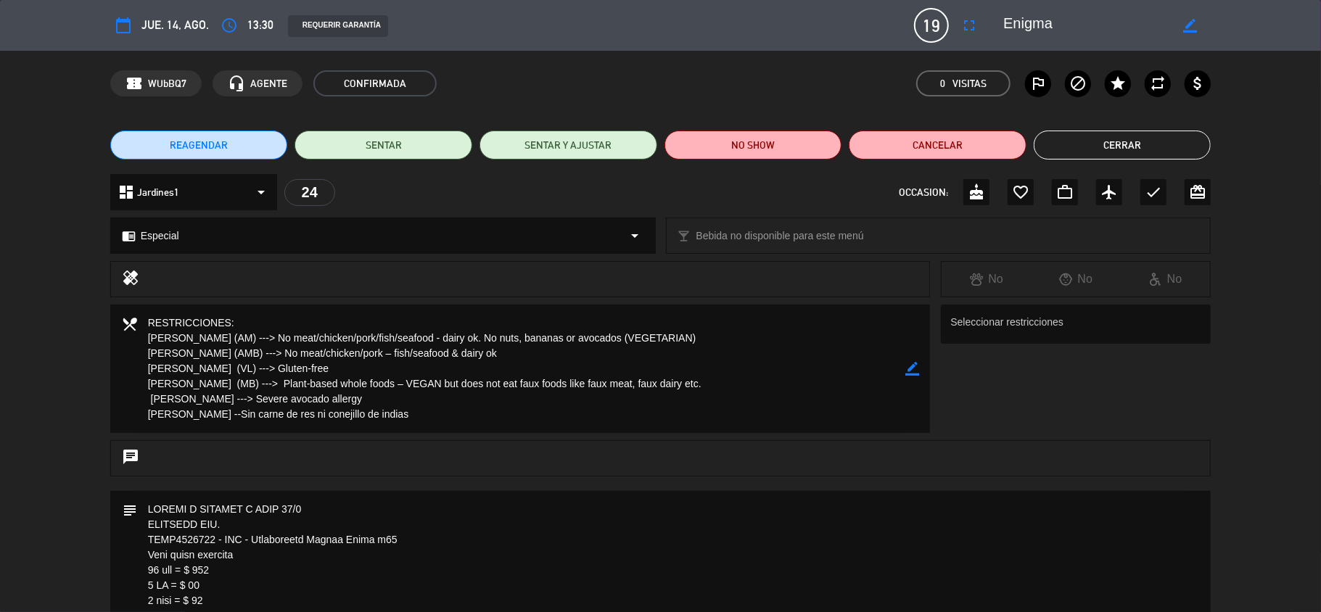
click at [1098, 152] on button "Cerrar" at bounding box center [1123, 145] width 178 height 29
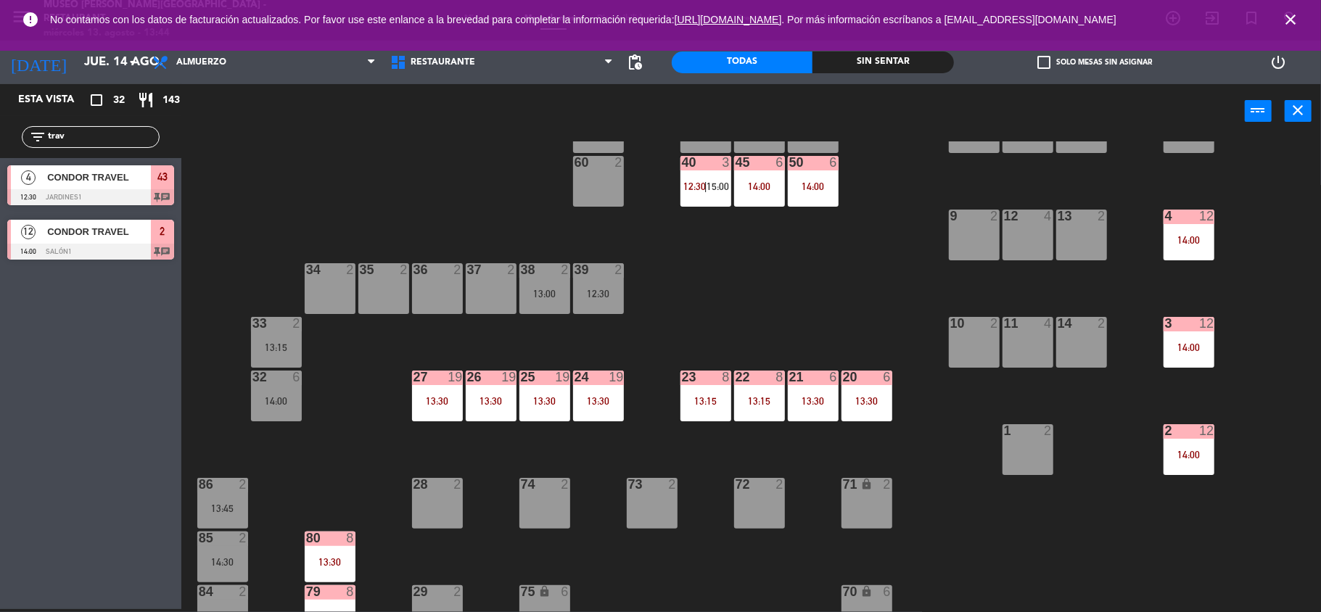
scroll to position [232, 0]
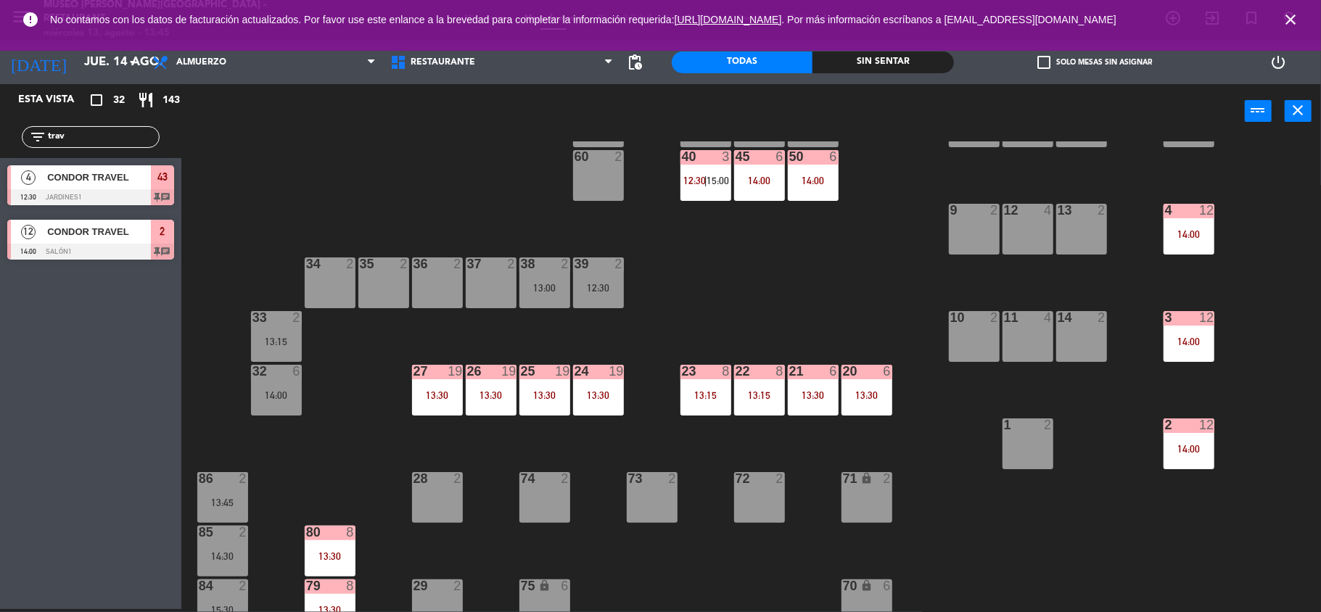
drag, startPoint x: 1170, startPoint y: 505, endPoint x: 1127, endPoint y: 511, distance: 44.0
click at [1170, 505] on div "44 4 13:00 49 2 54 5 13:30 64 2 15:30 48 2 53 4 12:30 63 2 13:45 43 4 12:30 62 …" at bounding box center [757, 376] width 1127 height 471
click at [805, 186] on div "50 6 14:00" at bounding box center [813, 175] width 51 height 51
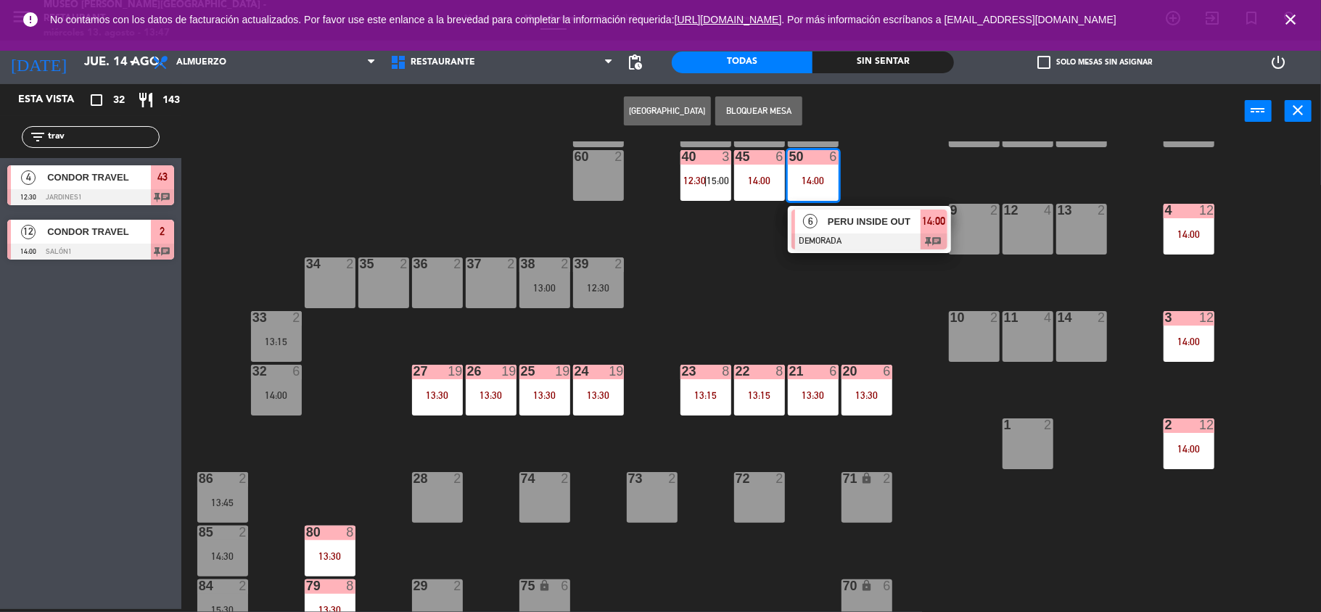
click at [717, 294] on div "44 4 13:00 49 2 54 5 13:30 64 2 15:30 48 2 53 4 12:30 63 2 13:45 43 4 12:30 62 …" at bounding box center [757, 376] width 1127 height 471
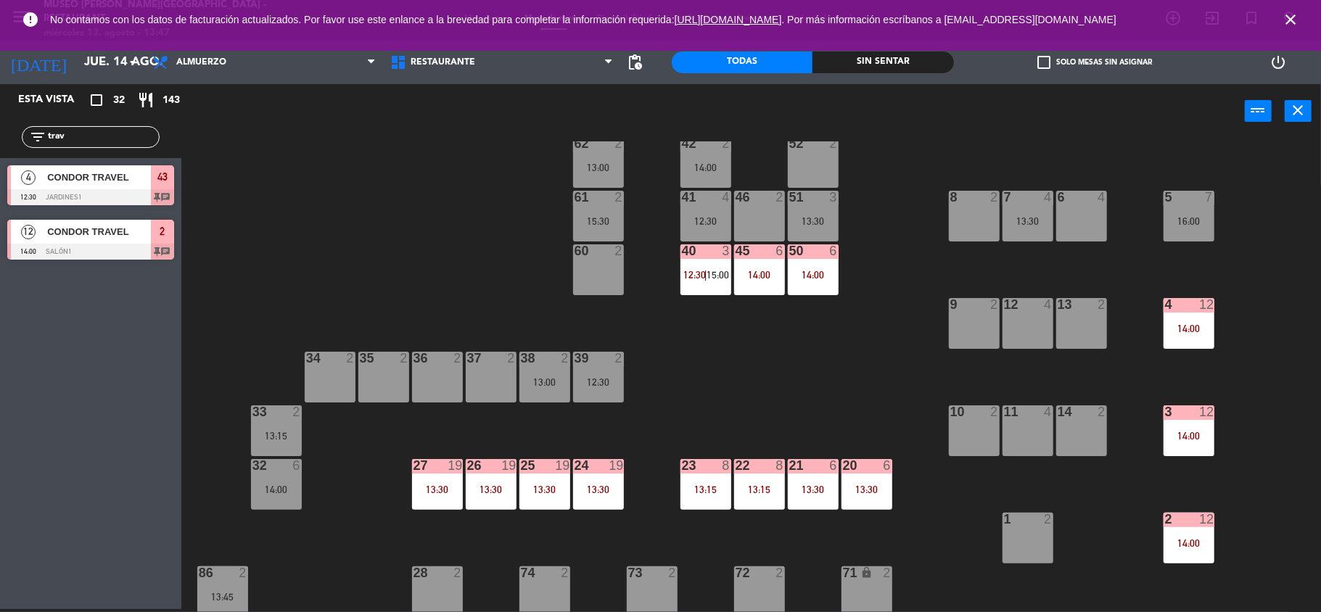
scroll to position [139, 0]
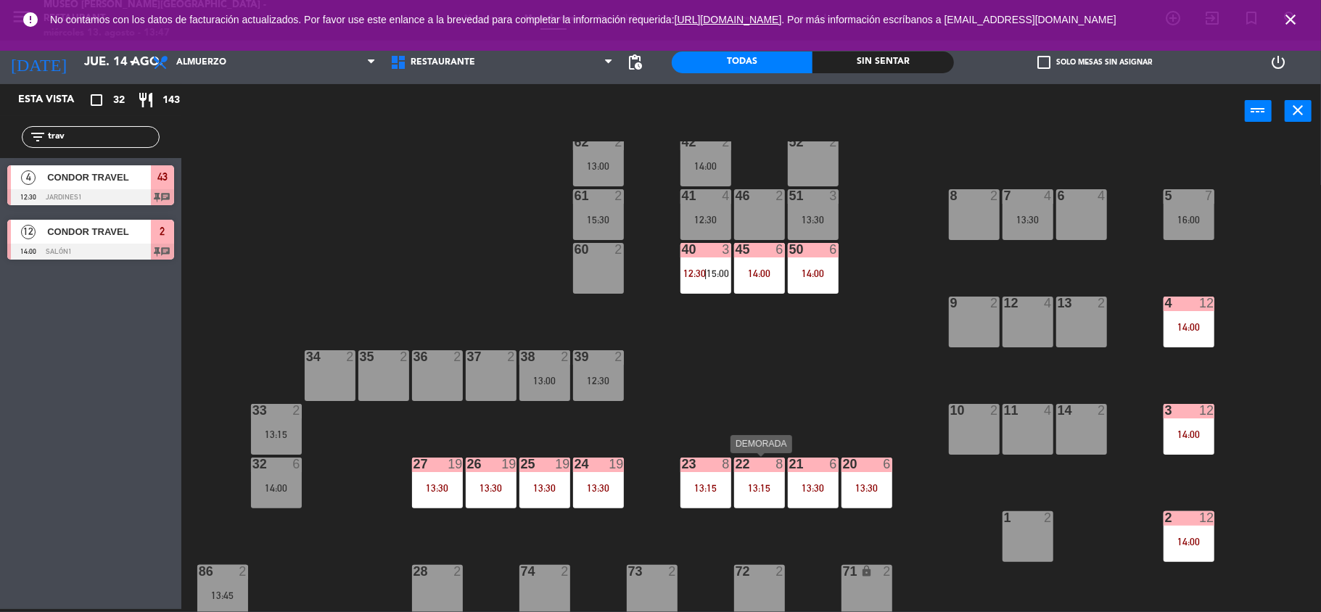
click at [756, 499] on div "22 8 13:15" at bounding box center [759, 483] width 51 height 51
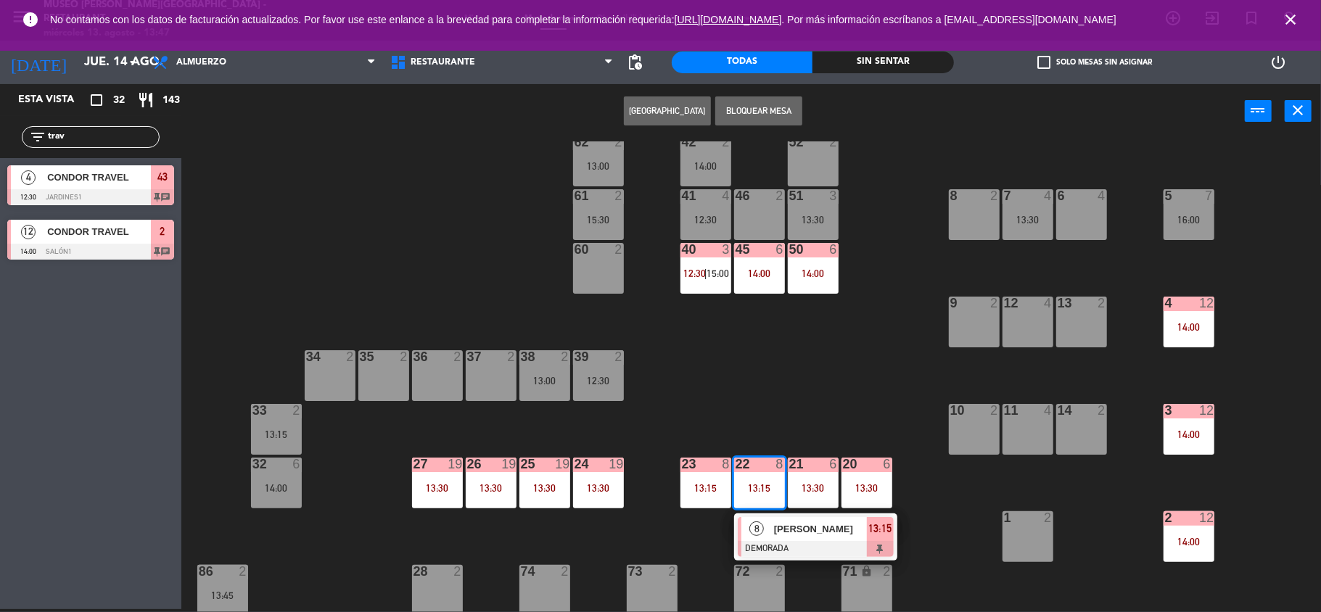
click at [781, 375] on div "44 4 13:00 49 2 54 5 13:30 64 2 15:30 48 2 53 4 12:30 63 2 13:45 43 4 12:30 62 …" at bounding box center [757, 376] width 1127 height 471
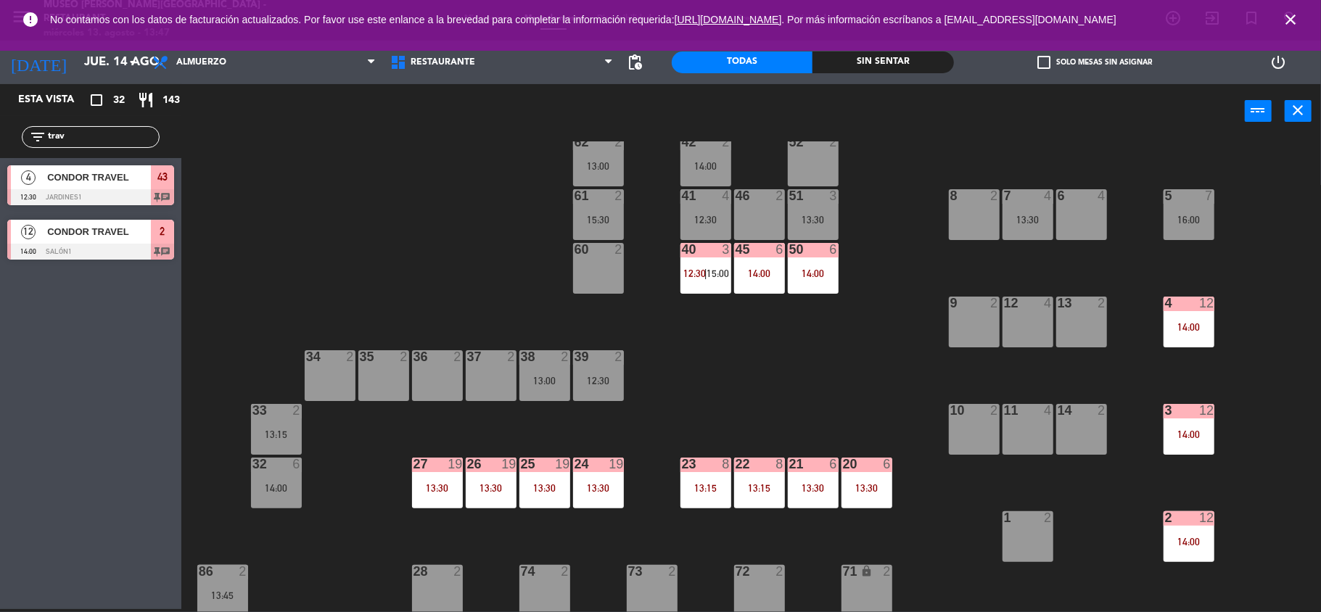
scroll to position [0, 0]
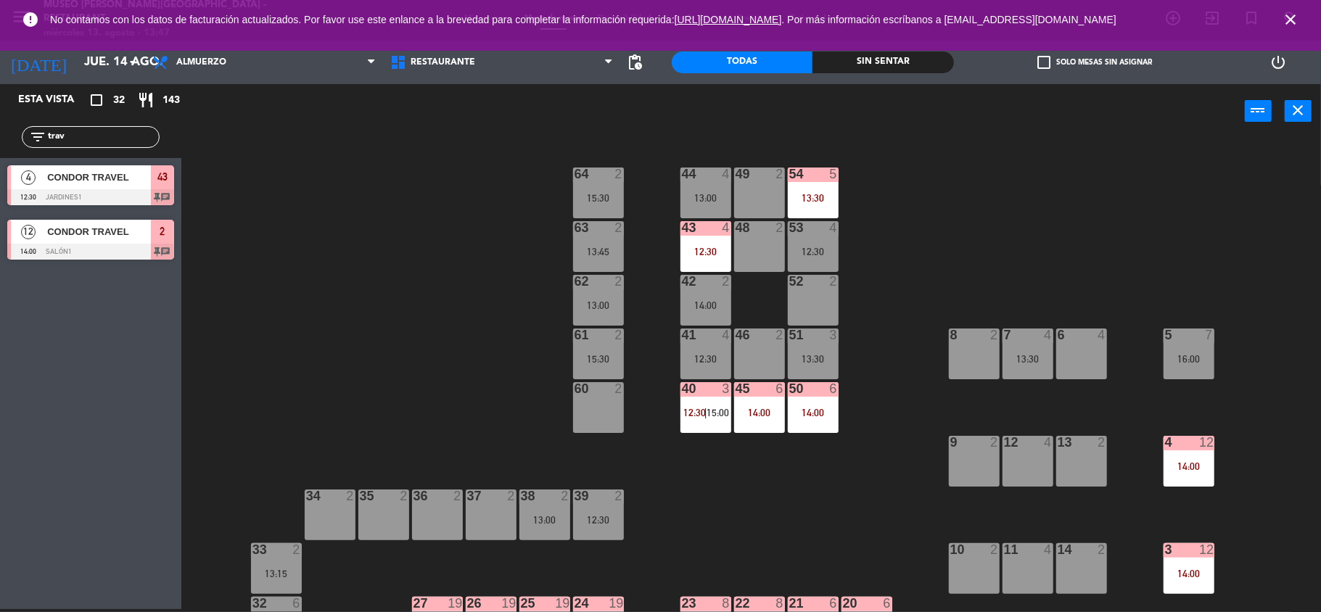
click at [415, 283] on div "44 4 13:00 49 2 54 5 13:30 64 2 15:30 48 2 53 4 12:30 63 2 13:45 43 4 12:30 62 …" at bounding box center [757, 376] width 1127 height 471
drag, startPoint x: 122, startPoint y: 141, endPoint x: 0, endPoint y: 193, distance: 132.6
click at [0, 193] on div "Esta vista crop_square 32 restaurant 143 filter_list trav 4 CONDOR TRAVEL 12:30…" at bounding box center [90, 175] width 181 height 183
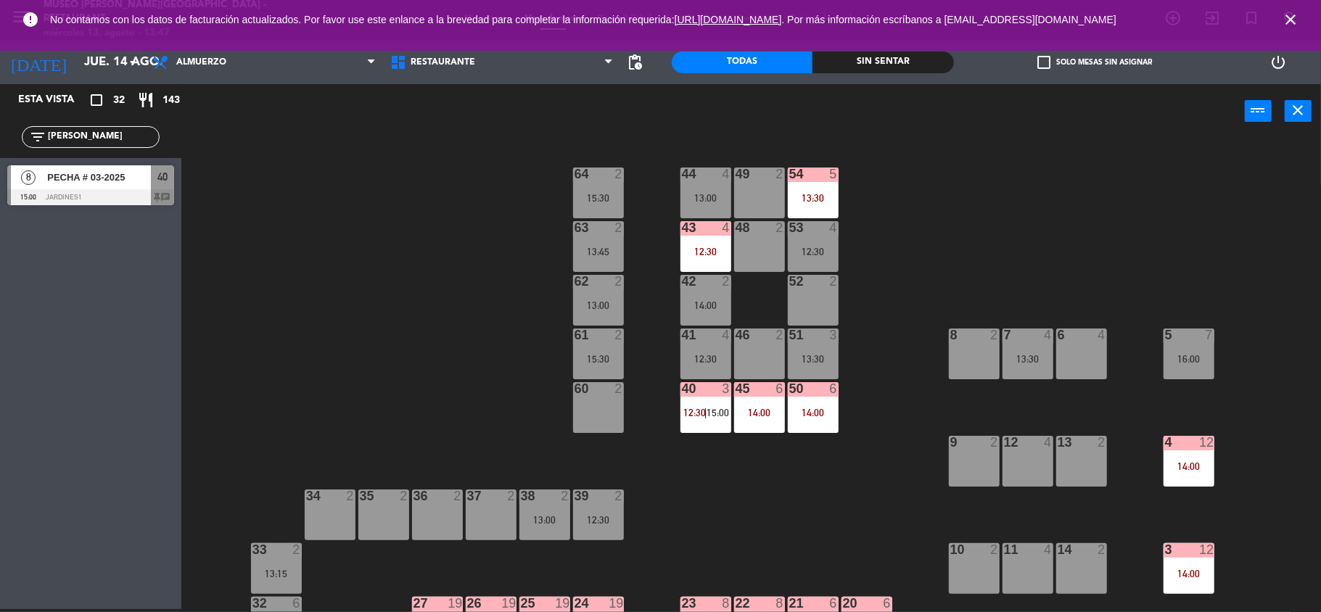
type input "[PERSON_NAME]"
click at [147, 192] on div at bounding box center [90, 197] width 167 height 16
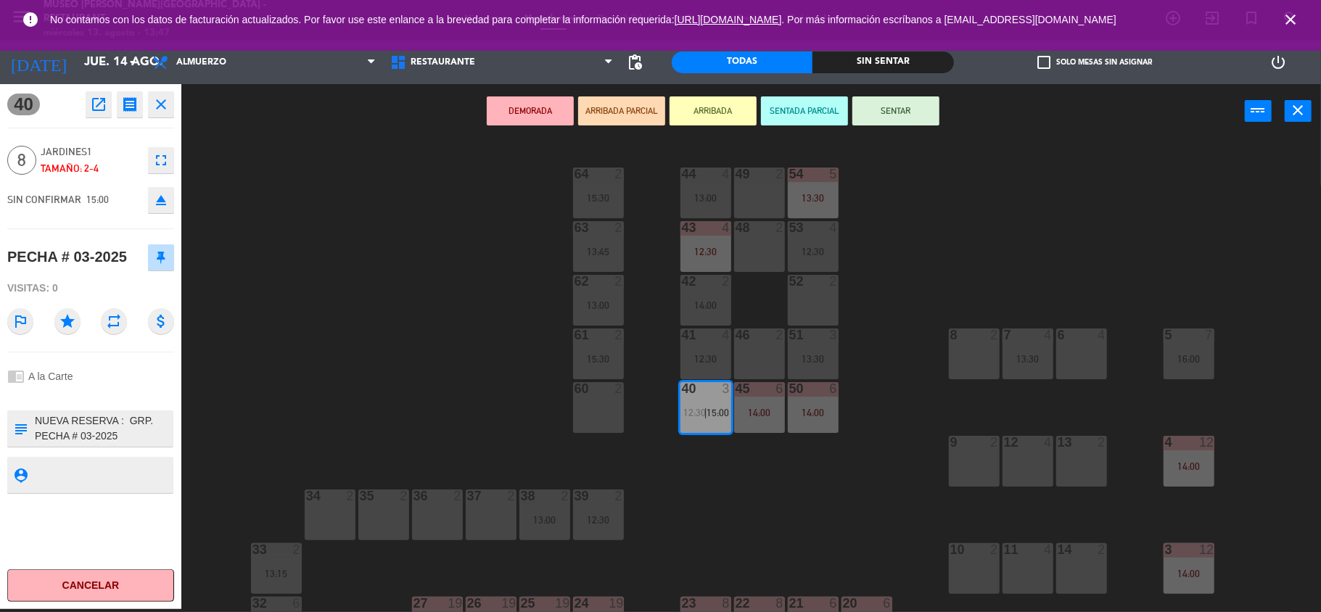
click at [702, 247] on div "12:30" at bounding box center [705, 252] width 51 height 10
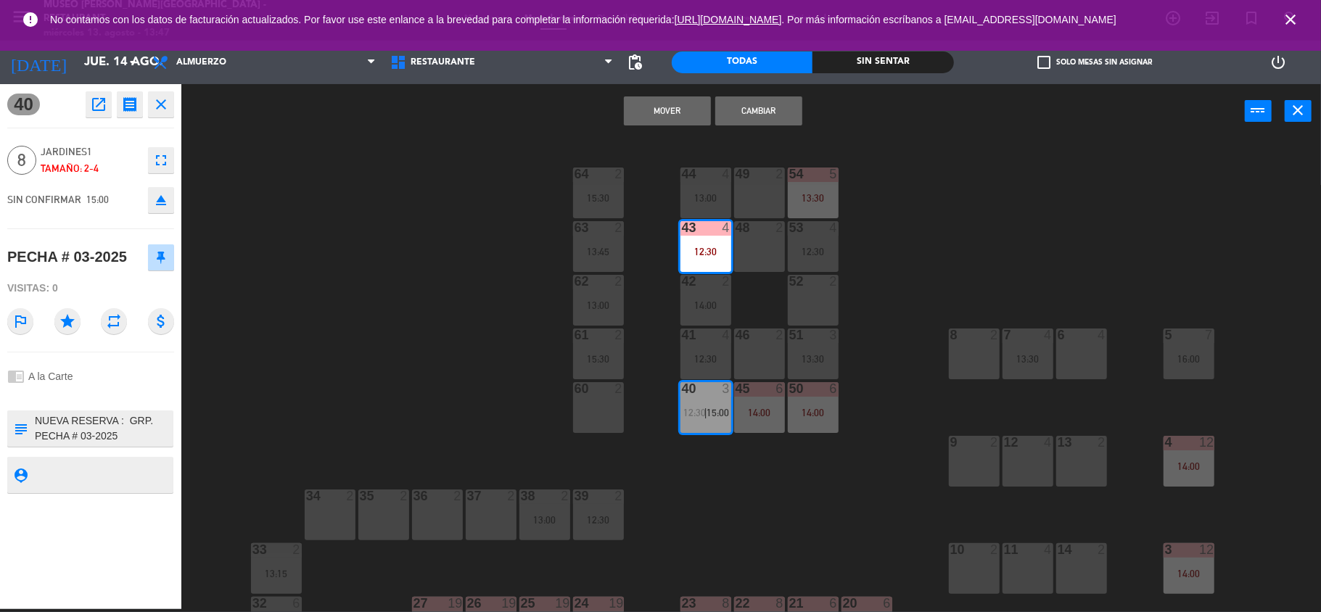
click at [647, 105] on button "Mover" at bounding box center [667, 110] width 87 height 29
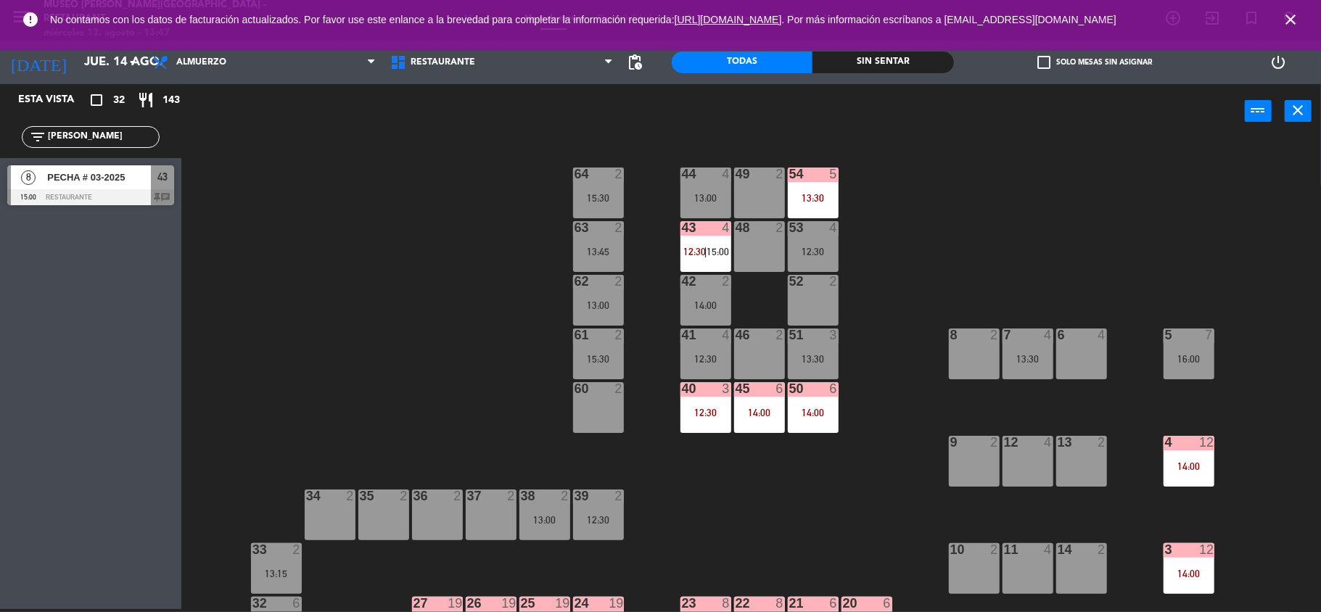
click at [699, 255] on span "12:30" at bounding box center [694, 252] width 22 height 12
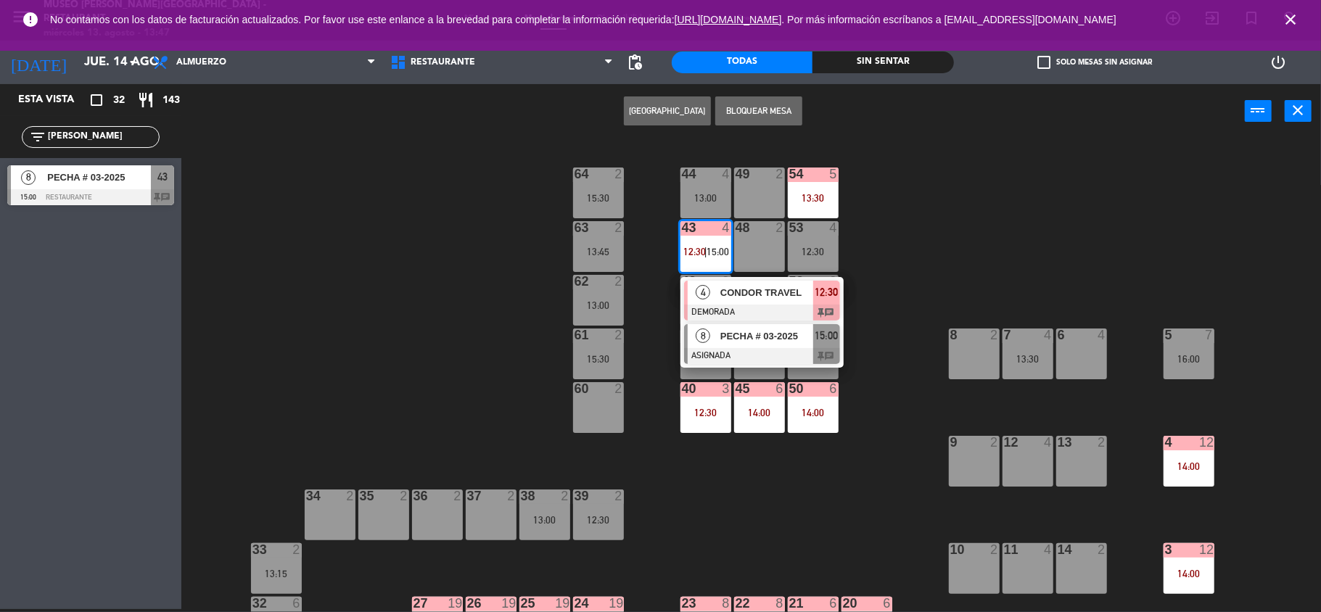
click at [765, 323] on div "8 PECHA # 03-2025 ASIGNADA 15:00 chat" at bounding box center [761, 344] width 163 height 47
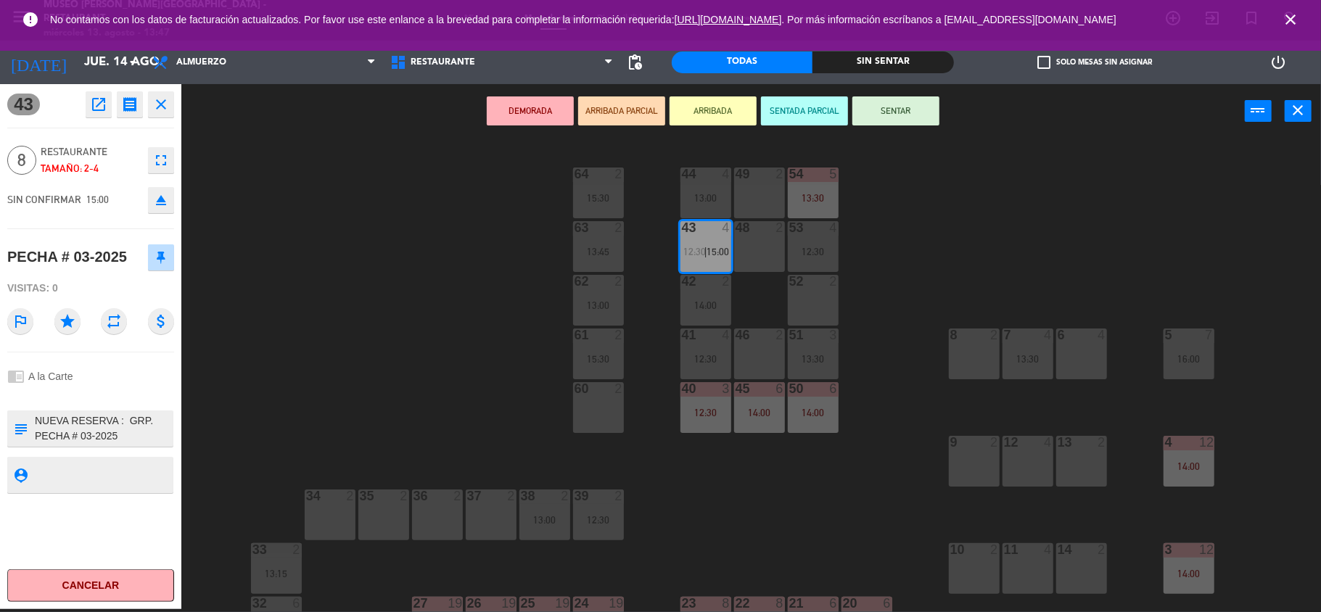
click at [441, 271] on div "44 4 13:00 49 2 54 5 13:30 64 2 15:30 48 2 53 4 12:30 63 2 13:45 43 4 12:30 | 1…" at bounding box center [757, 376] width 1127 height 471
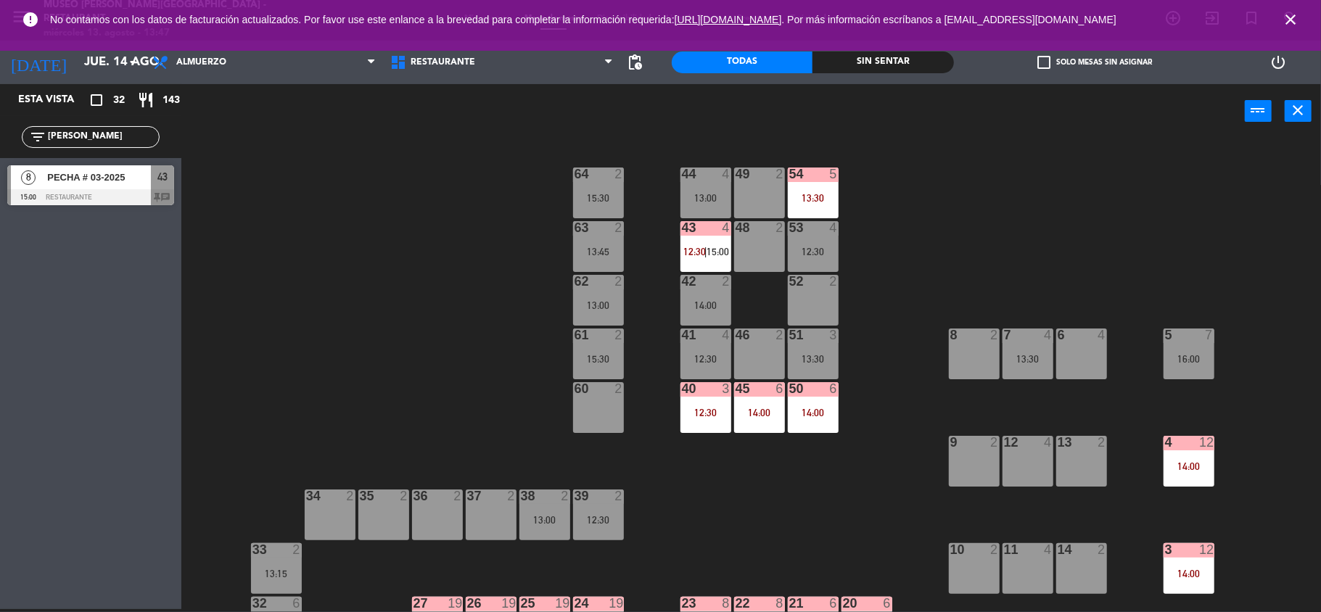
click at [730, 222] on div "4" at bounding box center [726, 227] width 9 height 13
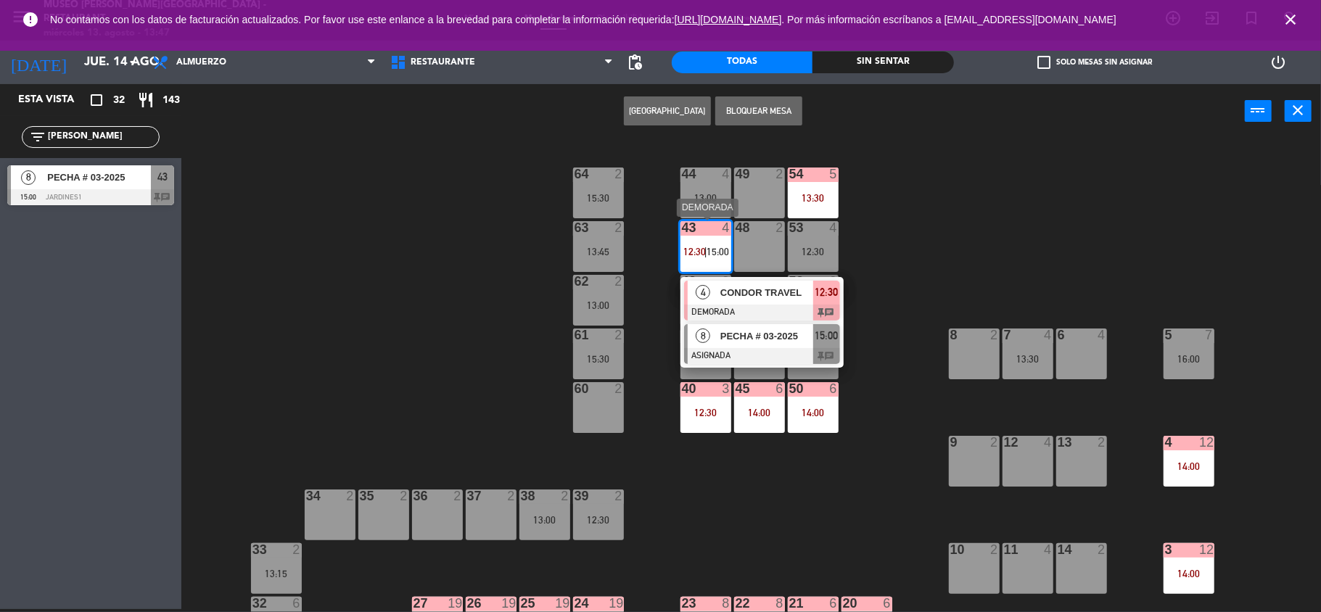
click at [772, 349] on div at bounding box center [762, 356] width 156 height 16
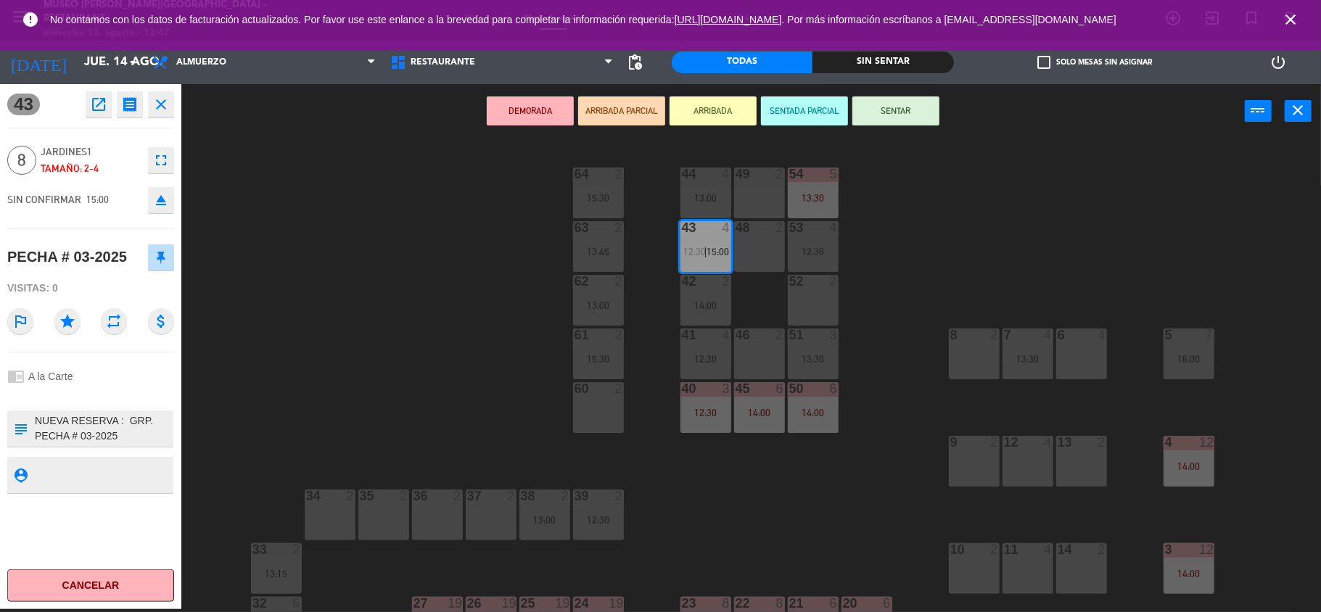
click at [87, 112] on button "open_in_new" at bounding box center [99, 104] width 26 height 26
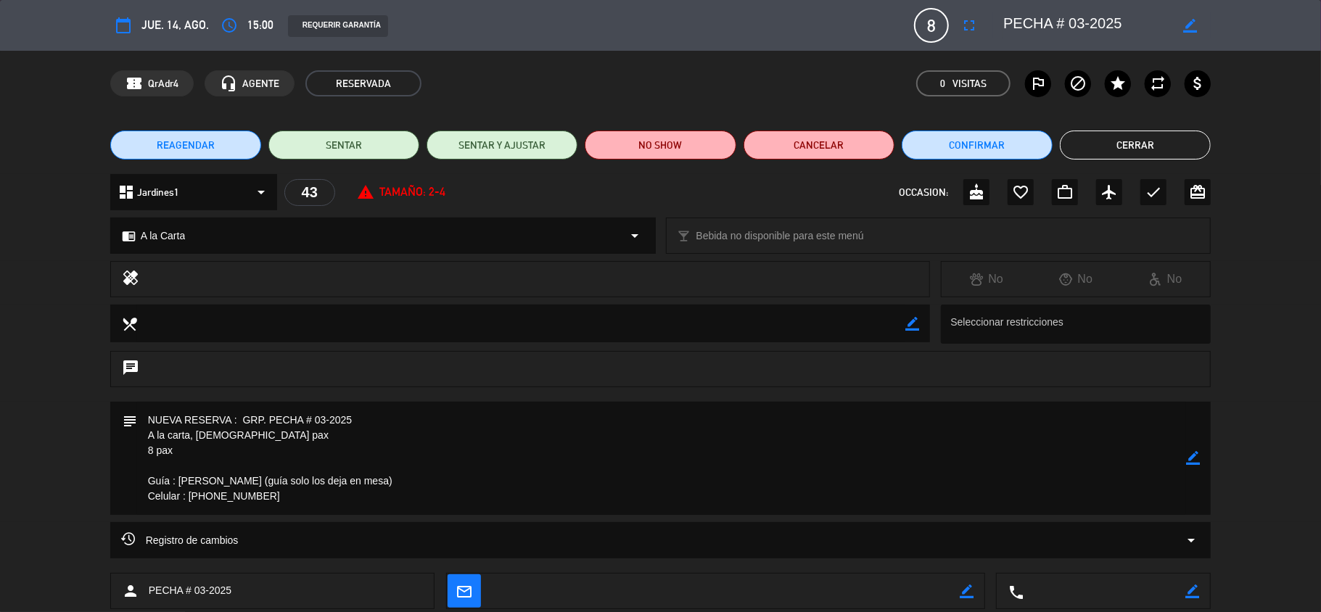
click at [1205, 197] on icon "card_giftcard" at bounding box center [1197, 192] width 17 height 17
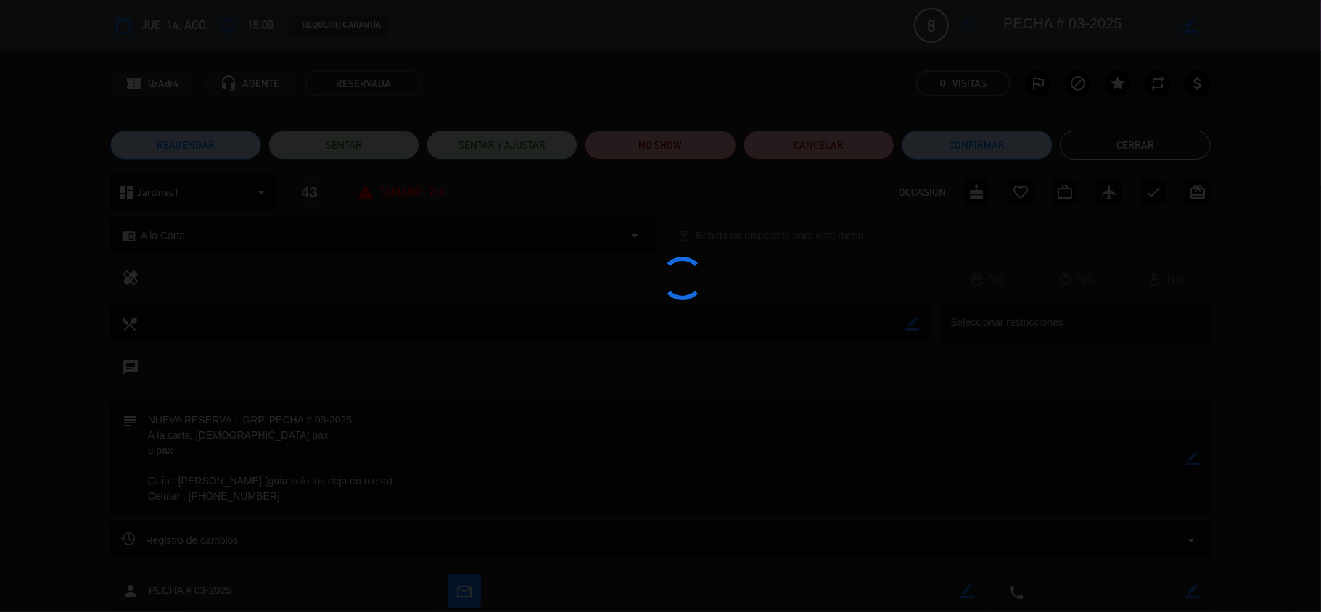
type textarea "NUEVA RESERVA : GRP. PECHA # 03-2025 A la carta, [DEMOGRAPHIC_DATA] pax 8 pax G…"
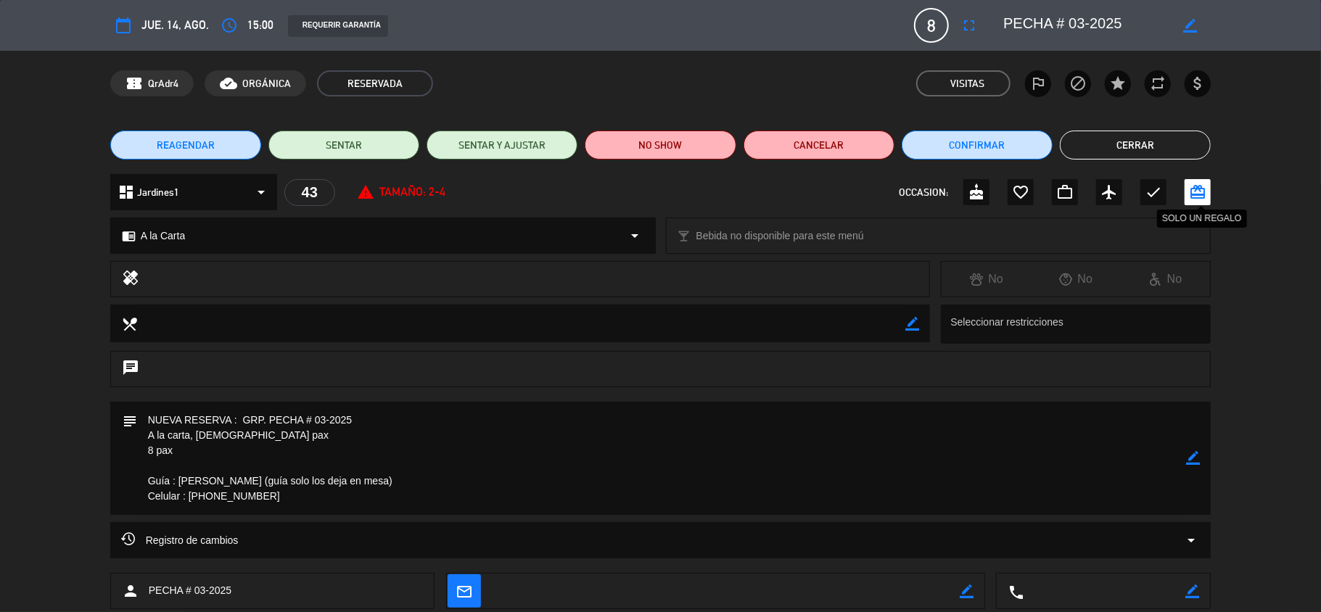
click at [1199, 190] on icon "card_giftcard" at bounding box center [1197, 192] width 17 height 17
drag, startPoint x: 1132, startPoint y: 28, endPoint x: 991, endPoint y: 21, distance: 141.6
click at [991, 21] on editable-input "border_color" at bounding box center [1098, 25] width 225 height 26
click at [1174, 154] on button "Cerrar" at bounding box center [1135, 145] width 151 height 29
